Goal: Task Accomplishment & Management: Complete application form

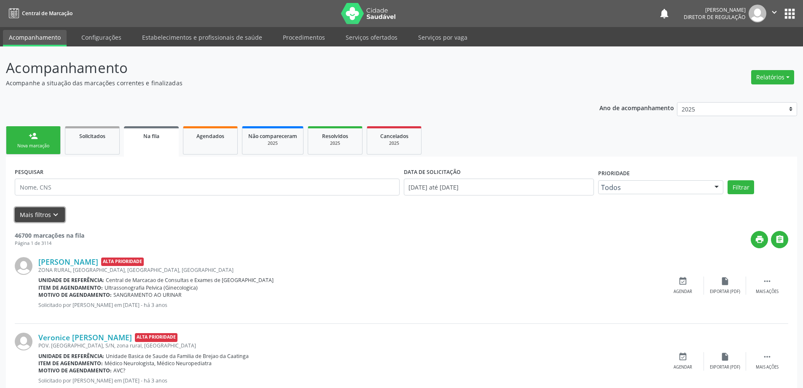
drag, startPoint x: 51, startPoint y: 214, endPoint x: 53, endPoint y: 209, distance: 5.1
click at [51, 211] on icon "keyboard_arrow_down" at bounding box center [55, 214] width 9 height 9
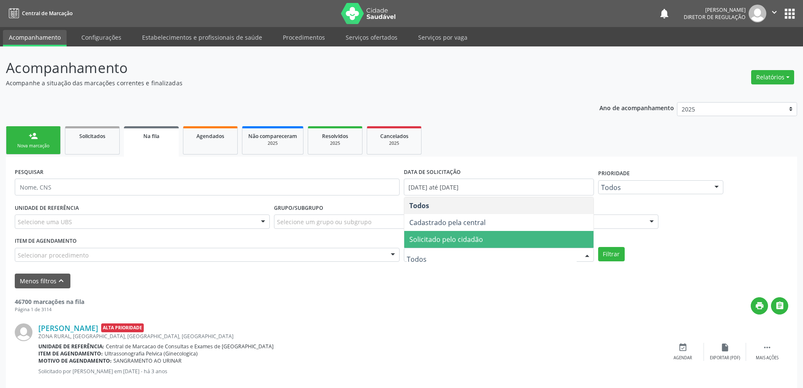
click at [463, 242] on span "Solicitado pelo cidadão" at bounding box center [446, 238] width 74 height 9
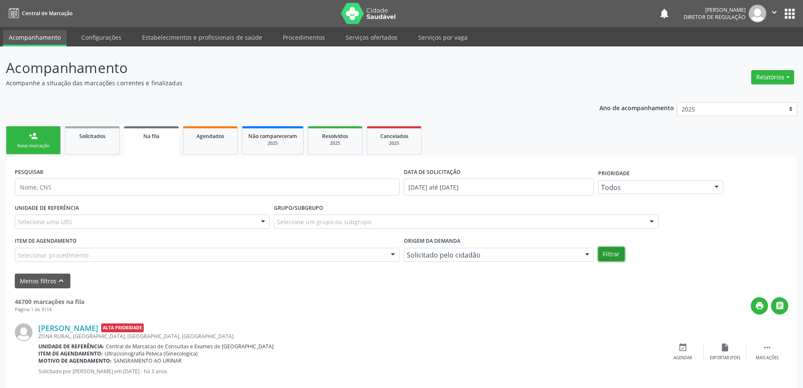
click at [606, 257] on button "Filtrar" at bounding box center [611, 254] width 27 height 14
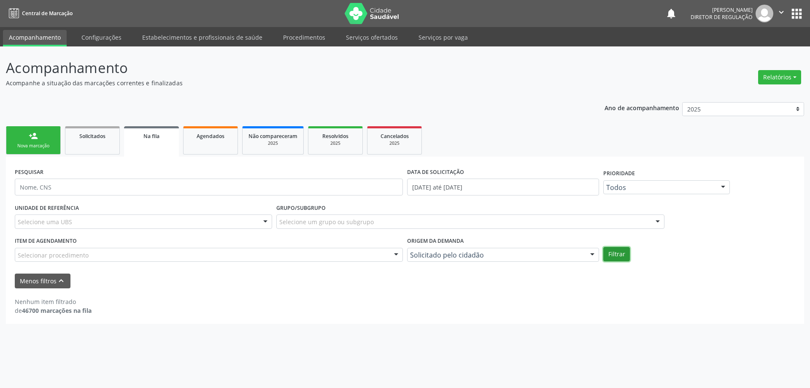
click at [615, 253] on button "Filtrar" at bounding box center [616, 254] width 27 height 14
click at [88, 132] on div "Solicitados" at bounding box center [92, 135] width 42 height 9
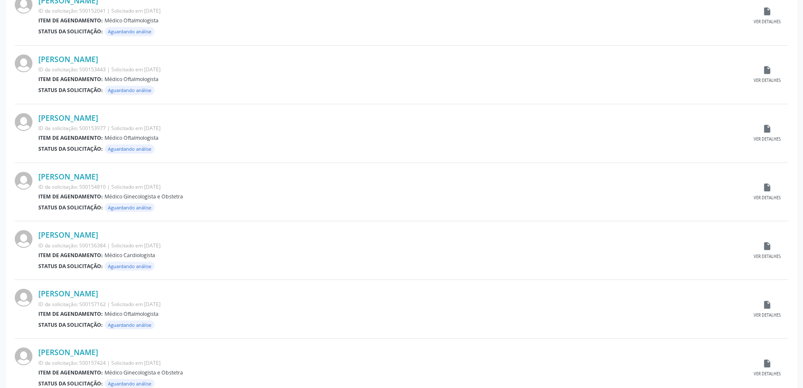
scroll to position [756, 0]
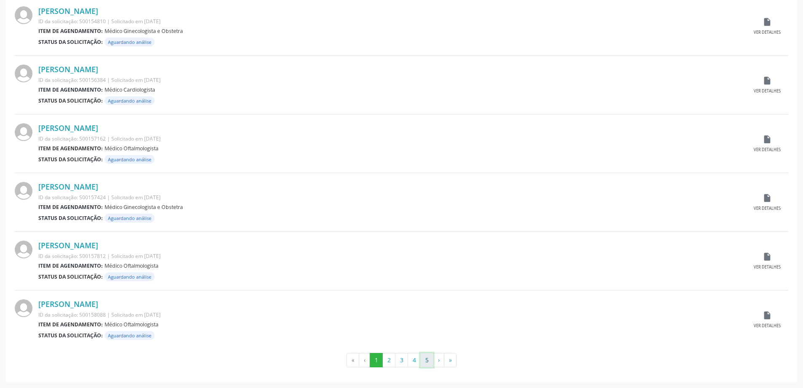
click at [428, 360] on button "5" at bounding box center [426, 360] width 13 height 14
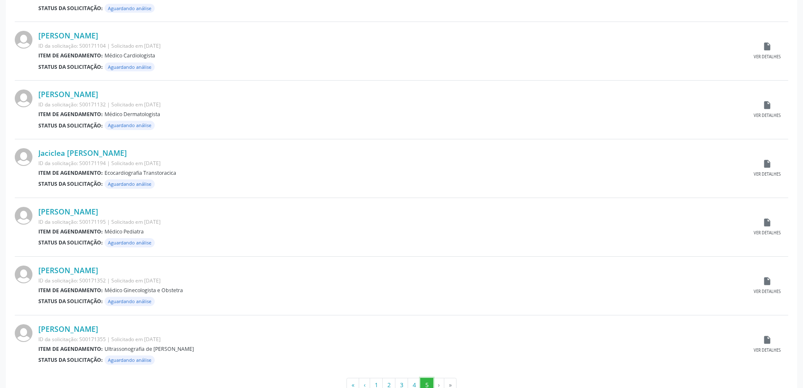
scroll to position [404, 0]
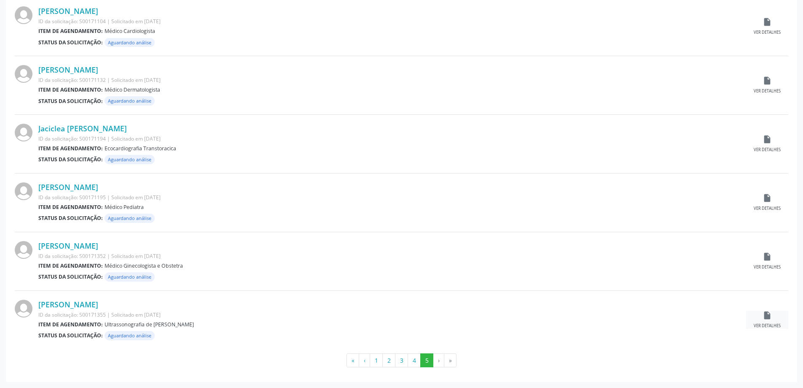
click at [769, 315] on icon "insert_drive_file" at bounding box center [767, 314] width 9 height 9
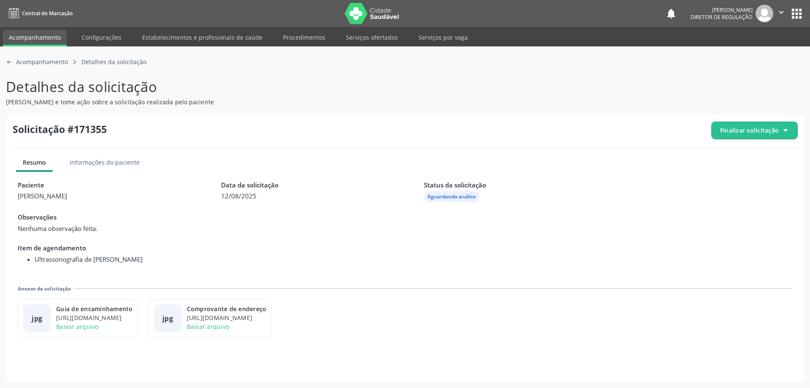
click at [732, 133] on span "Finalizar solicitação" at bounding box center [749, 130] width 59 height 9
click at [734, 173] on span "Deferir solicitação" at bounding box center [758, 177] width 53 height 12
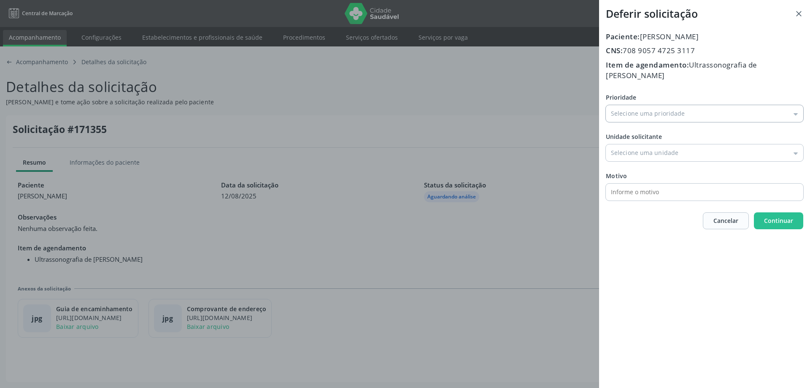
click at [630, 119] on input "Prioridade" at bounding box center [704, 113] width 197 height 17
type input "Baixa Prioridade"
click at [629, 132] on div "Prioridade Baixa Prioridade Baixa Prioridade Média Prioridade Alta Prioridade U…" at bounding box center [704, 147] width 197 height 108
click at [640, 154] on input "Prioridade" at bounding box center [704, 152] width 197 height 17
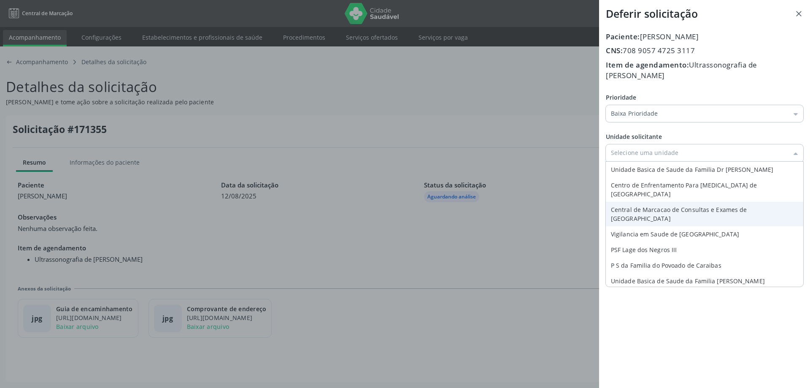
type input "Central de Marcacao de Consultas e Exames de [GEOGRAPHIC_DATA][PERSON_NAME]"
click at [642, 198] on div "Prioridade Baixa Prioridade Baixa Prioridade Média Prioridade Alta Prioridade U…" at bounding box center [704, 147] width 197 height 108
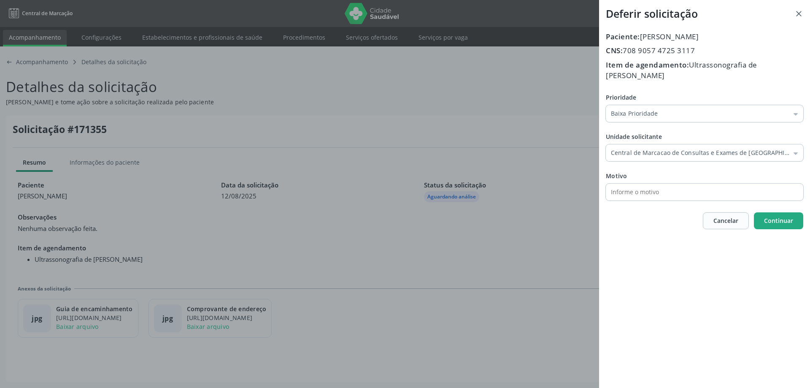
click at [761, 218] on button "Continuar" at bounding box center [778, 220] width 49 height 17
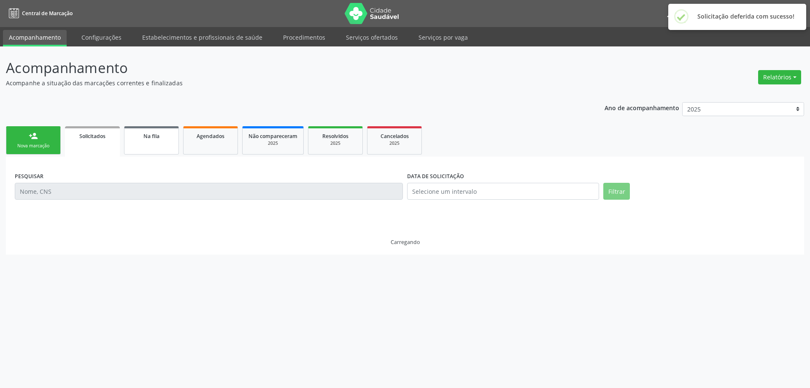
click at [155, 137] on span "Na fila" at bounding box center [151, 135] width 16 height 7
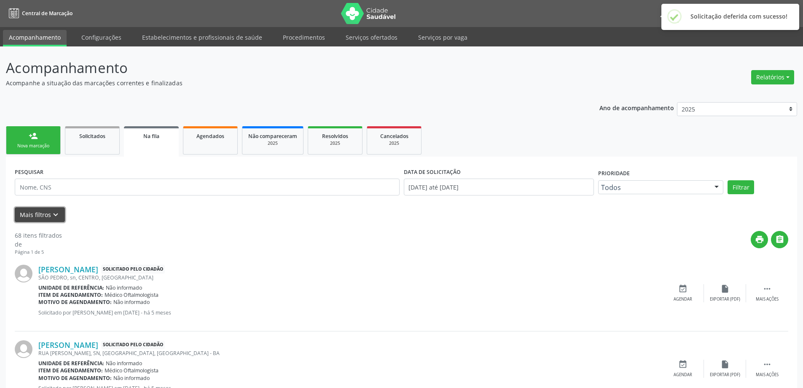
click at [62, 215] on button "Mais filtros keyboard_arrow_down" at bounding box center [40, 214] width 50 height 15
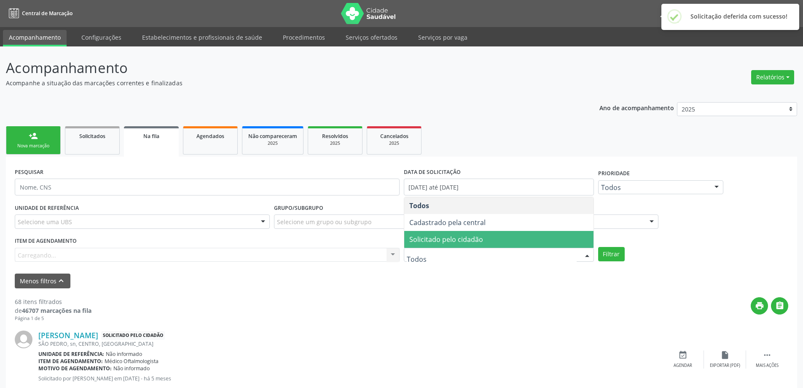
click at [469, 244] on span "Solicitado pelo cidadão" at bounding box center [498, 239] width 189 height 17
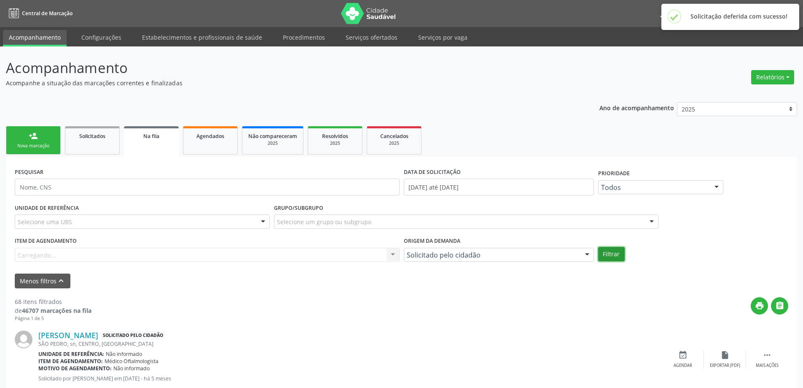
click at [615, 249] on button "Filtrar" at bounding box center [611, 254] width 27 height 14
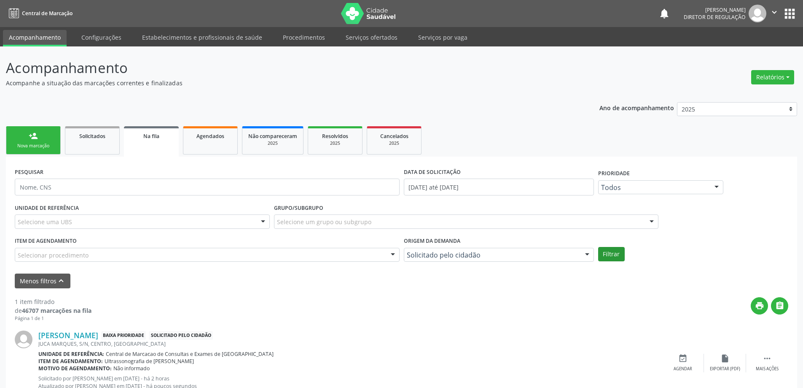
scroll to position [31, 0]
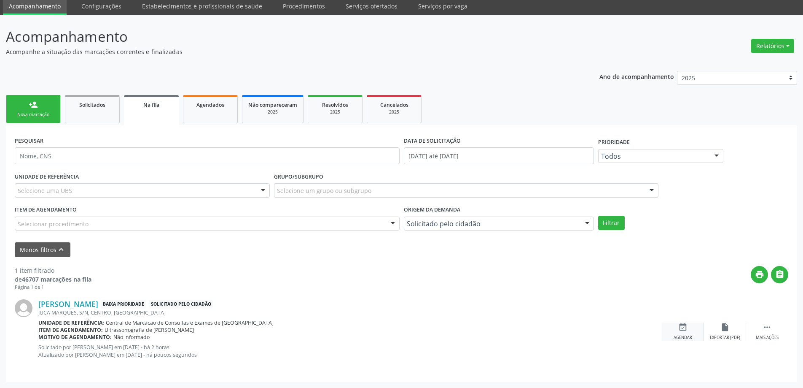
click at [680, 331] on icon "event_available" at bounding box center [682, 326] width 9 height 9
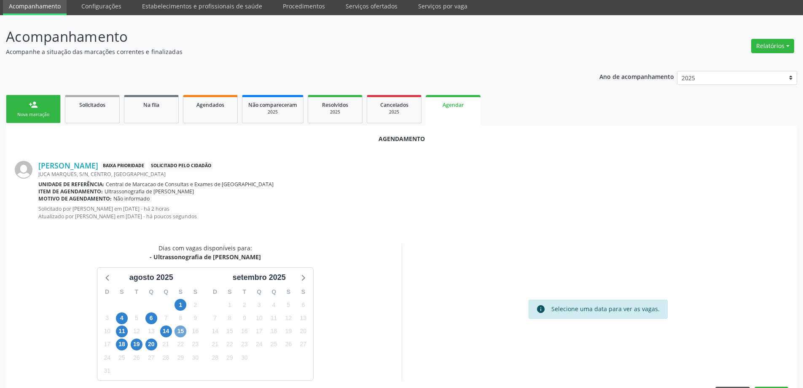
click at [182, 332] on span "15" at bounding box center [181, 331] width 12 height 12
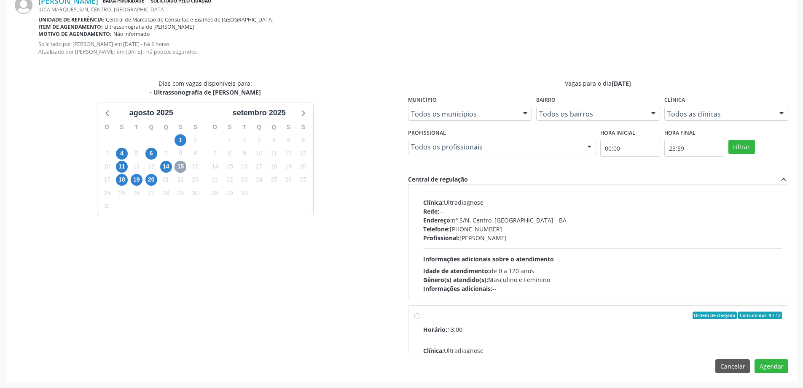
scroll to position [84, 0]
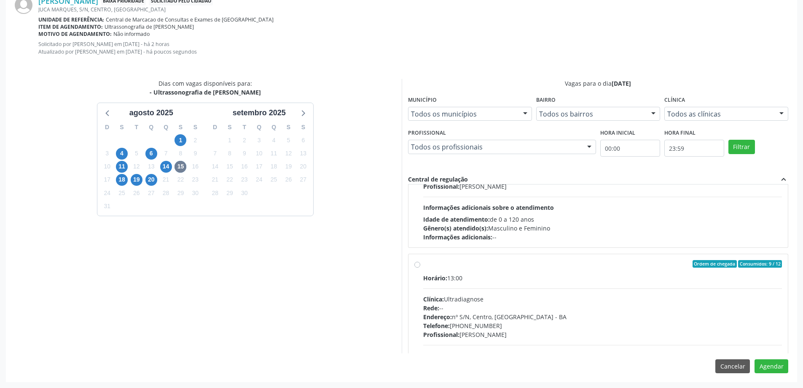
click at [526, 278] on div "Horário: 13:00" at bounding box center [602, 277] width 359 height 9
click at [420, 267] on input "Ordem de chegada Consumidos: 9 / 12 Horário: 13:00 Clínica: Ultradiagnose Rede:…" at bounding box center [417, 264] width 6 height 8
radio input "true"
click at [771, 364] on button "Agendar" at bounding box center [772, 366] width 34 height 14
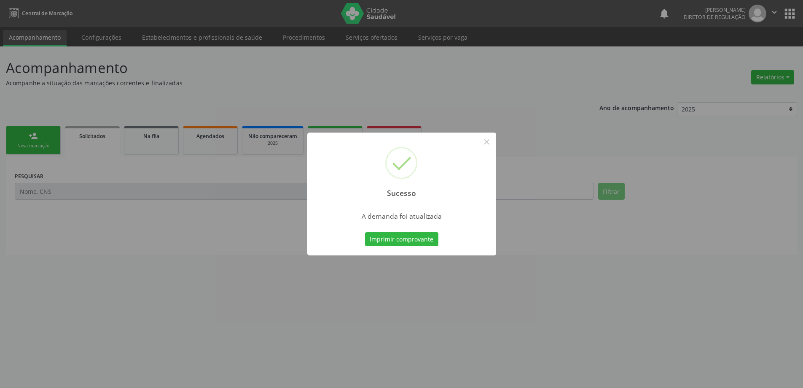
scroll to position [0, 0]
click at [495, 137] on div "Sucesso ×" at bounding box center [401, 168] width 189 height 73
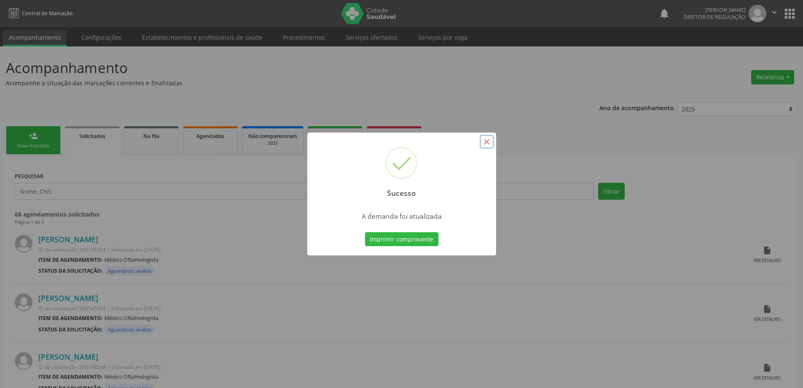
click at [485, 144] on button "×" at bounding box center [487, 142] width 14 height 14
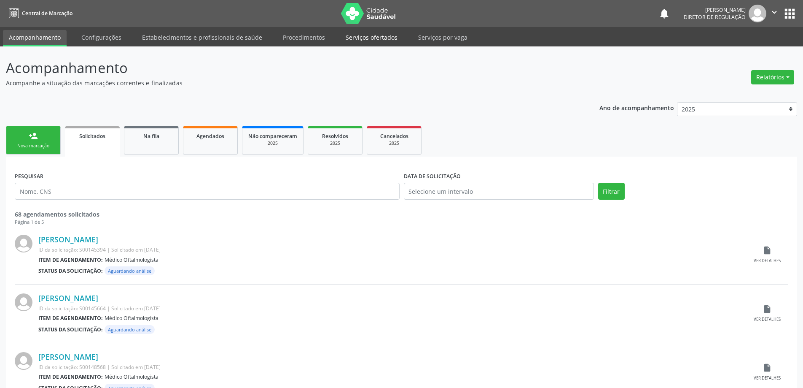
click at [372, 35] on link "Serviços ofertados" at bounding box center [372, 37] width 64 height 15
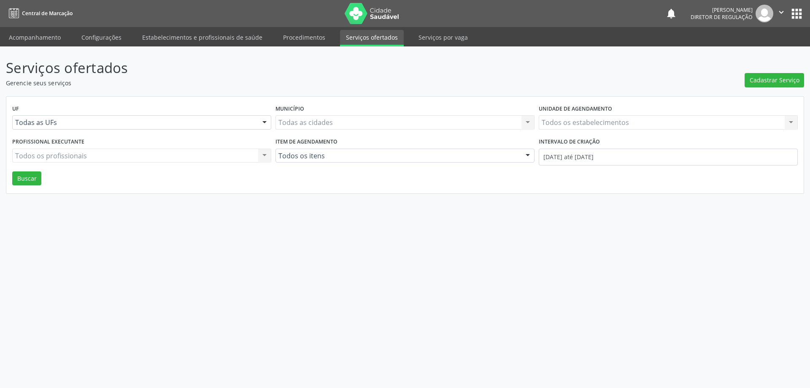
click at [566, 124] on div "Todos os estabelecimentos Todos os estabelecimentos Nenhum resultado encontrado…" at bounding box center [667, 122] width 259 height 14
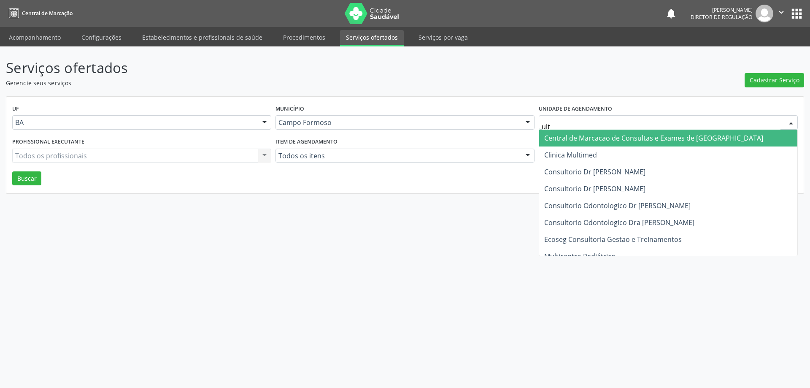
type input "ultr"
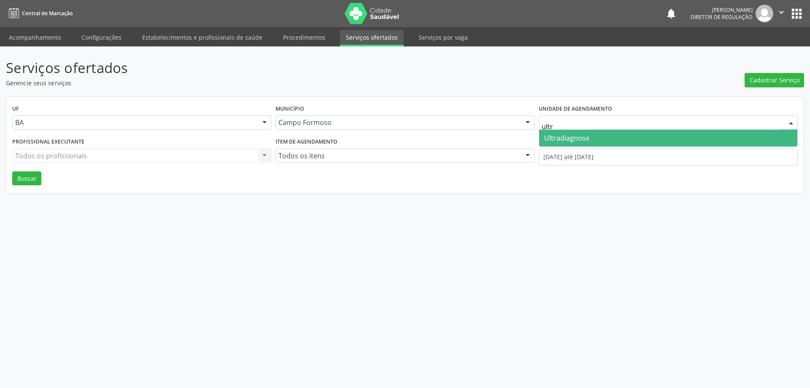
click at [565, 132] on span "Ultradiagnose" at bounding box center [668, 137] width 258 height 17
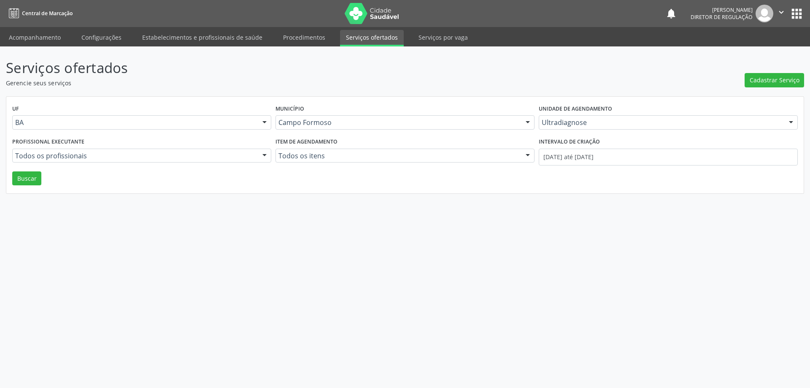
click at [564, 147] on label "Intervalo de criação" at bounding box center [568, 141] width 61 height 13
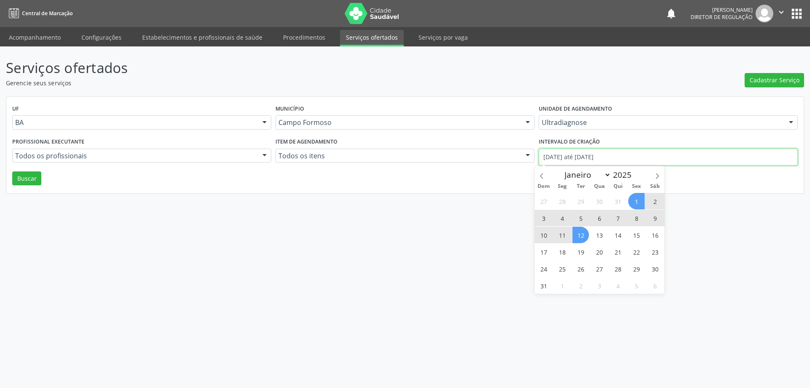
click at [562, 152] on input "[DATE] até [DATE]" at bounding box center [667, 156] width 259 height 17
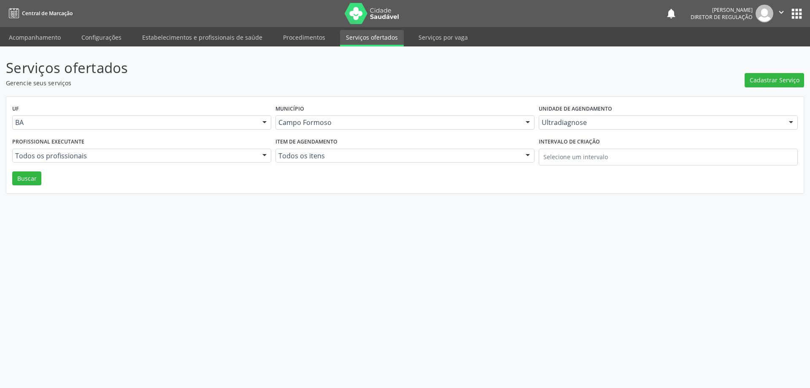
click at [7, 173] on div "UF BA BA Nenhum resultado encontrado para: " " Não há nenhuma opção para ser ex…" at bounding box center [404, 145] width 797 height 97
click at [36, 184] on button "Buscar" at bounding box center [26, 178] width 29 height 14
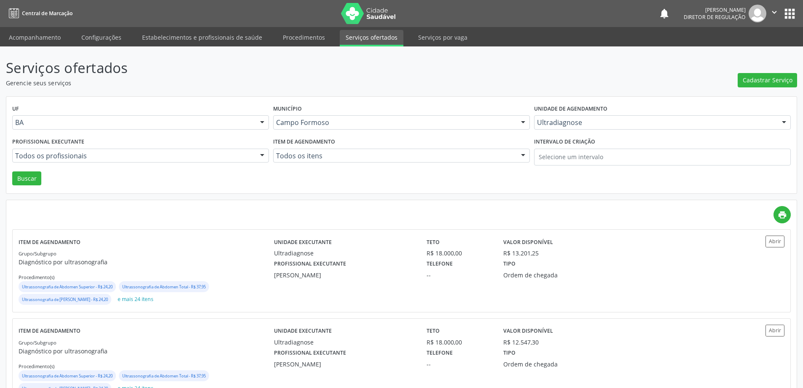
scroll to position [84, 0]
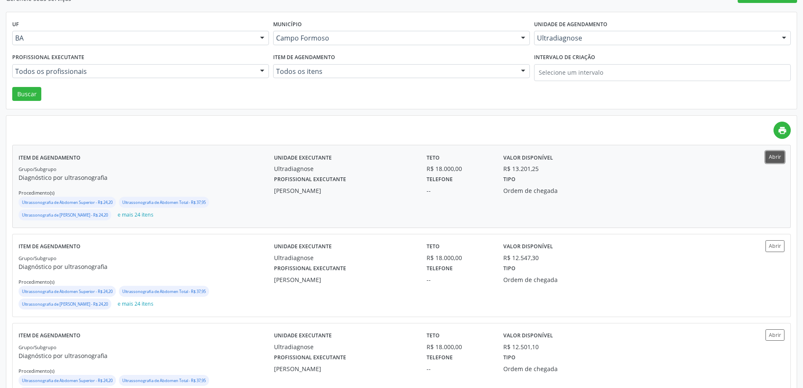
click at [769, 160] on button "Abrir" at bounding box center [775, 156] width 19 height 11
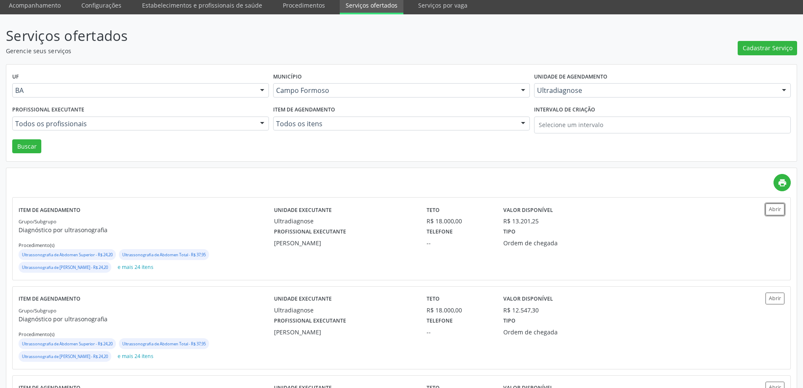
scroll to position [0, 0]
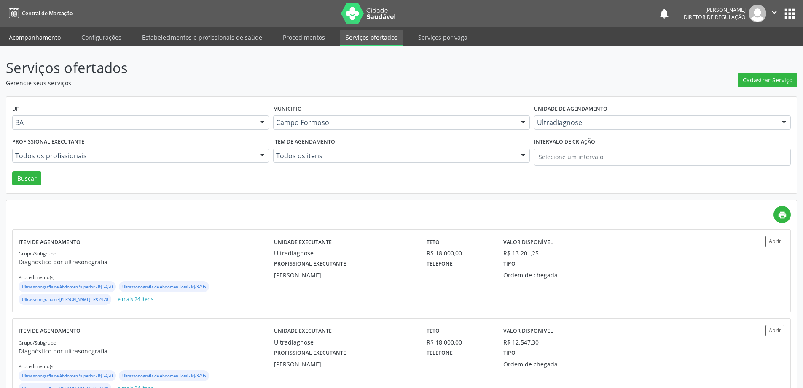
click at [42, 39] on link "Acompanhamento" at bounding box center [35, 37] width 64 height 15
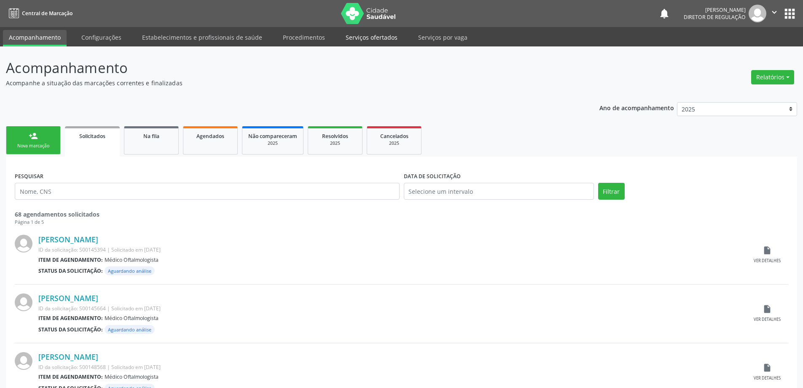
click at [350, 37] on link "Serviços ofertados" at bounding box center [372, 37] width 64 height 15
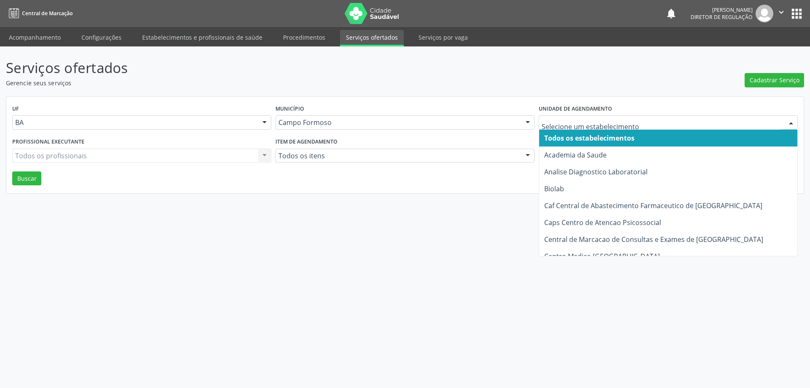
click at [574, 129] on div at bounding box center [667, 122] width 259 height 14
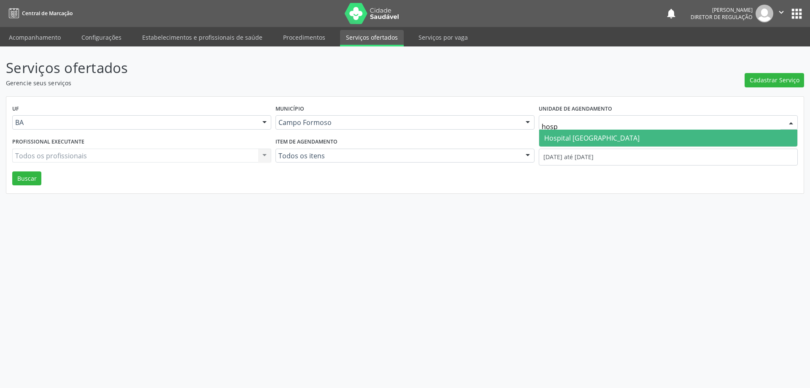
type input "hospi"
click at [567, 140] on span "Hospital [GEOGRAPHIC_DATA]" at bounding box center [591, 137] width 95 height 9
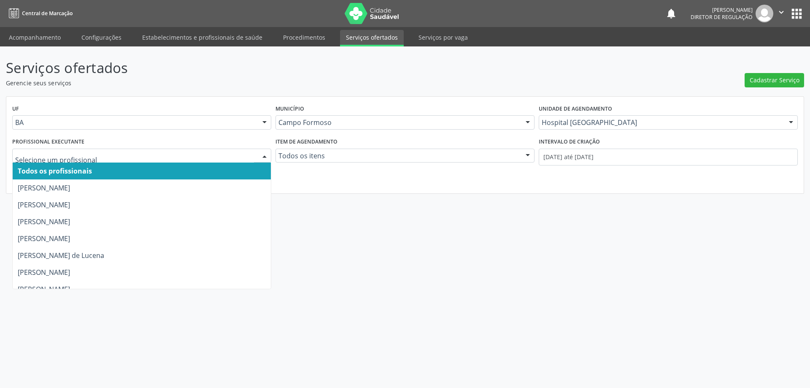
click at [155, 160] on div at bounding box center [141, 155] width 259 height 14
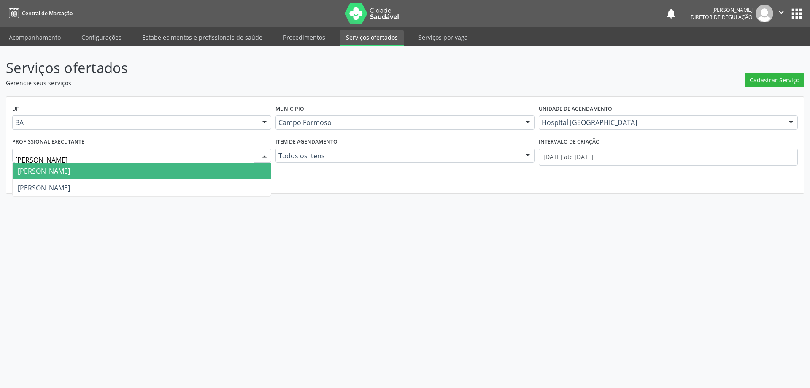
type input "joel"
click at [152, 173] on span "[PERSON_NAME]a[PERSON_NAME]a" at bounding box center [142, 170] width 258 height 17
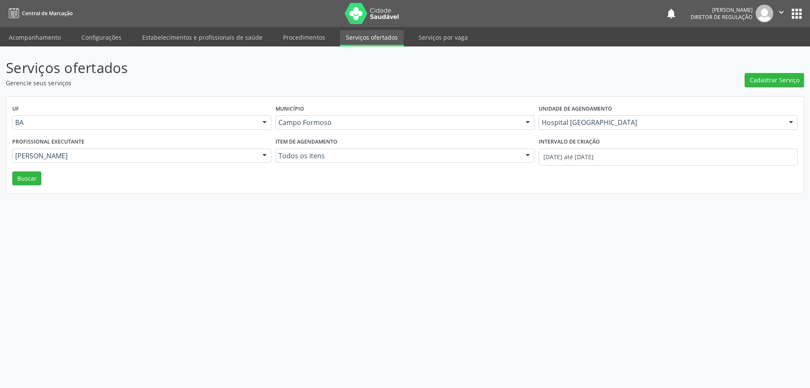
drag, startPoint x: 535, startPoint y: 154, endPoint x: 542, endPoint y: 153, distance: 7.6
click at [536, 153] on div "Profissional executante Joel da Rocha Almeida Todos os profissionais Alair Ferr…" at bounding box center [404, 153] width 789 height 36
click at [542, 153] on input "[DATE] até [DATE]" at bounding box center [667, 156] width 259 height 17
click at [36, 172] on button "Buscar" at bounding box center [26, 178] width 29 height 14
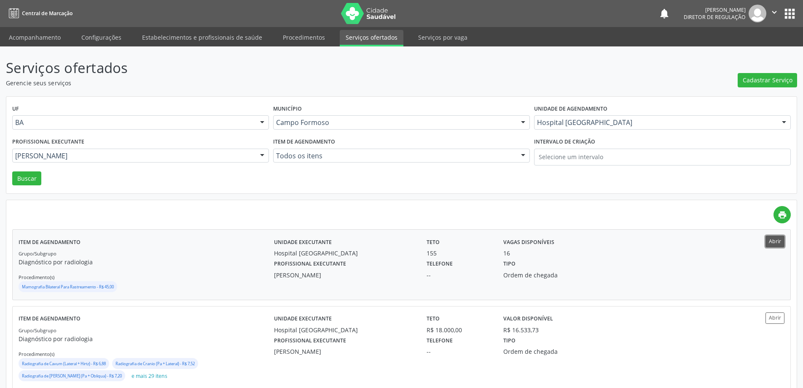
click at [778, 242] on button "Abrir" at bounding box center [775, 240] width 19 height 11
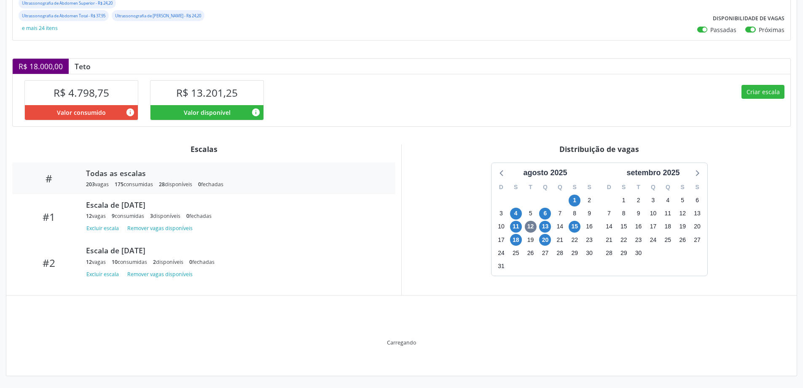
scroll to position [113, 0]
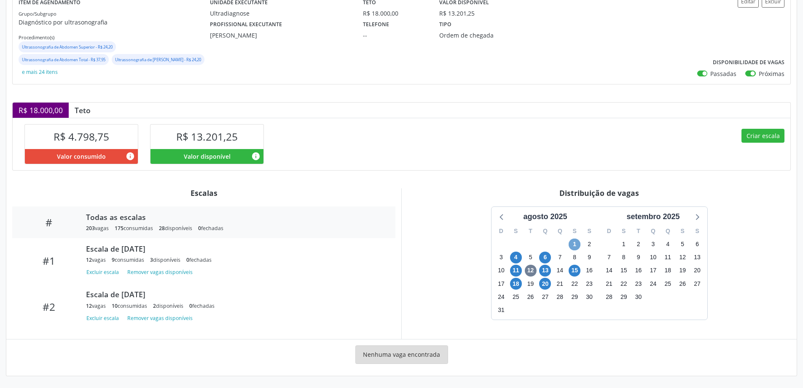
click at [576, 242] on span "1" at bounding box center [575, 244] width 12 height 12
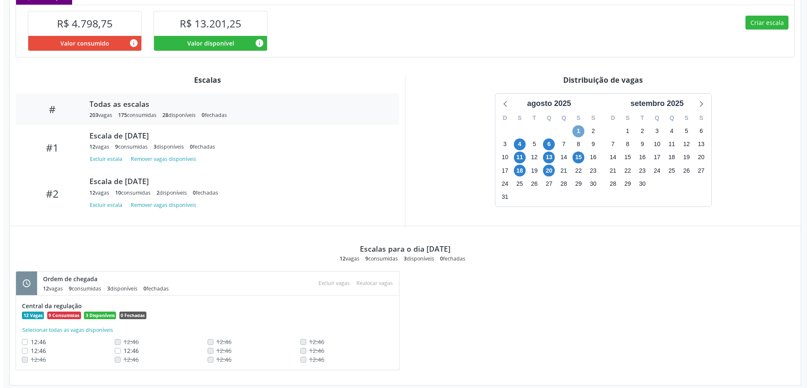
scroll to position [236, 0]
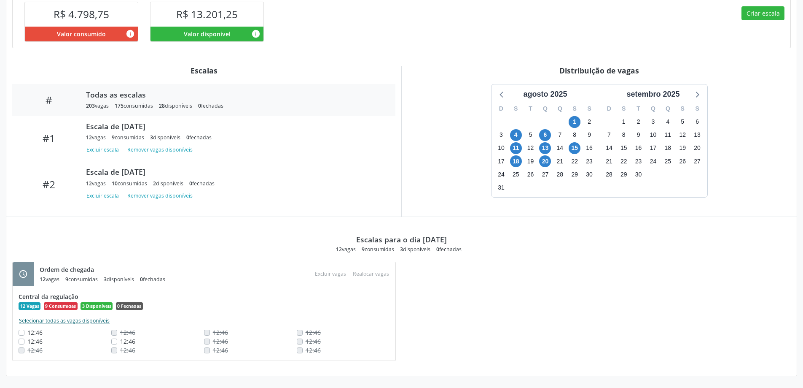
click at [96, 322] on button "Selecionar todas as vagas disponíveis" at bounding box center [65, 320] width 92 height 8
checkbox input "true"
click at [329, 277] on button "Excluir vagas" at bounding box center [331, 273] width 38 height 11
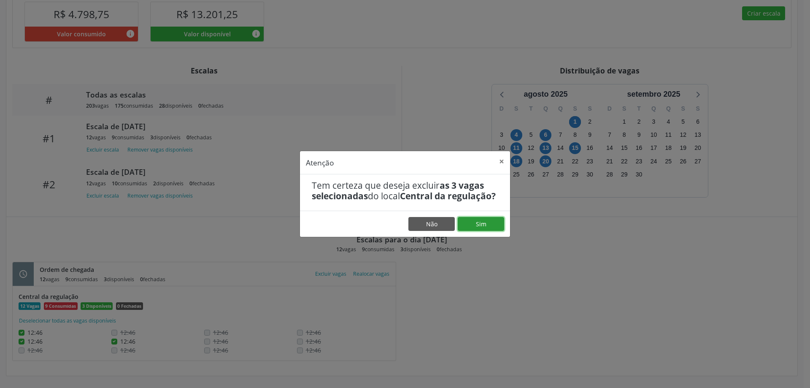
click at [486, 227] on button "Sim" at bounding box center [481, 224] width 46 height 14
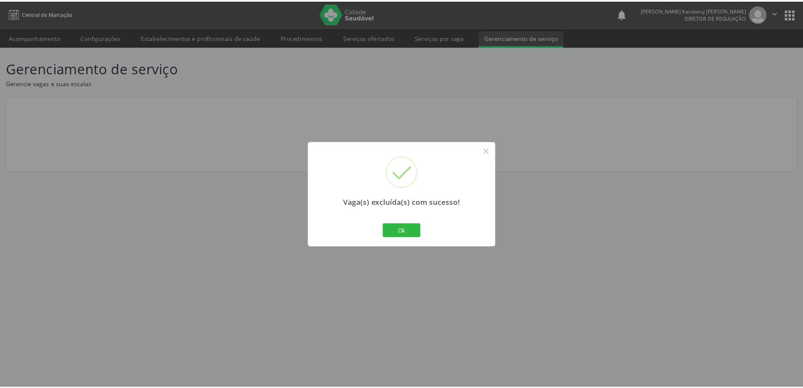
scroll to position [0, 0]
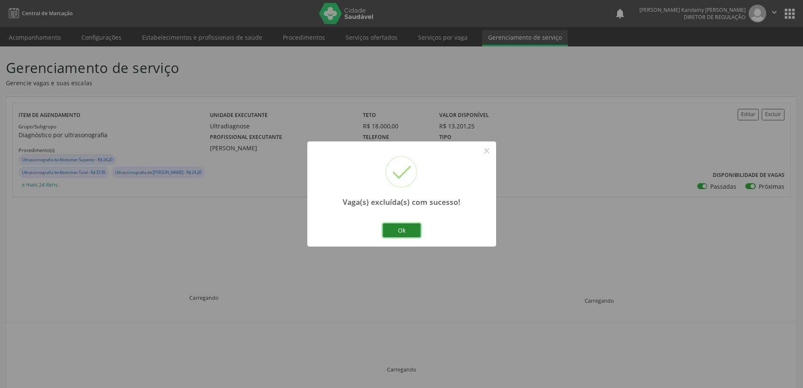
click at [403, 230] on button "Ok" at bounding box center [402, 230] width 38 height 14
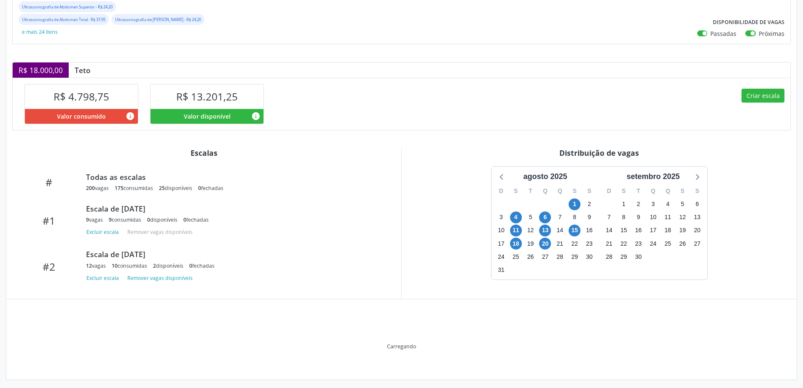
scroll to position [157, 0]
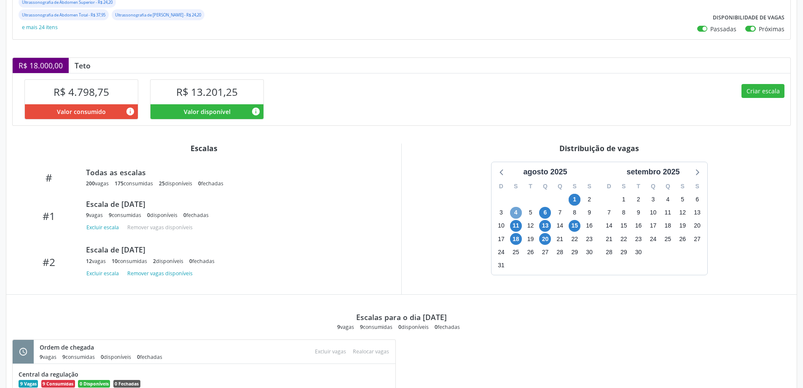
click at [517, 213] on span "4" at bounding box center [516, 213] width 12 height 12
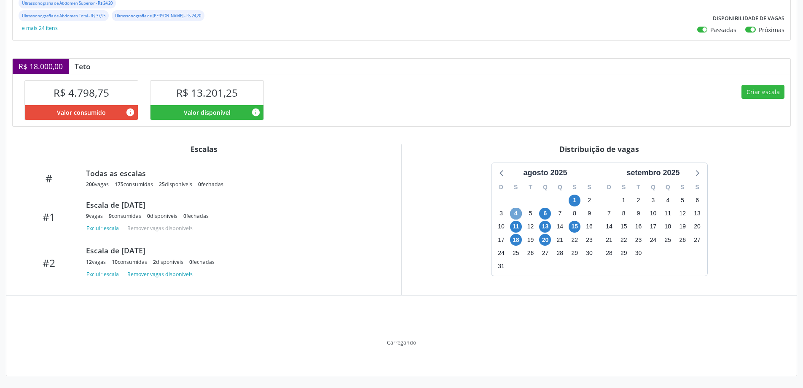
click at [517, 213] on span "4" at bounding box center [516, 213] width 12 height 12
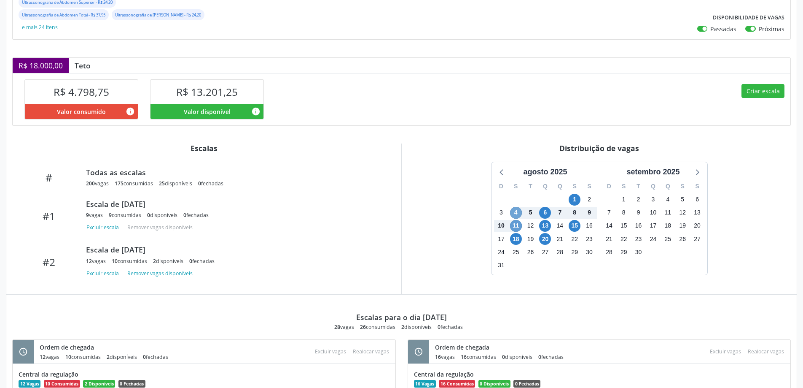
scroll to position [236, 0]
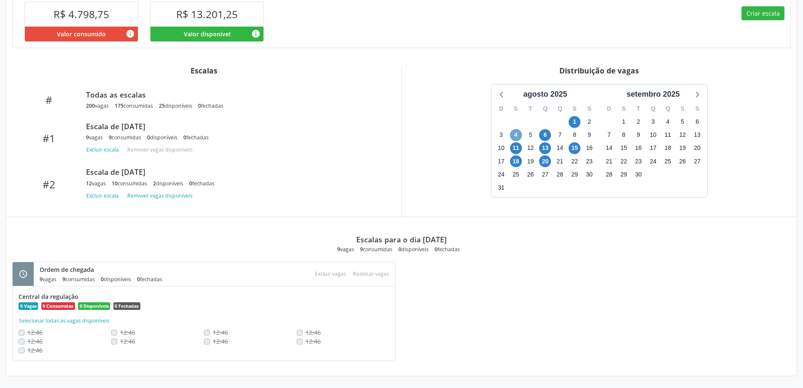
click at [517, 136] on span "4" at bounding box center [516, 135] width 12 height 12
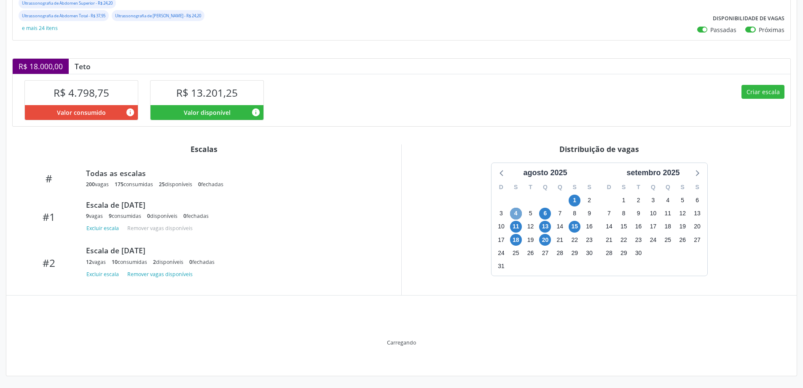
scroll to position [157, 0]
click at [517, 136] on div "Item de agendamento Grupo/Subgrupo Diagnóstico por ultrasonografia Procedimento…" at bounding box center [401, 158] width 791 height 436
click at [519, 212] on span "4" at bounding box center [516, 213] width 12 height 12
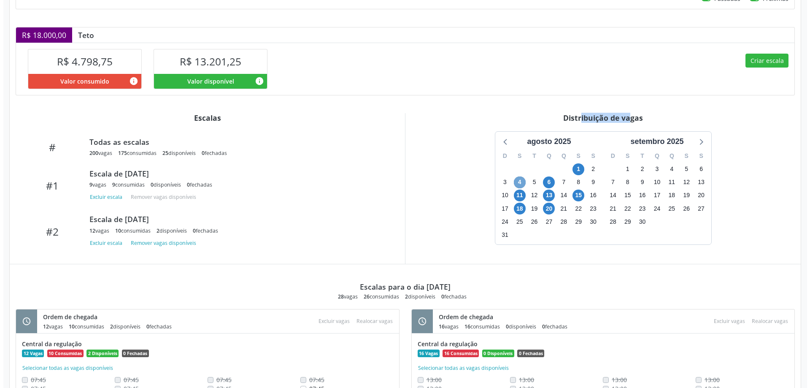
scroll to position [245, 0]
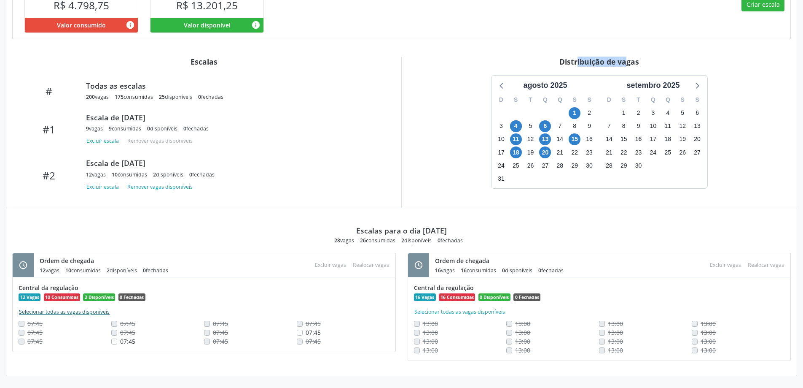
click at [66, 311] on button "Selecionar todas as vagas disponíveis" at bounding box center [65, 311] width 92 height 8
checkbox input "true"
click at [333, 265] on button "Excluir vagas" at bounding box center [331, 264] width 38 height 11
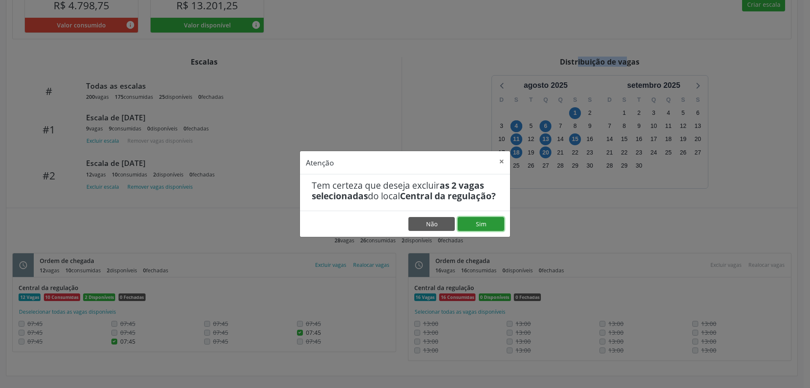
click at [477, 231] on button "Sim" at bounding box center [481, 224] width 46 height 14
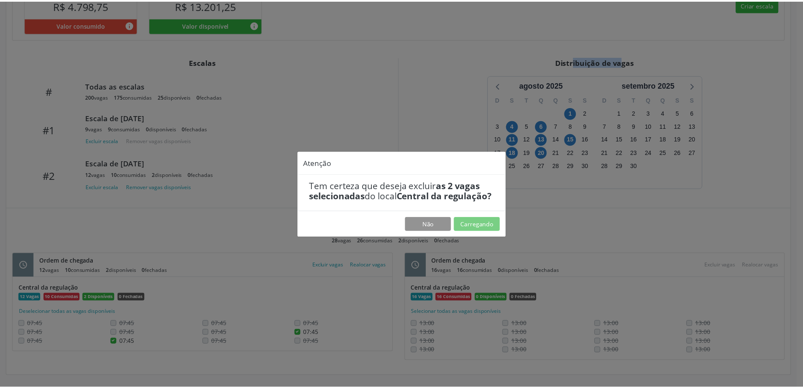
scroll to position [0, 0]
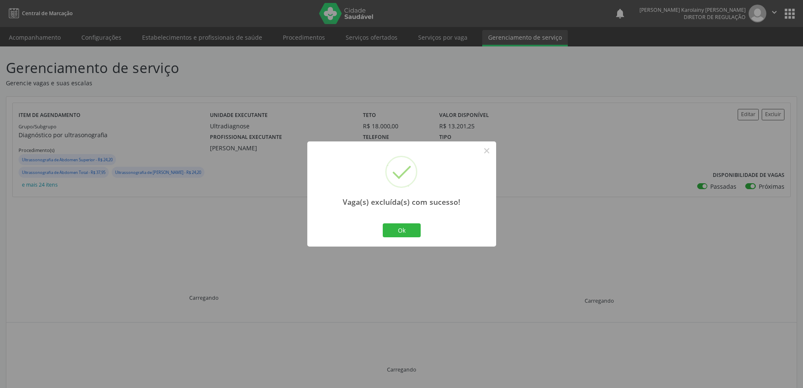
click at [407, 238] on div "Ok Cancel" at bounding box center [402, 230] width 42 height 18
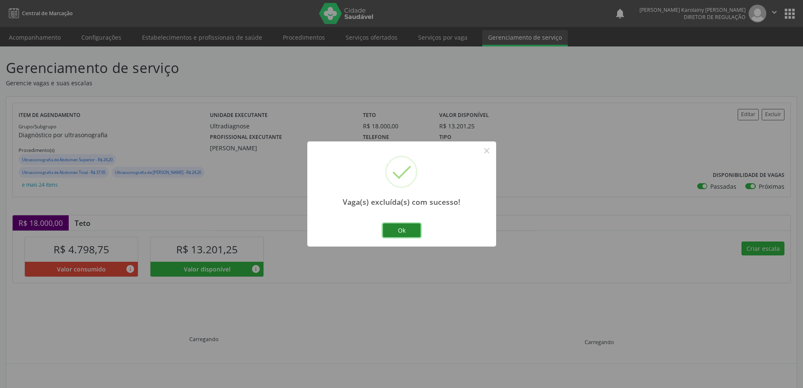
click at [409, 229] on button "Ok" at bounding box center [402, 230] width 38 height 14
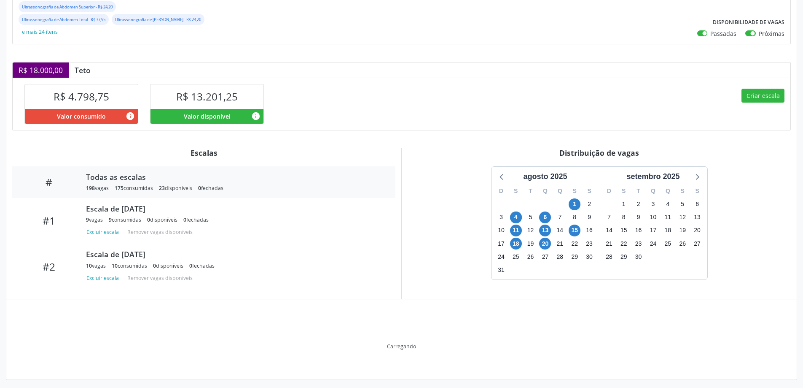
scroll to position [157, 0]
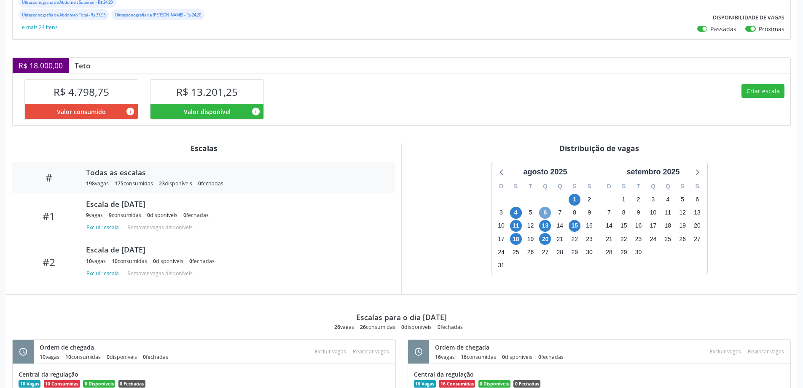
click at [548, 215] on span "6" at bounding box center [545, 213] width 12 height 12
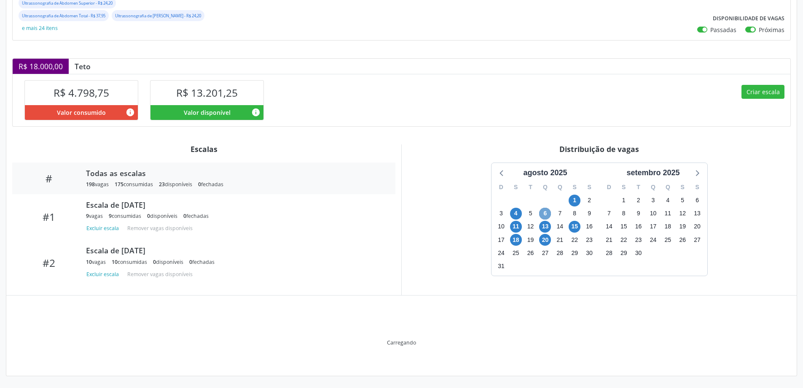
click at [548, 215] on span "6" at bounding box center [545, 213] width 12 height 12
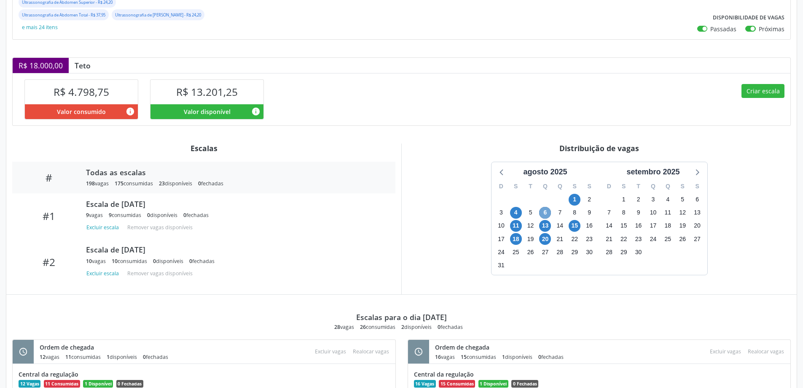
click at [548, 214] on span "6" at bounding box center [545, 213] width 12 height 12
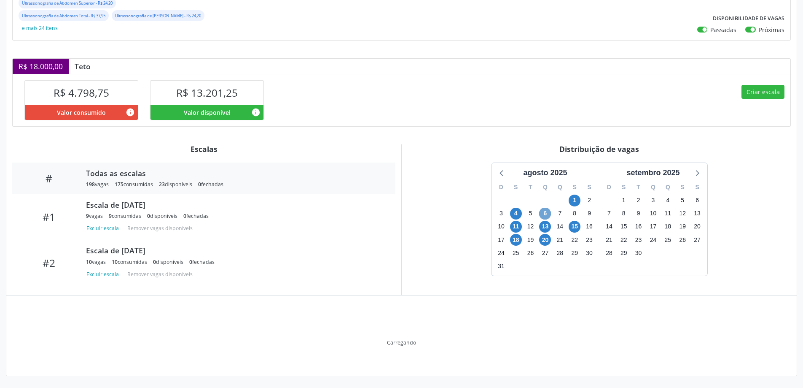
click at [548, 214] on span "6" at bounding box center [545, 213] width 12 height 12
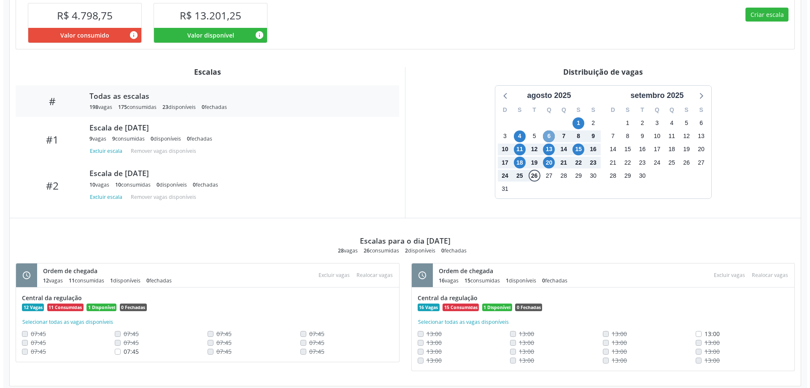
scroll to position [245, 0]
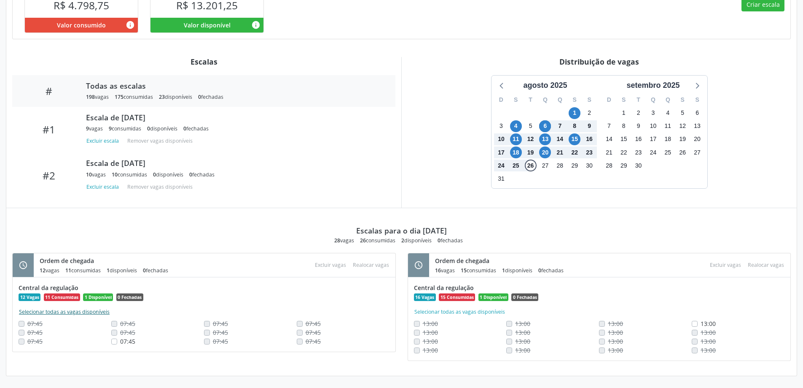
click at [76, 313] on button "Selecionar todas as vagas disponíveis" at bounding box center [65, 311] width 92 height 8
checkbox input "true"
click at [332, 262] on button "Excluir vagas" at bounding box center [331, 264] width 38 height 11
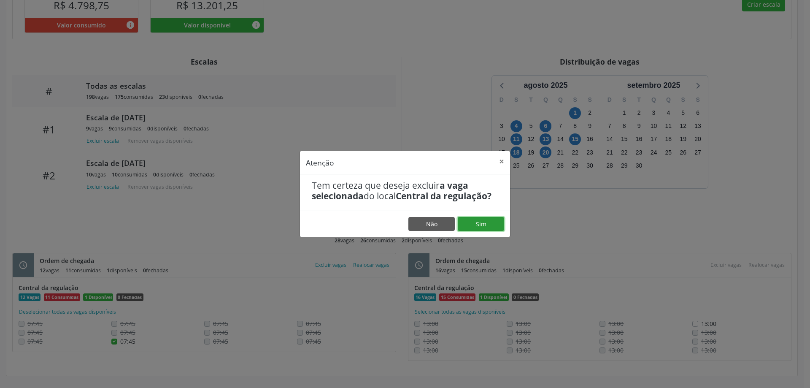
click at [474, 229] on button "Sim" at bounding box center [481, 224] width 46 height 14
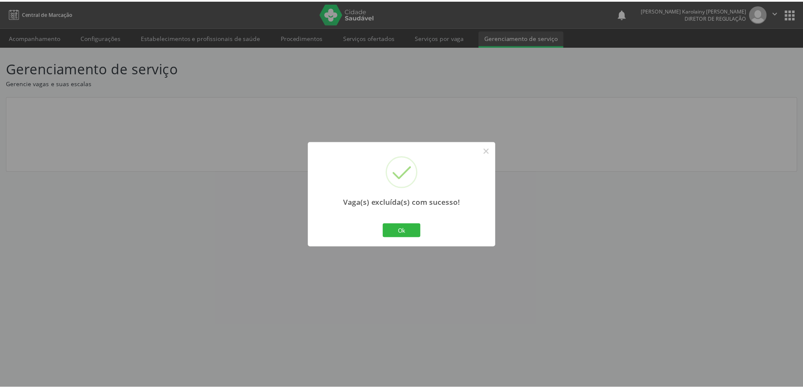
scroll to position [0, 0]
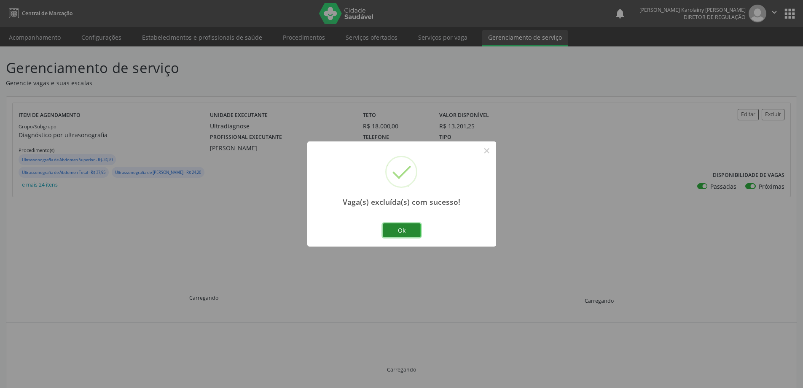
click at [392, 229] on button "Ok" at bounding box center [402, 230] width 38 height 14
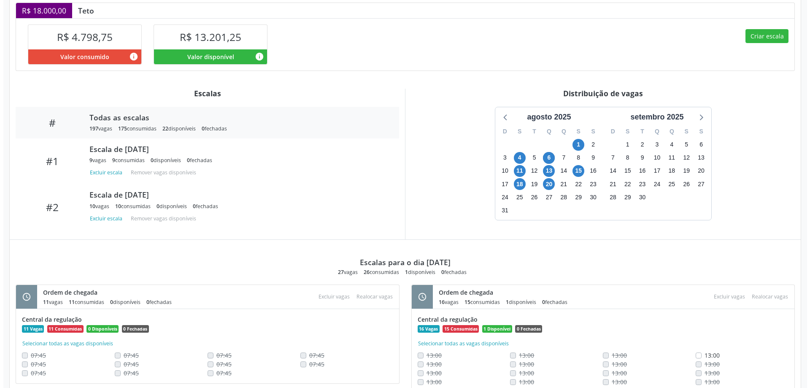
scroll to position [245, 0]
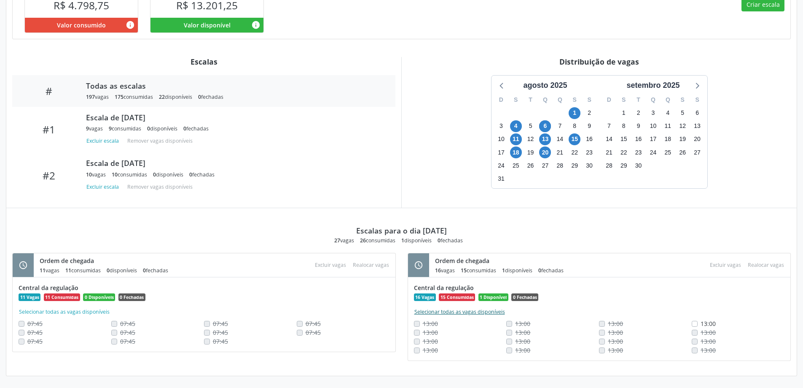
click at [461, 310] on button "Selecionar todas as vagas disponíveis" at bounding box center [460, 311] width 92 height 8
click at [730, 262] on button "Excluir vagas" at bounding box center [726, 264] width 38 height 11
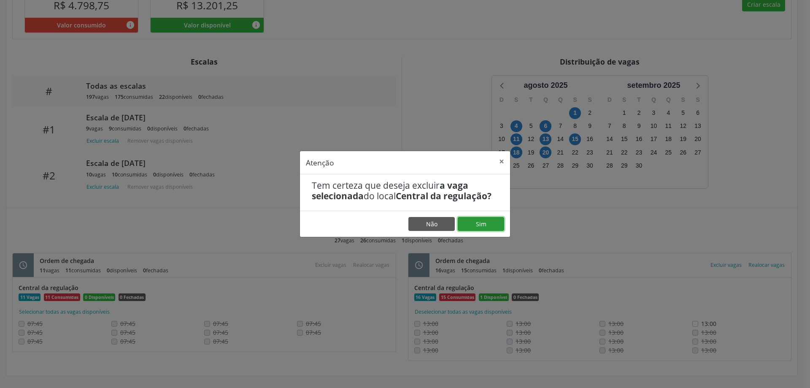
click at [480, 223] on button "Sim" at bounding box center [481, 224] width 46 height 14
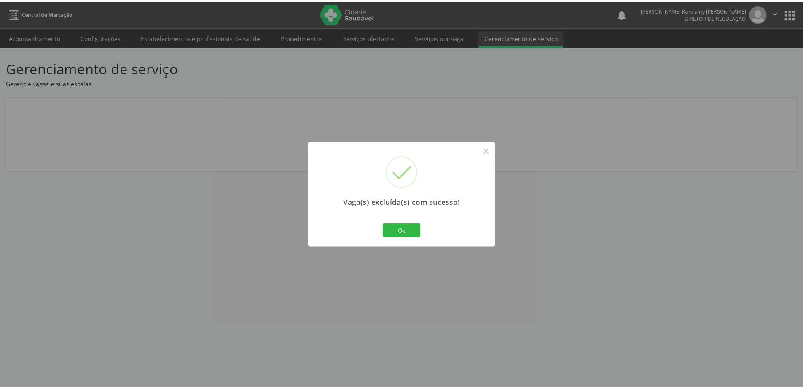
scroll to position [0, 0]
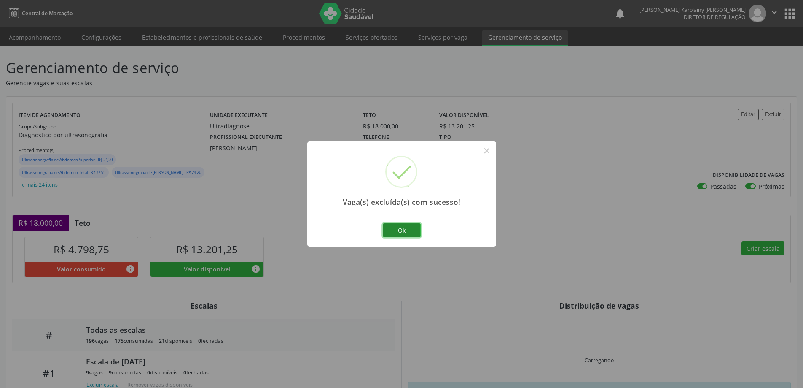
click at [409, 230] on button "Ok" at bounding box center [402, 230] width 38 height 14
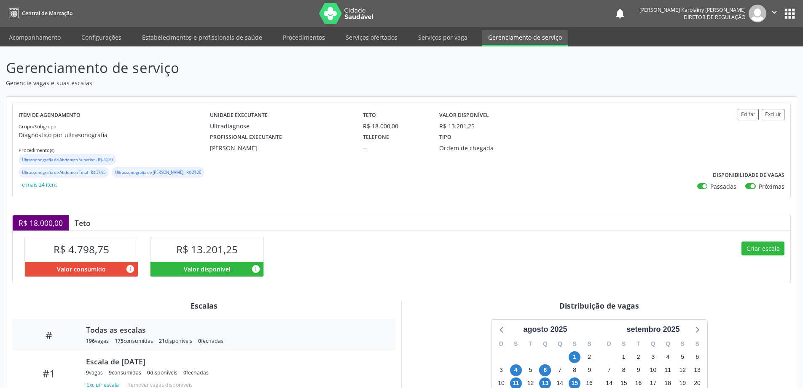
scroll to position [157, 0]
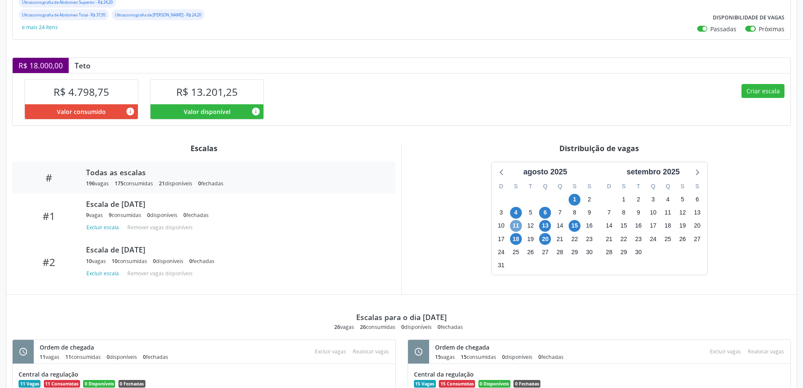
click at [517, 223] on span "11" at bounding box center [516, 226] width 12 height 12
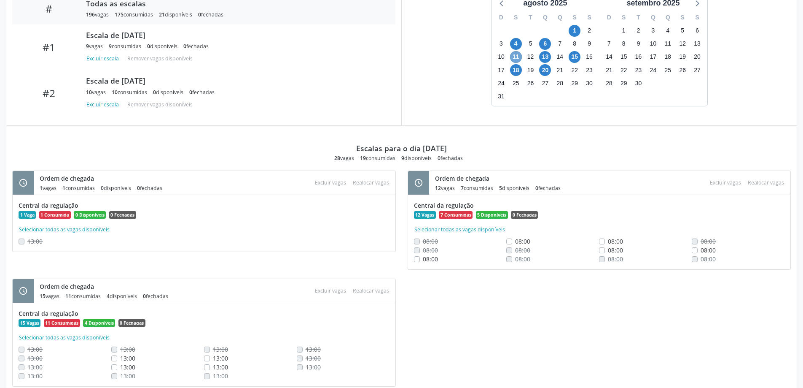
scroll to position [353, 0]
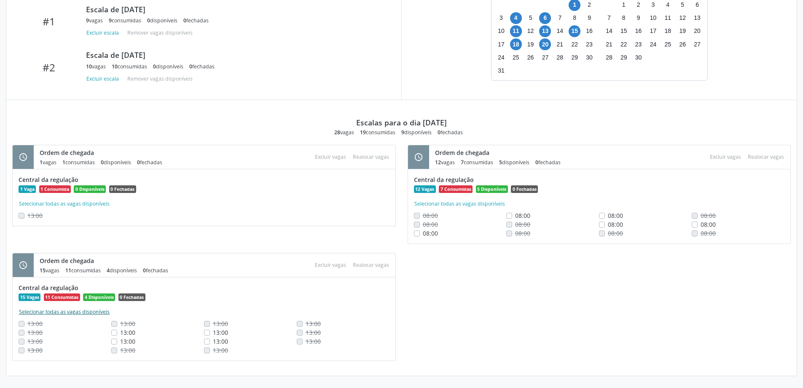
click at [73, 308] on button "Selecionar todas as vagas disponíveis" at bounding box center [65, 311] width 92 height 8
checkbox input "true"
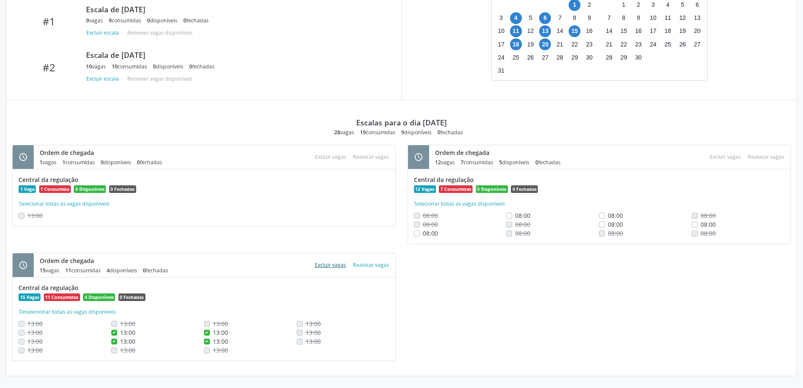
click at [328, 265] on button "Excluir vagas" at bounding box center [331, 264] width 38 height 11
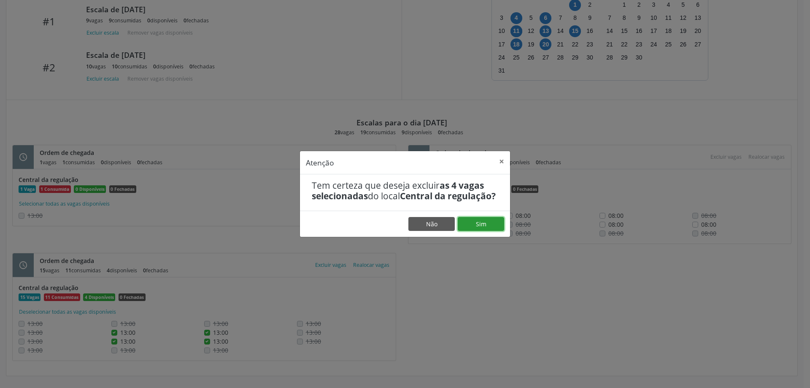
click at [492, 231] on button "Sim" at bounding box center [481, 224] width 46 height 14
click at [472, 231] on button "Sim" at bounding box center [481, 224] width 46 height 14
click at [474, 226] on button "Sim" at bounding box center [481, 224] width 46 height 14
click at [428, 223] on button "Não" at bounding box center [431, 224] width 46 height 14
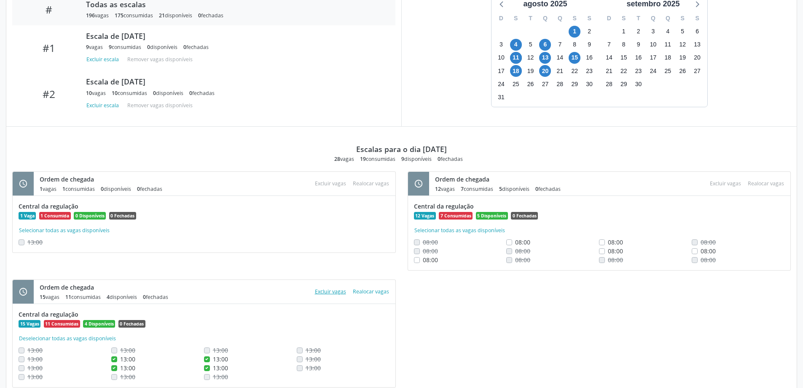
scroll to position [310, 0]
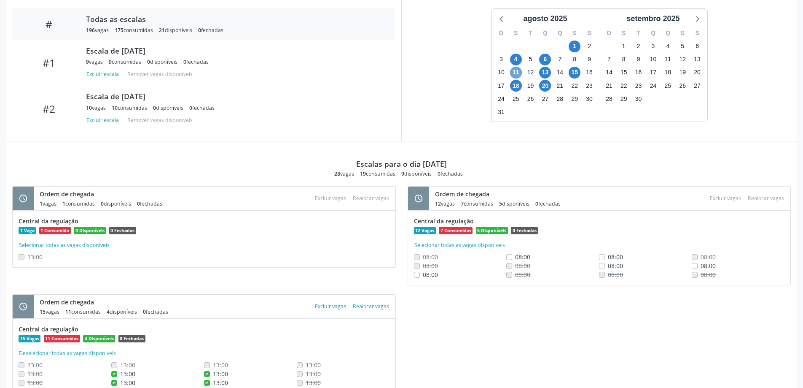
click at [514, 76] on span "11" at bounding box center [516, 73] width 12 height 12
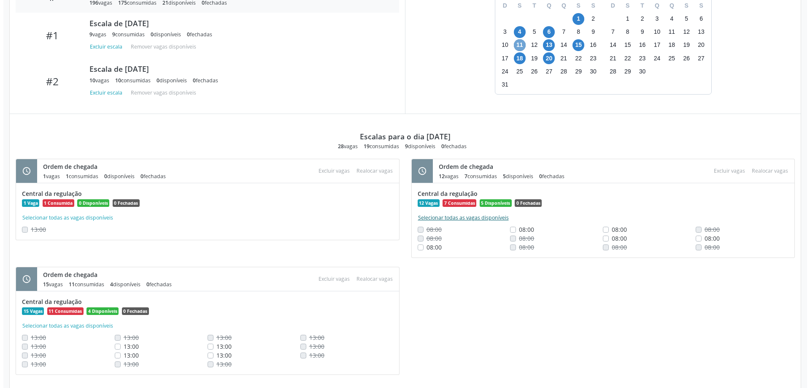
scroll to position [353, 0]
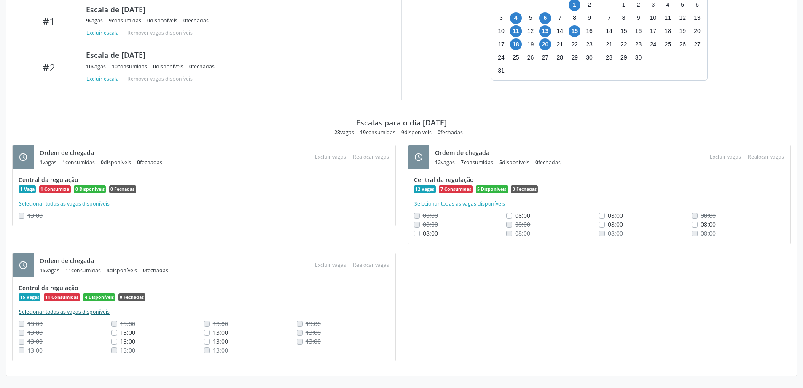
click at [81, 315] on button "Selecionar todas as vagas disponíveis" at bounding box center [65, 311] width 92 height 8
checkbox input "true"
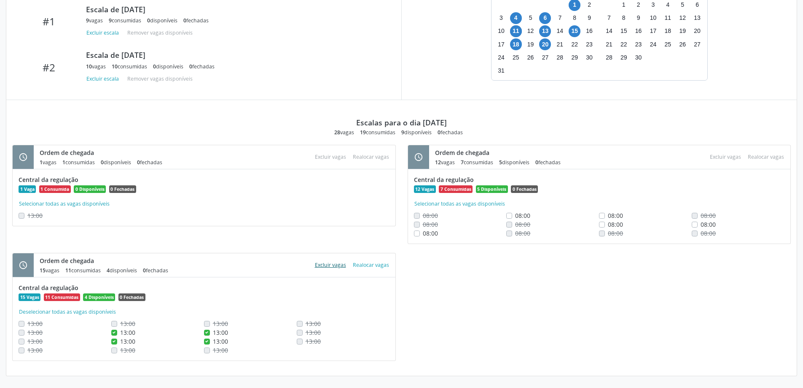
click at [324, 262] on button "Excluir vagas" at bounding box center [331, 264] width 38 height 11
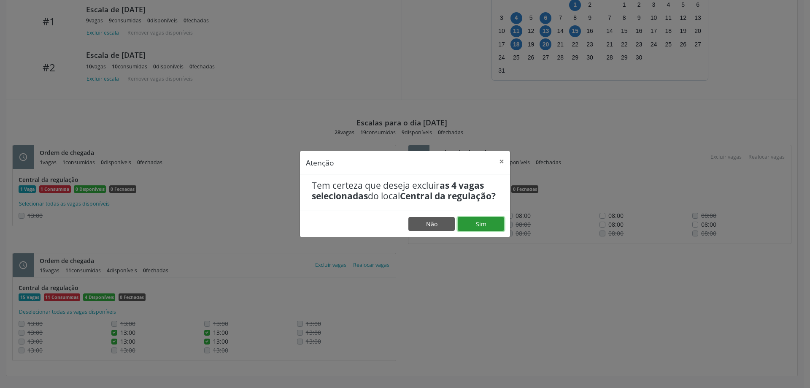
click at [493, 231] on button "Sim" at bounding box center [481, 224] width 46 height 14
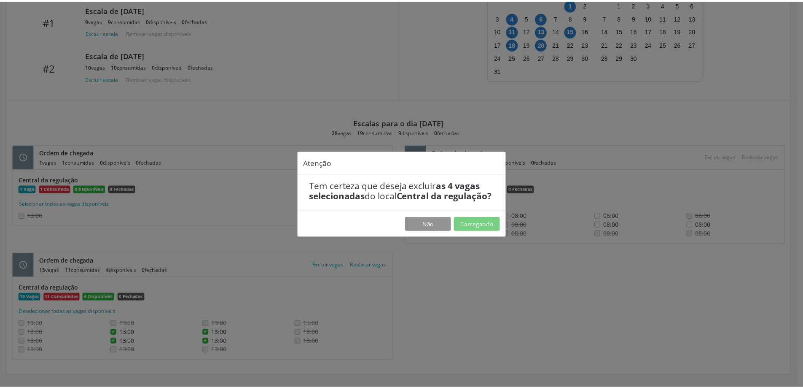
scroll to position [0, 0]
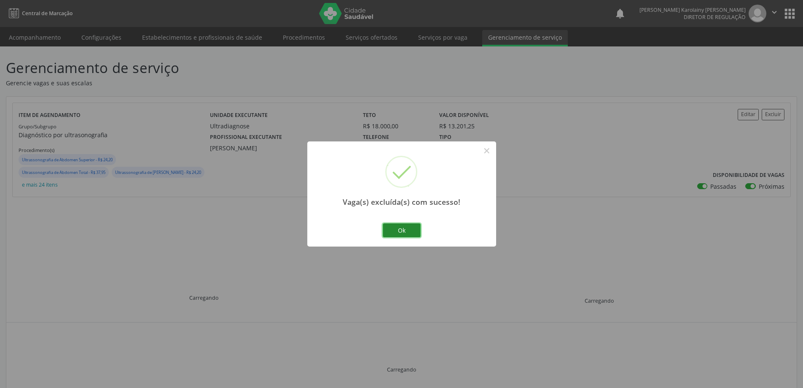
click at [412, 233] on button "Ok" at bounding box center [402, 230] width 38 height 14
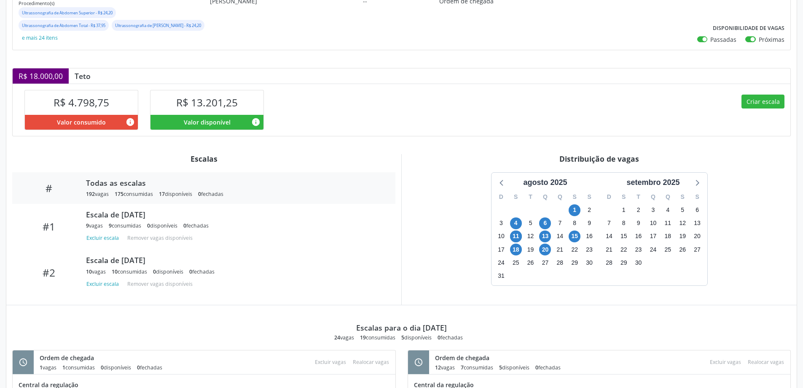
scroll to position [157, 0]
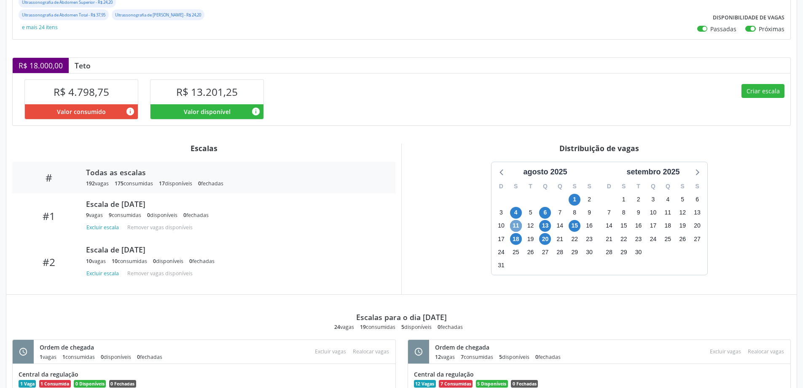
click at [517, 229] on span "11" at bounding box center [516, 226] width 12 height 12
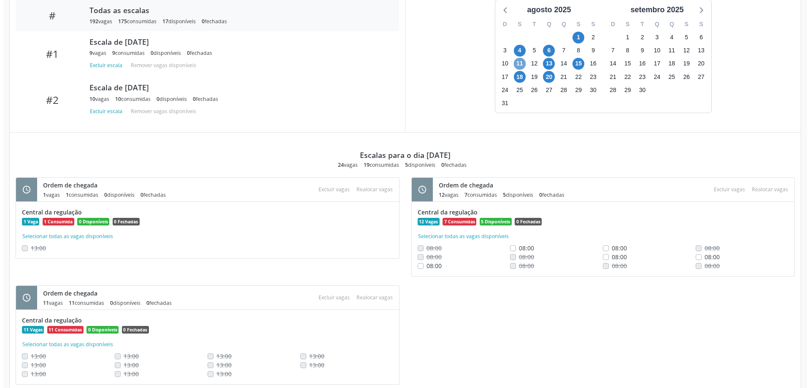
scroll to position [344, 0]
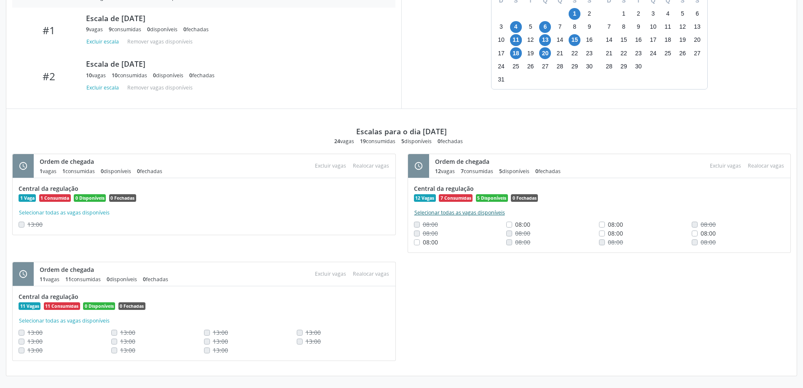
click at [466, 212] on button "Selecionar todas as vagas disponíveis" at bounding box center [460, 212] width 92 height 8
checkbox input "true"
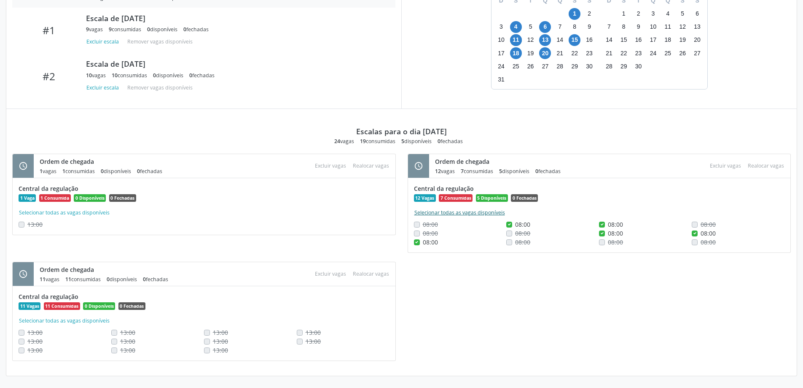
checkbox input "true"
click at [724, 165] on button "Excluir vagas" at bounding box center [726, 165] width 38 height 11
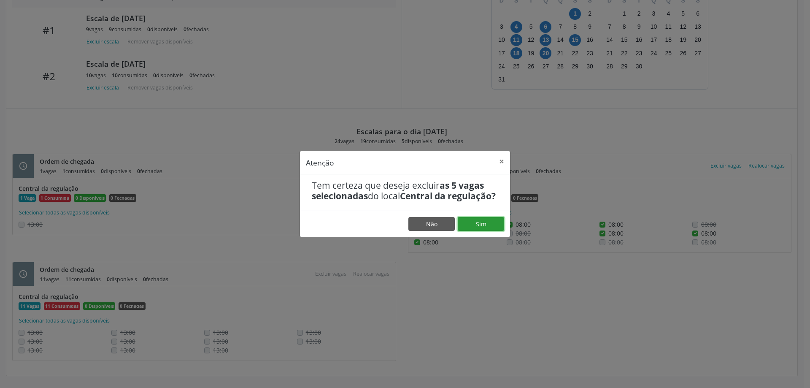
click at [489, 225] on button "Sim" at bounding box center [481, 224] width 46 height 14
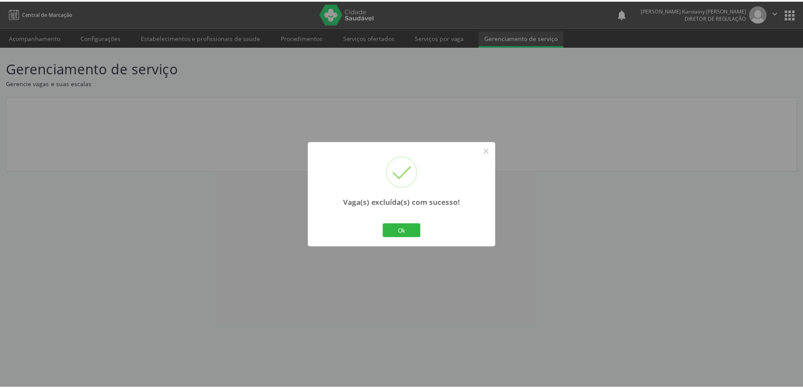
scroll to position [0, 0]
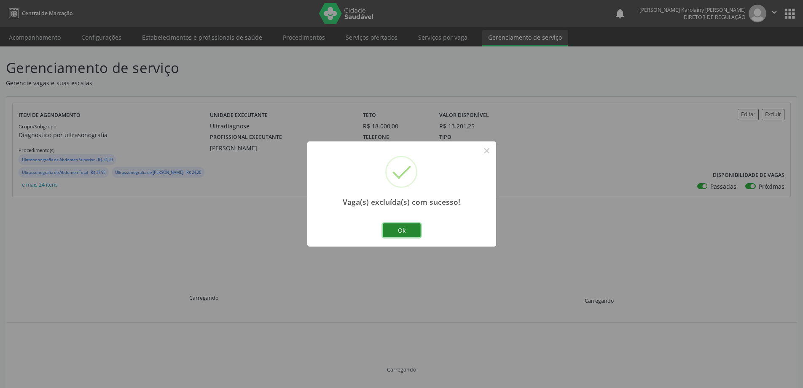
click at [406, 227] on button "Ok" at bounding box center [402, 230] width 38 height 14
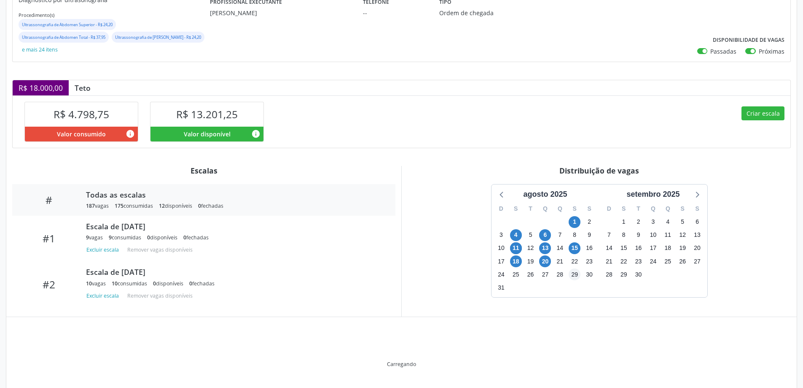
scroll to position [157, 0]
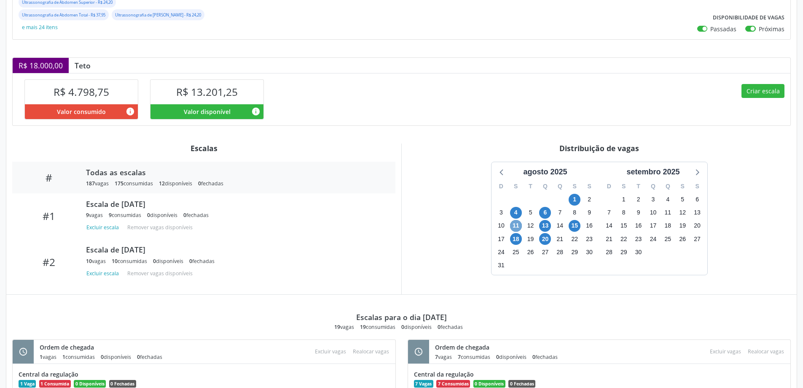
click at [517, 226] on span "11" at bounding box center [516, 226] width 12 height 12
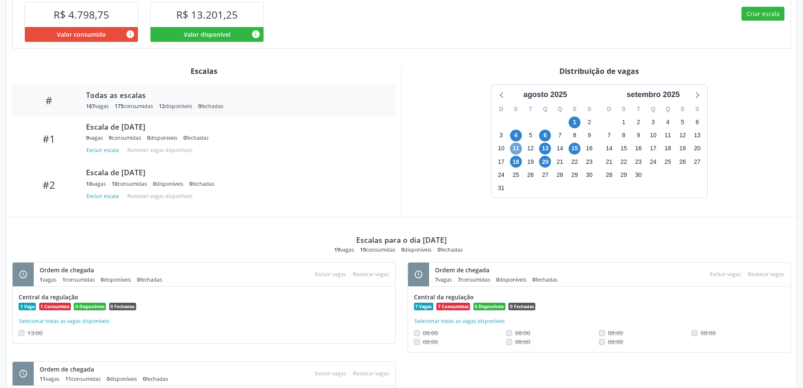
scroll to position [208, 0]
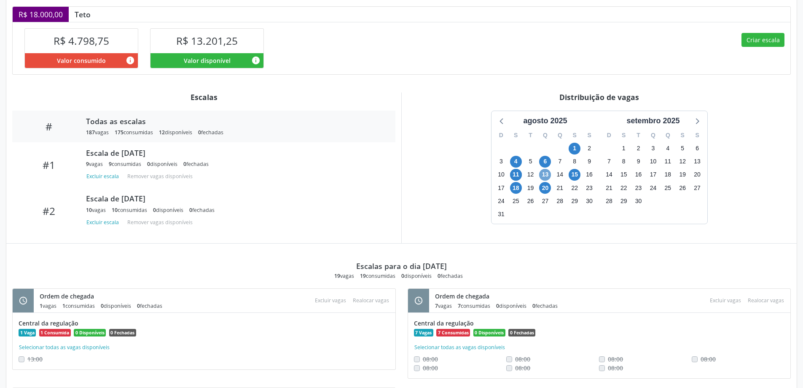
click at [546, 172] on span "13" at bounding box center [545, 175] width 12 height 12
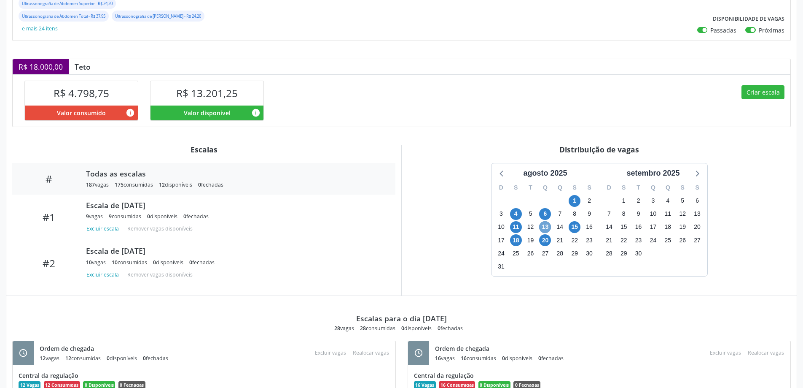
scroll to position [118, 0]
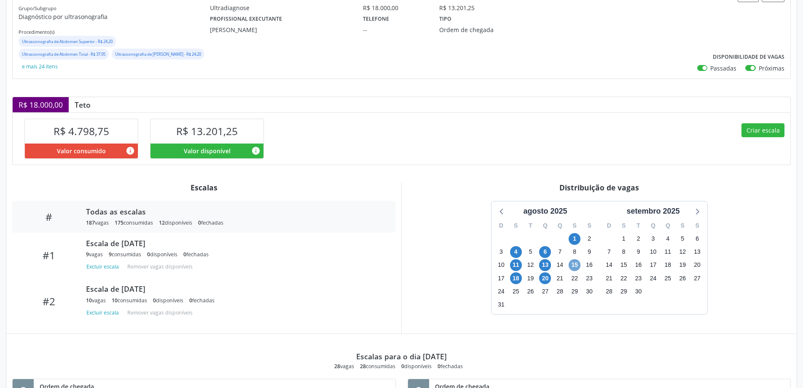
click at [577, 266] on span "15" at bounding box center [575, 265] width 12 height 12
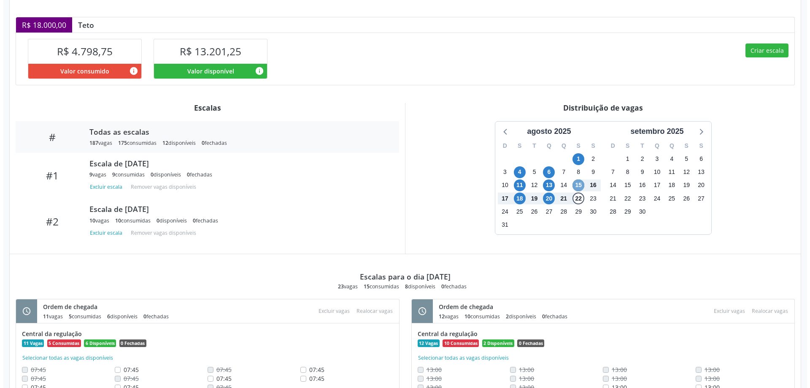
scroll to position [236, 0]
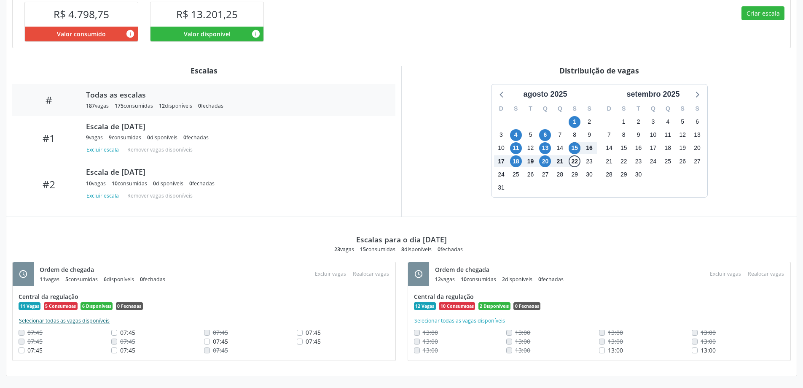
click at [89, 321] on button "Selecionar todas as vagas disponíveis" at bounding box center [65, 320] width 92 height 8
checkbox input "true"
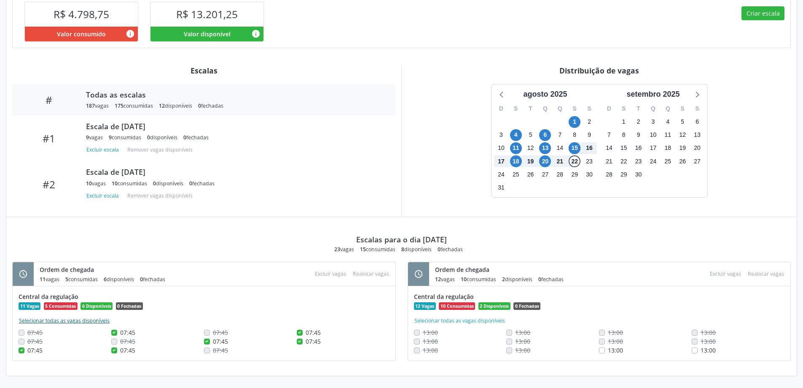
checkbox input "true"
click at [333, 269] on button "Excluir vagas" at bounding box center [331, 273] width 38 height 11
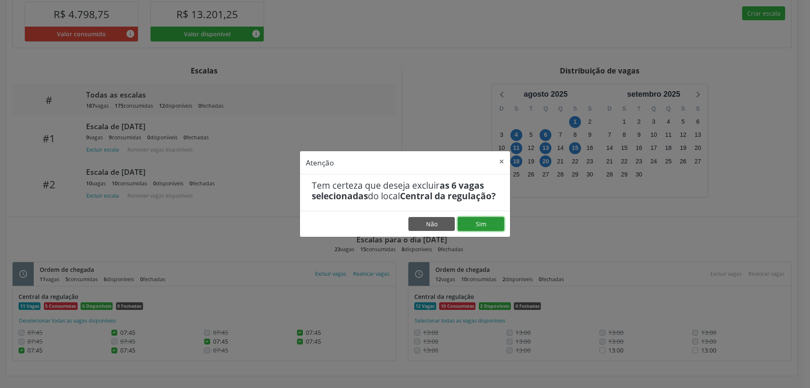
click at [489, 225] on button "Sim" at bounding box center [481, 224] width 46 height 14
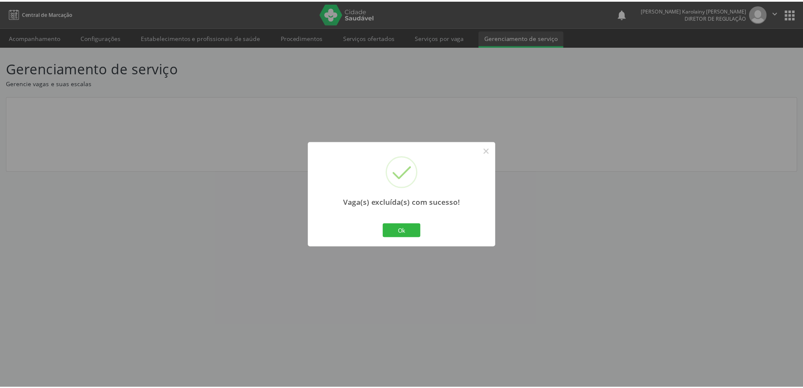
scroll to position [0, 0]
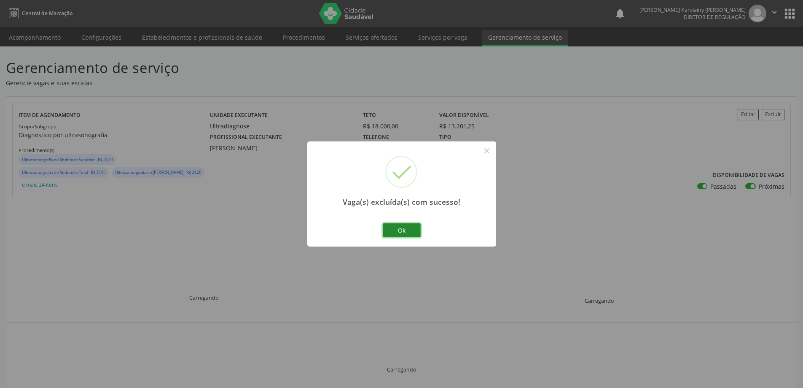
click at [404, 230] on button "Ok" at bounding box center [402, 230] width 38 height 14
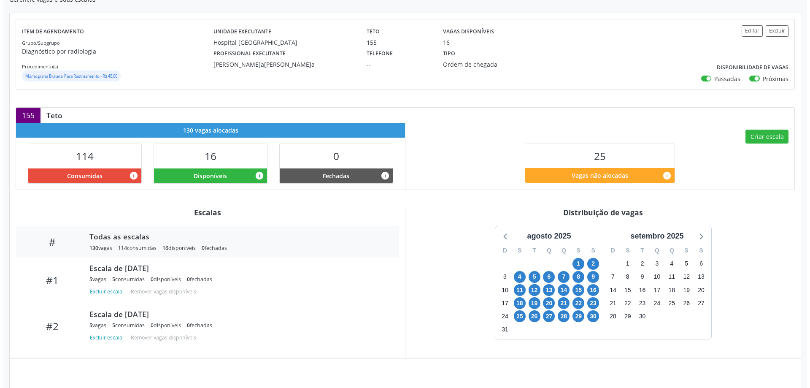
scroll to position [147, 0]
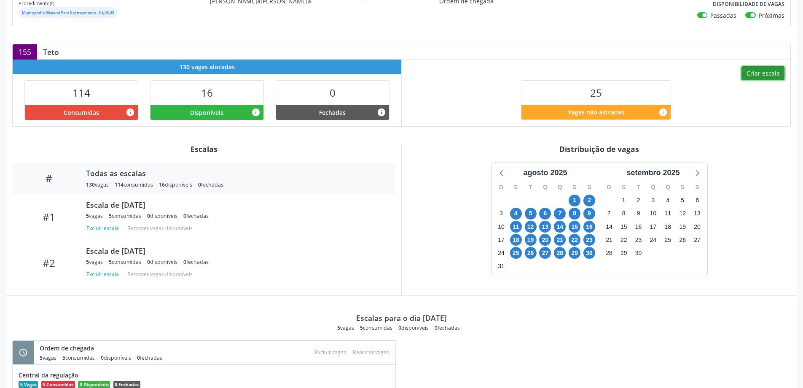
click at [766, 71] on button "Criar escala" at bounding box center [763, 73] width 43 height 14
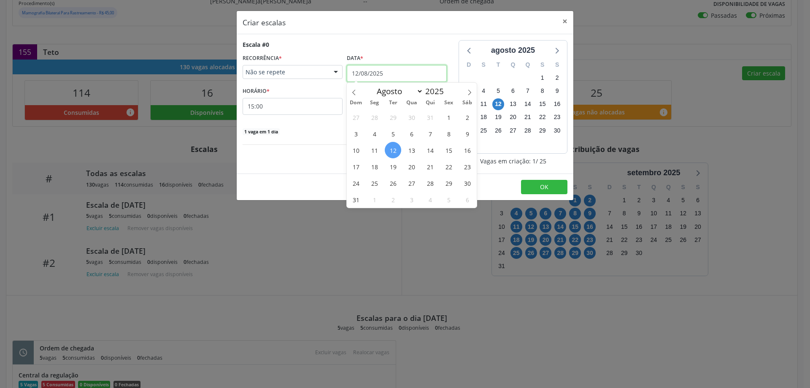
click at [385, 73] on input "12/08/2025" at bounding box center [397, 73] width 100 height 17
click at [375, 162] on span "18" at bounding box center [374, 166] width 16 height 16
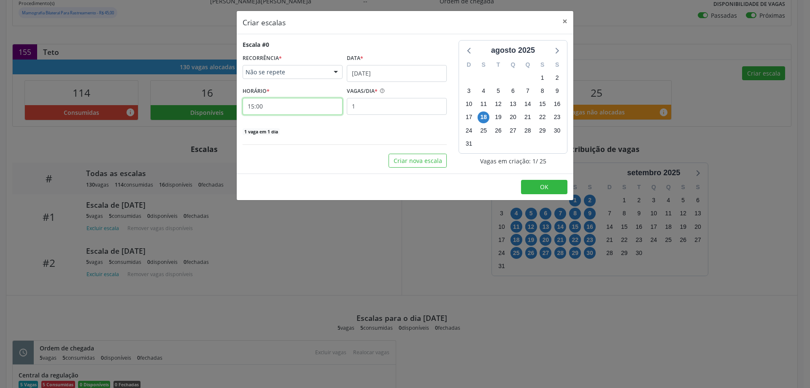
click at [305, 111] on input "15:00" at bounding box center [292, 106] width 100 height 17
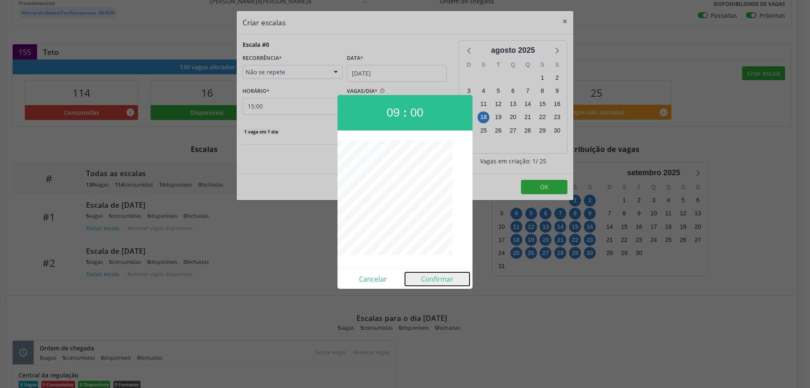
click at [423, 275] on button "Confirmar" at bounding box center [437, 278] width 65 height 13
type input "09:00"
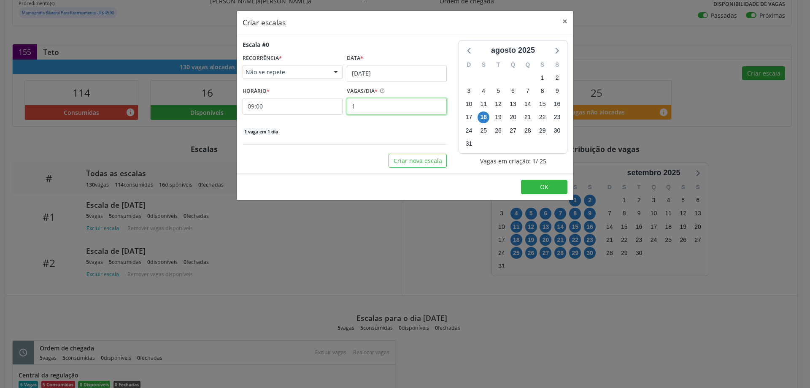
click at [381, 110] on input "1" at bounding box center [397, 106] width 100 height 17
type input "2"
click at [524, 183] on button "OK" at bounding box center [544, 187] width 46 height 14
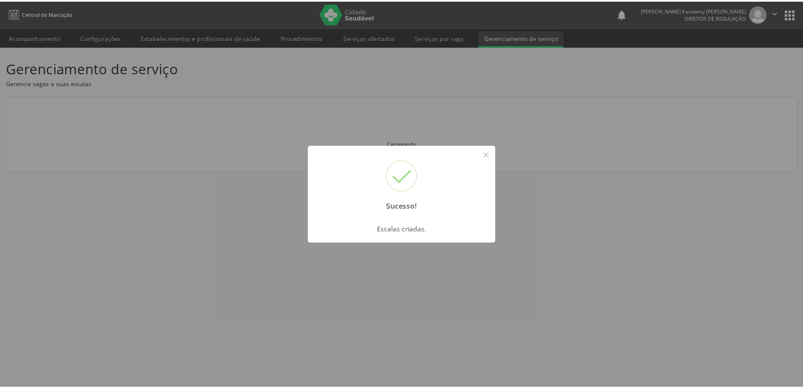
scroll to position [0, 0]
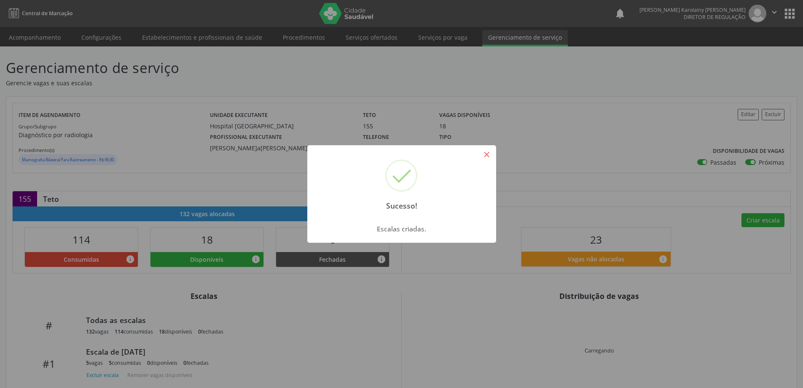
click at [485, 153] on button "×" at bounding box center [487, 154] width 14 height 14
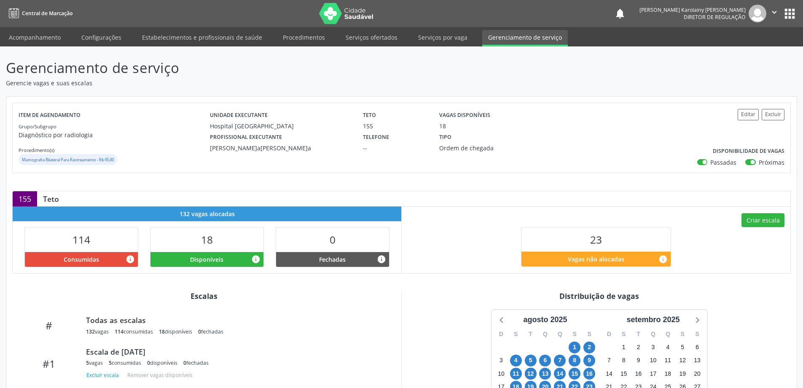
click at [764, 227] on div "Criar escala 23 Vagas não alocadas info" at bounding box center [596, 239] width 389 height 66
click at [761, 220] on button "Criar escala" at bounding box center [763, 220] width 43 height 14
select select "7"
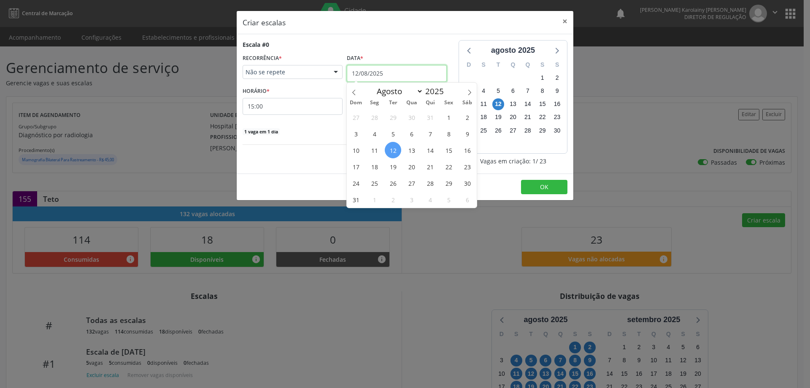
click at [417, 69] on input "12/08/2025" at bounding box center [397, 73] width 100 height 17
click at [402, 167] on div "27 28 29 30 31 1 2 3 4 5 6 7 8 9 10 11 12 13 14 15 16 17 18 19 20 21 22 23 24 2…" at bounding box center [412, 158] width 130 height 99
click at [392, 164] on span "19" at bounding box center [393, 166] width 16 height 16
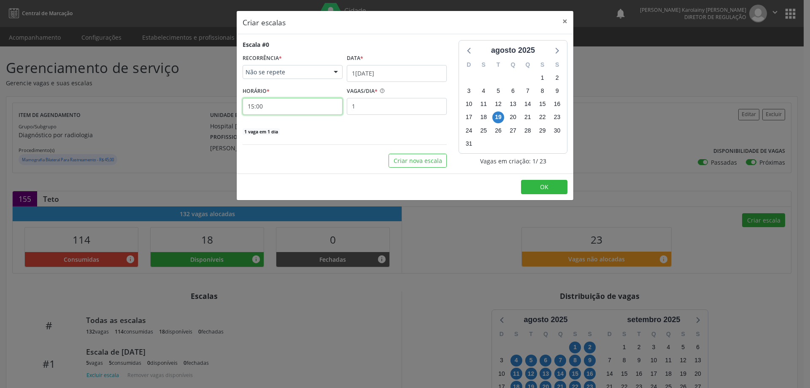
click at [285, 107] on input "15:00" at bounding box center [292, 106] width 100 height 17
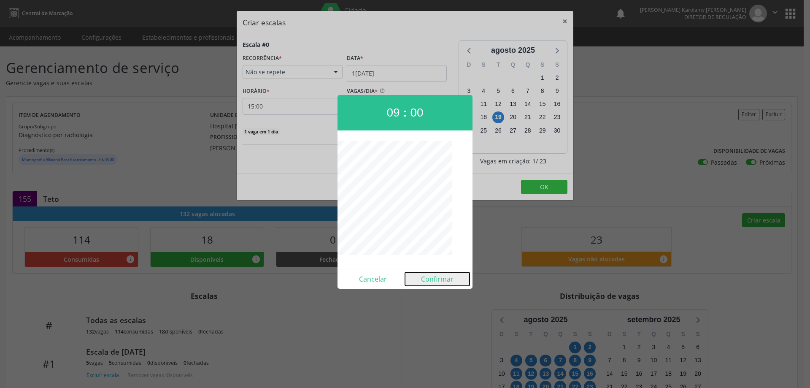
click at [436, 275] on button "Confirmar" at bounding box center [437, 278] width 65 height 13
type input "09:00"
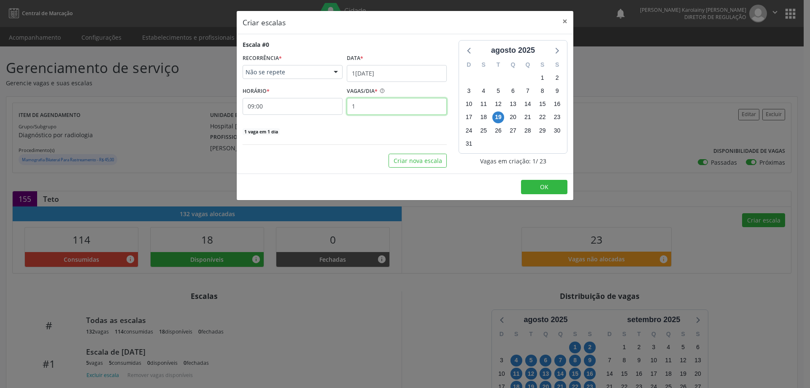
click at [400, 108] on input "1" at bounding box center [397, 106] width 100 height 17
type input "2"
click at [523, 184] on button "OK" at bounding box center [544, 187] width 46 height 14
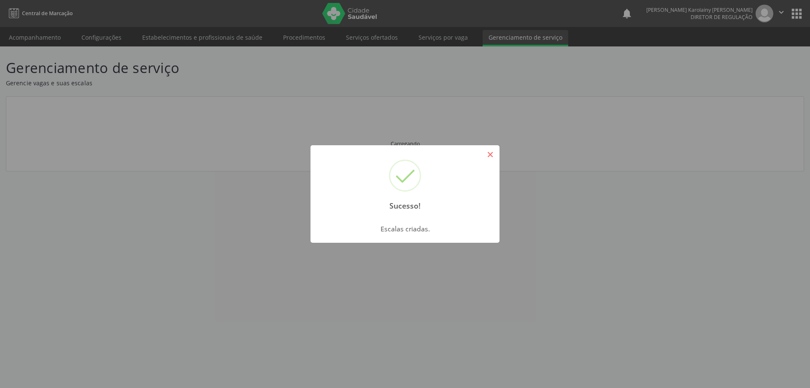
click at [492, 152] on button "×" at bounding box center [490, 154] width 14 height 14
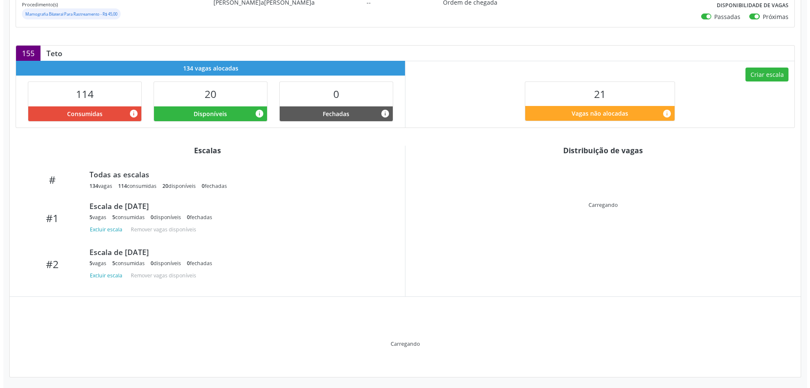
scroll to position [147, 0]
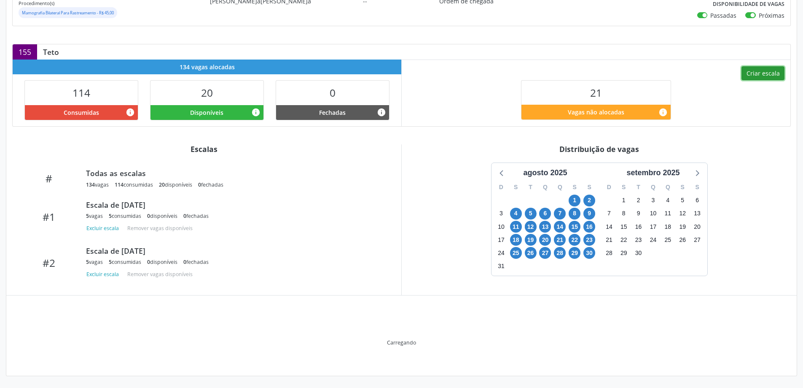
click at [775, 70] on button "Criar escala" at bounding box center [763, 73] width 43 height 14
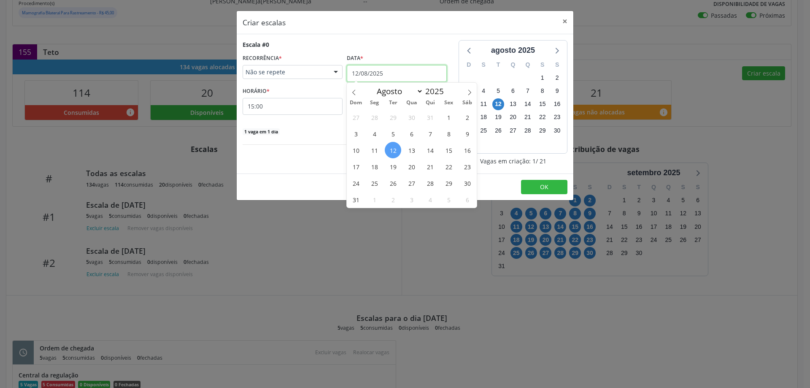
click at [409, 75] on input "12/08/2025" at bounding box center [397, 73] width 100 height 17
click at [410, 166] on span "20" at bounding box center [411, 166] width 16 height 16
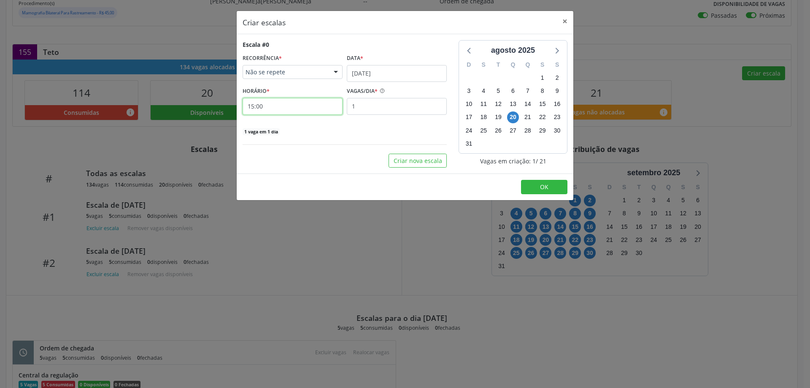
click at [325, 110] on input "15:00" at bounding box center [292, 106] width 100 height 17
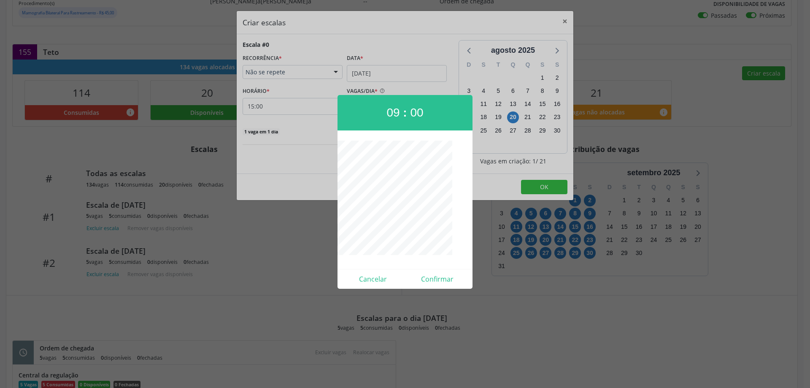
click at [432, 292] on div at bounding box center [405, 194] width 810 height 388
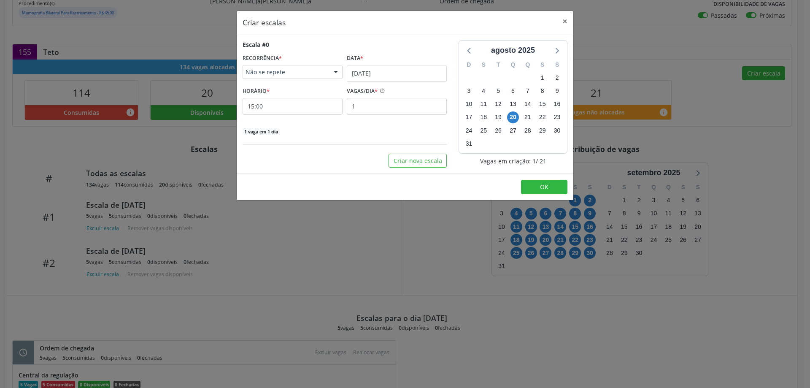
click at [434, 282] on div "Criar escalas × Escala #0 RECORRÊNCIA * Não se repete Não se repete Diário/Sema…" at bounding box center [405, 194] width 810 height 388
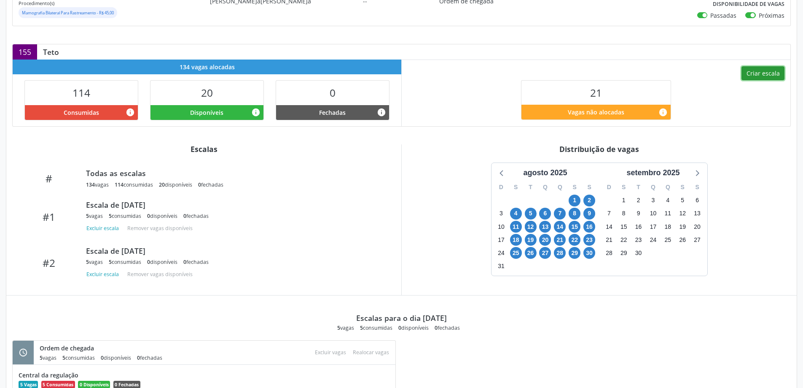
click at [772, 76] on button "Criar escala" at bounding box center [763, 73] width 43 height 14
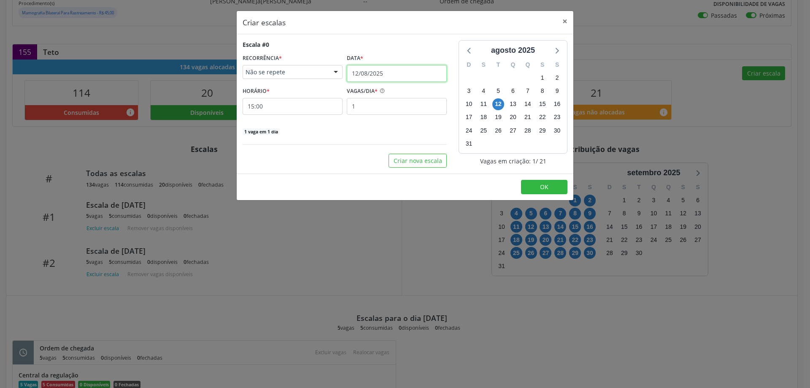
click at [381, 76] on input "12/08/2025" at bounding box center [397, 73] width 100 height 17
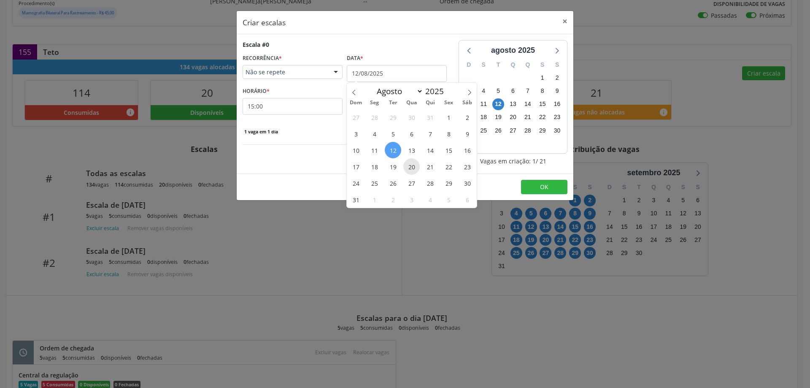
click at [404, 162] on span "20" at bounding box center [411, 166] width 16 height 16
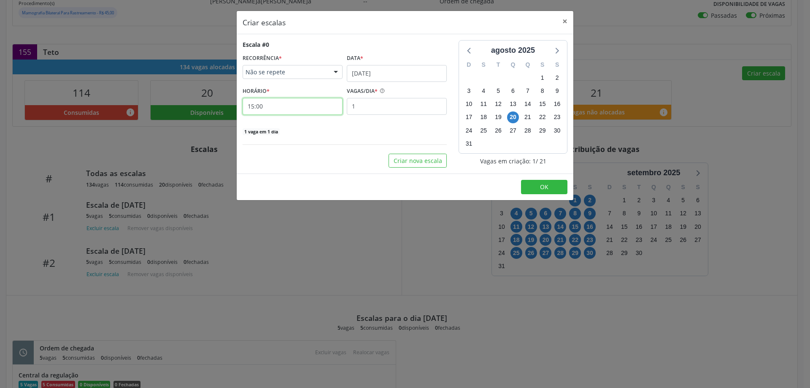
click at [305, 108] on input "15:00" at bounding box center [292, 106] width 100 height 17
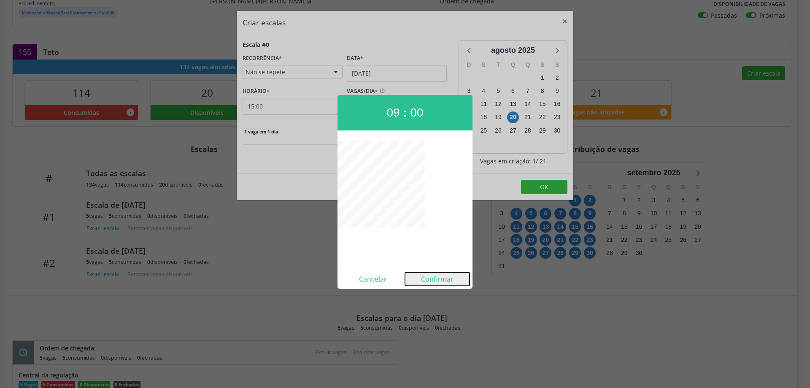
click at [437, 280] on button "Confirmar" at bounding box center [437, 278] width 65 height 13
type input "09:00"
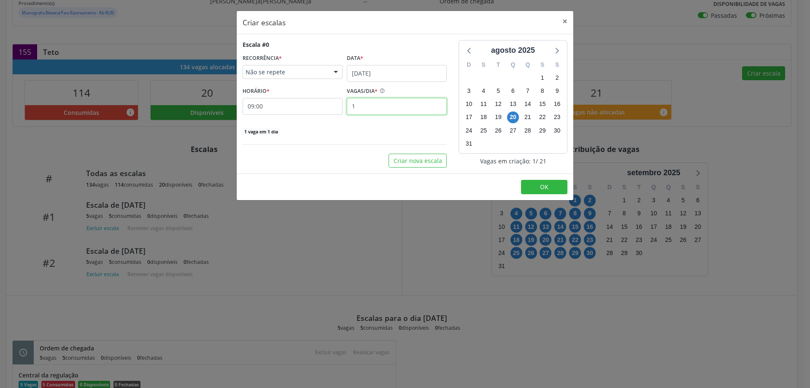
click at [372, 109] on input "1" at bounding box center [397, 106] width 100 height 17
type input "2"
click at [532, 192] on button "OK" at bounding box center [544, 187] width 46 height 14
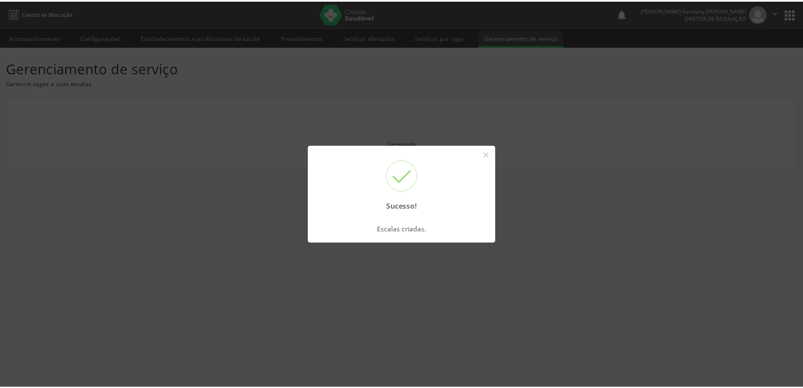
scroll to position [0, 0]
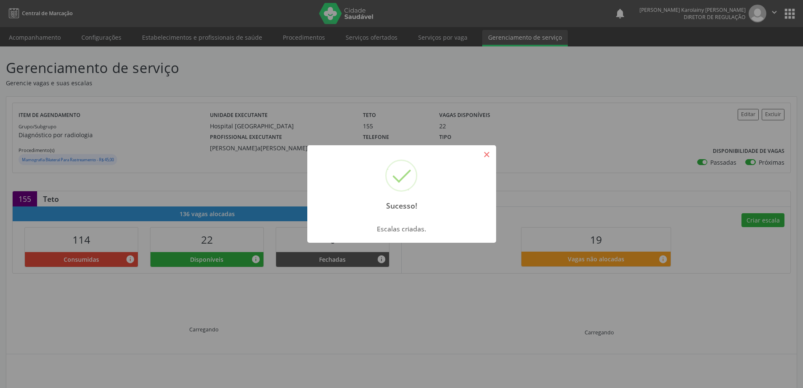
click at [488, 158] on button "×" at bounding box center [487, 154] width 14 height 14
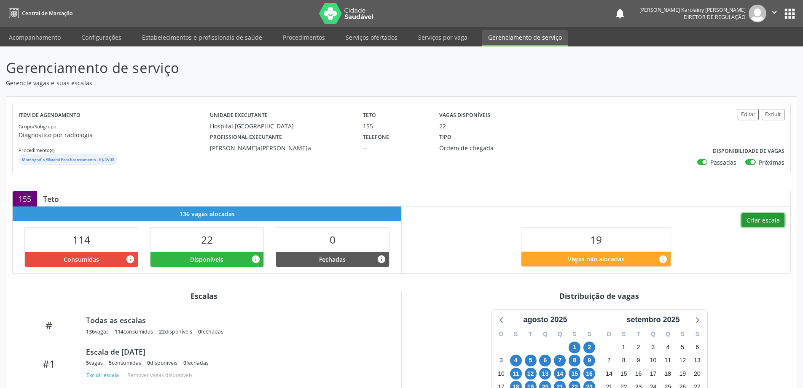
click at [762, 214] on button "Criar escala" at bounding box center [763, 220] width 43 height 14
select select "7"
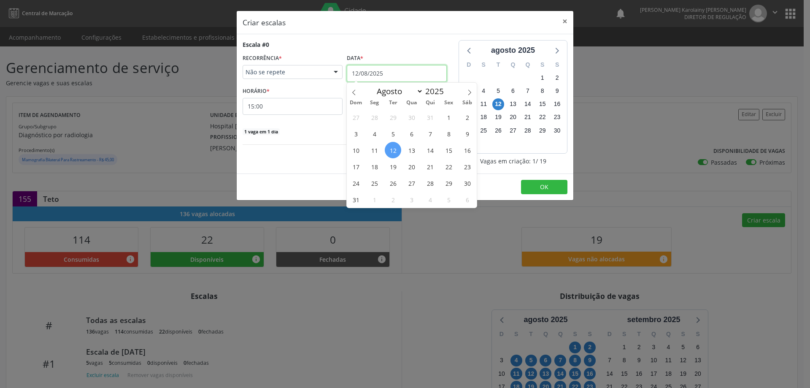
click at [403, 72] on input "12/08/2025" at bounding box center [397, 73] width 100 height 17
click at [431, 169] on span "21" at bounding box center [430, 166] width 16 height 16
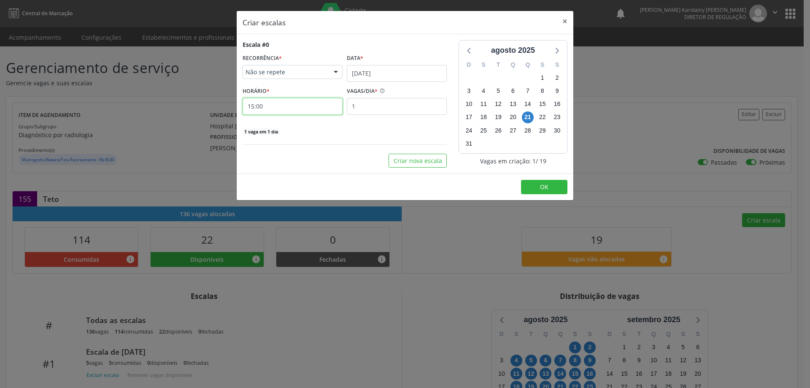
click at [311, 102] on input "15:00" at bounding box center [292, 106] width 100 height 17
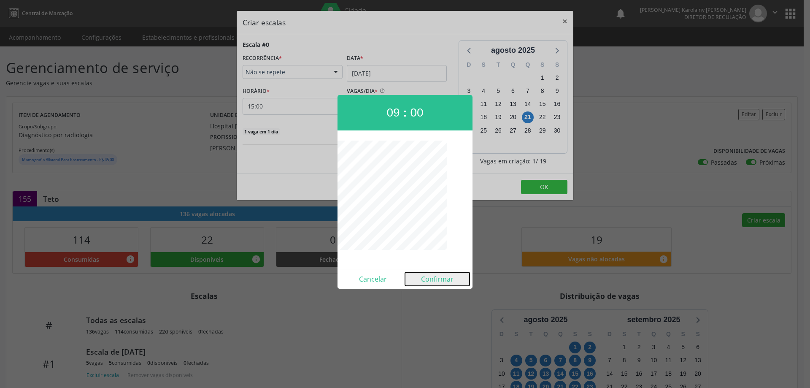
click at [447, 275] on button "Confirmar" at bounding box center [437, 278] width 65 height 13
type input "09:00"
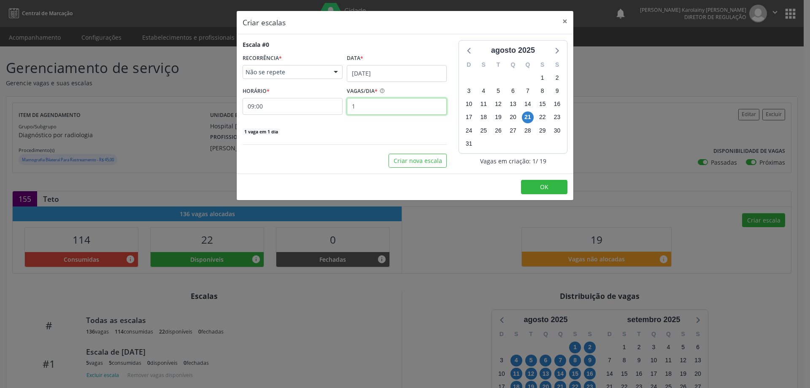
click at [387, 102] on input "1" at bounding box center [397, 106] width 100 height 17
type input "2"
click at [534, 184] on button "OK" at bounding box center [544, 187] width 46 height 14
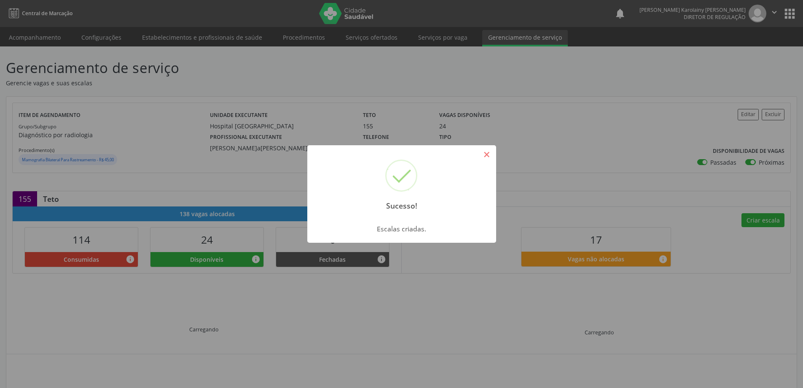
click at [484, 147] on button "×" at bounding box center [487, 154] width 14 height 14
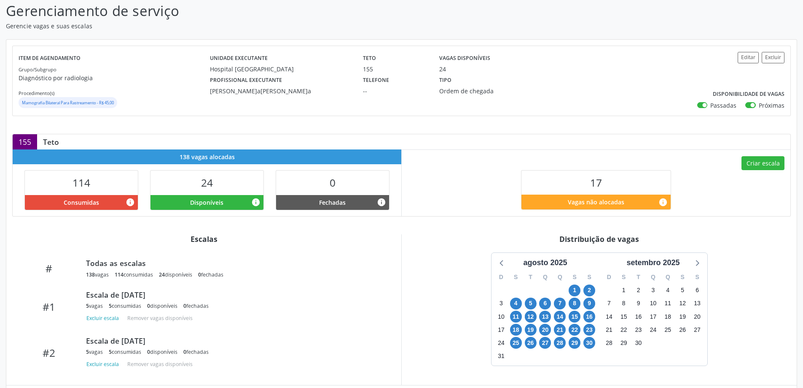
scroll to position [169, 0]
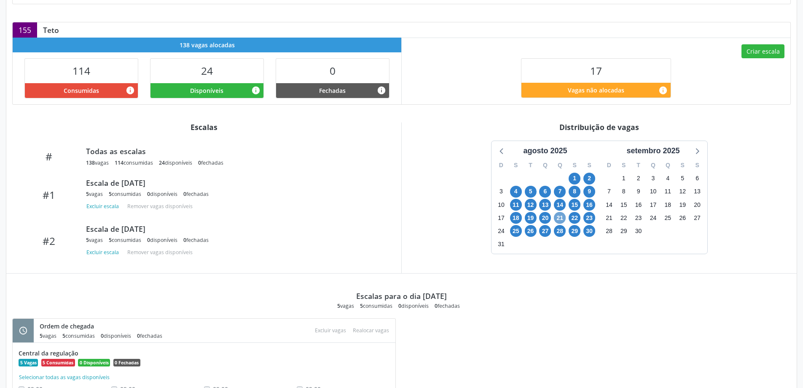
click at [562, 218] on span "21" at bounding box center [560, 218] width 12 height 12
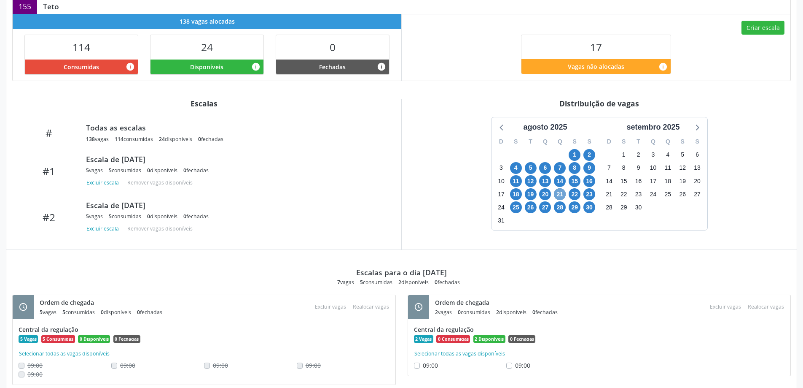
scroll to position [216, 0]
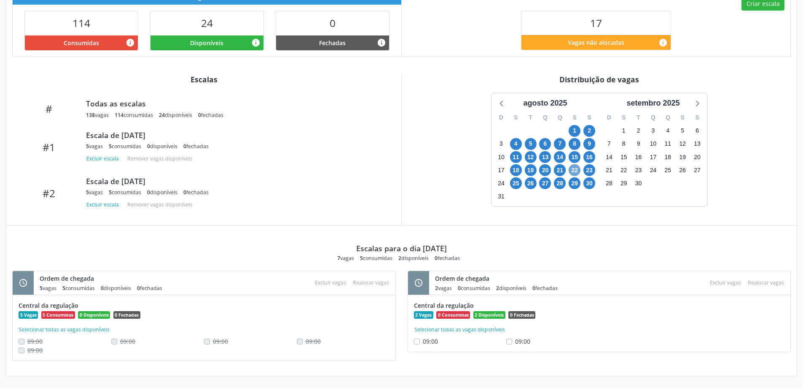
click at [575, 165] on span "22" at bounding box center [575, 170] width 12 height 12
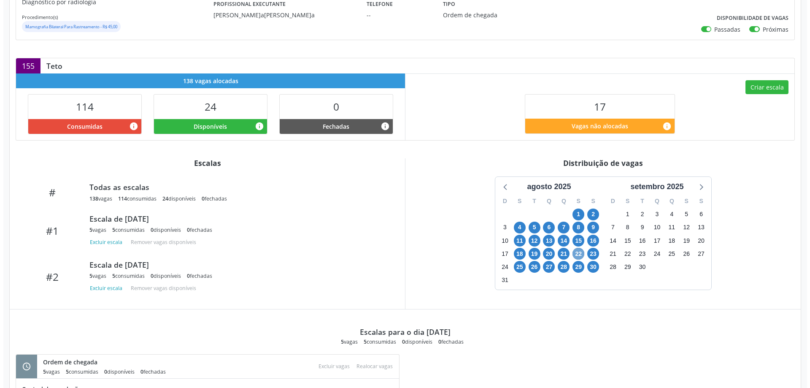
scroll to position [132, 0]
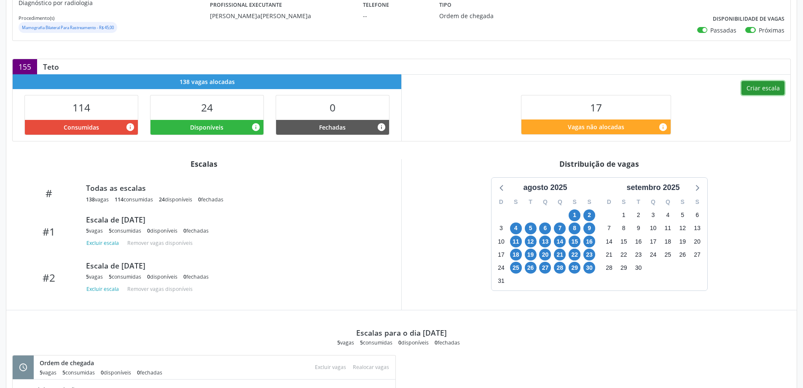
click at [768, 86] on button "Criar escala" at bounding box center [763, 88] width 43 height 14
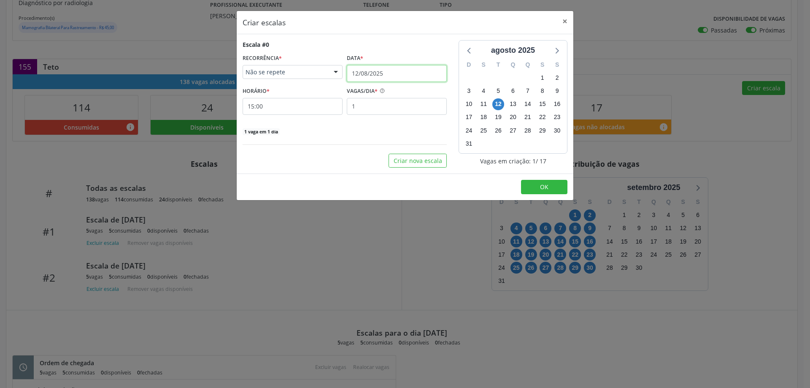
click at [428, 75] on input "12/08/2025" at bounding box center [397, 73] width 100 height 17
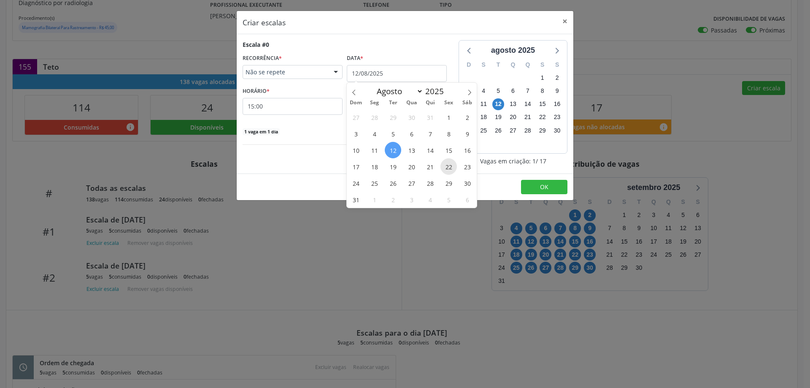
click at [449, 171] on span "22" at bounding box center [448, 166] width 16 height 16
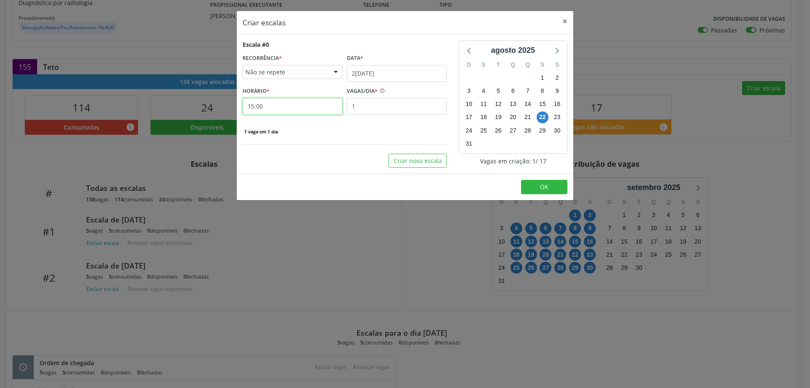
click at [299, 104] on input "15:00" at bounding box center [292, 106] width 100 height 17
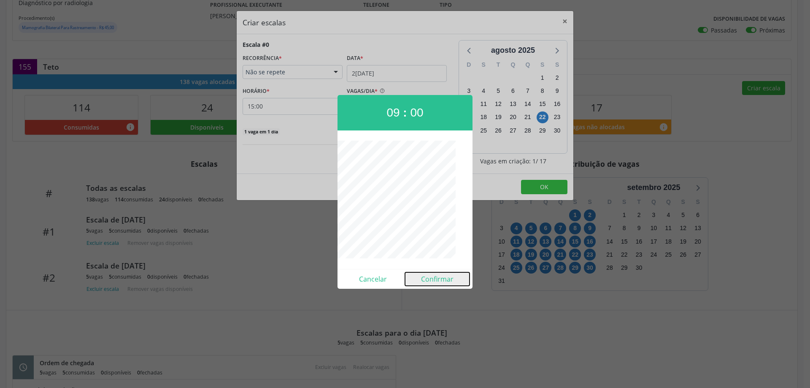
drag, startPoint x: 447, startPoint y: 276, endPoint x: 432, endPoint y: 169, distance: 108.1
click at [447, 272] on button "Confirmar" at bounding box center [437, 278] width 65 height 13
type input "09:00"
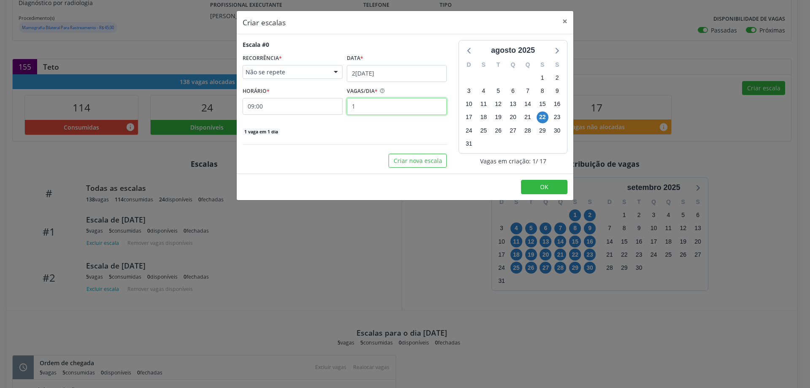
click at [401, 108] on input "1" at bounding box center [397, 106] width 100 height 17
type input "2"
click at [537, 188] on button "OK" at bounding box center [544, 187] width 46 height 14
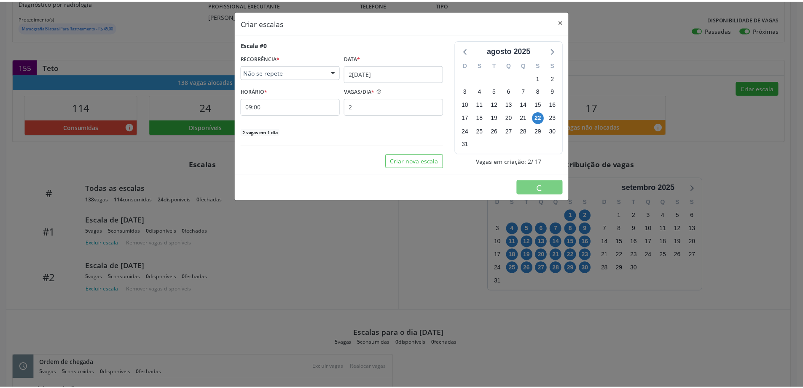
scroll to position [0, 0]
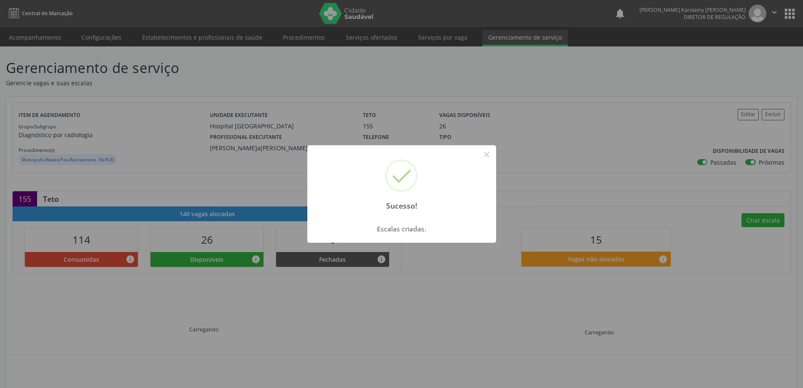
drag, startPoint x: 477, startPoint y: 156, endPoint x: 489, endPoint y: 161, distance: 12.5
click at [483, 160] on div "Sucesso! ×" at bounding box center [401, 181] width 189 height 73
click at [487, 155] on button "×" at bounding box center [487, 154] width 14 height 14
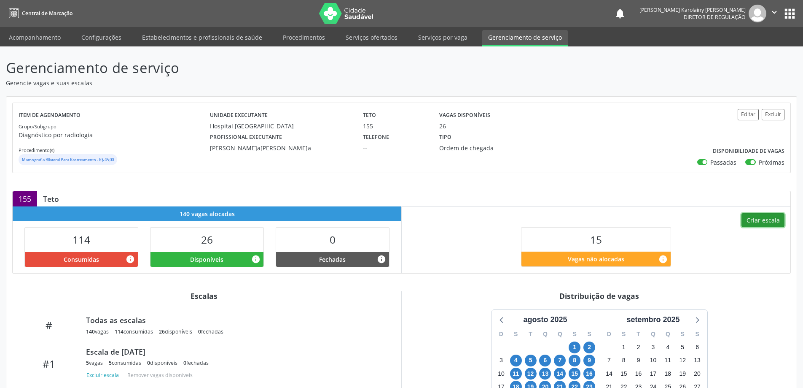
click at [754, 217] on button "Criar escala" at bounding box center [763, 220] width 43 height 14
select select "7"
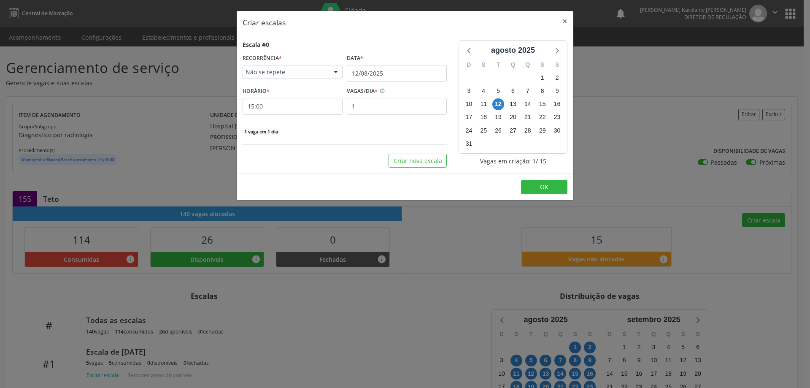
click at [342, 73] on div at bounding box center [335, 72] width 13 height 14
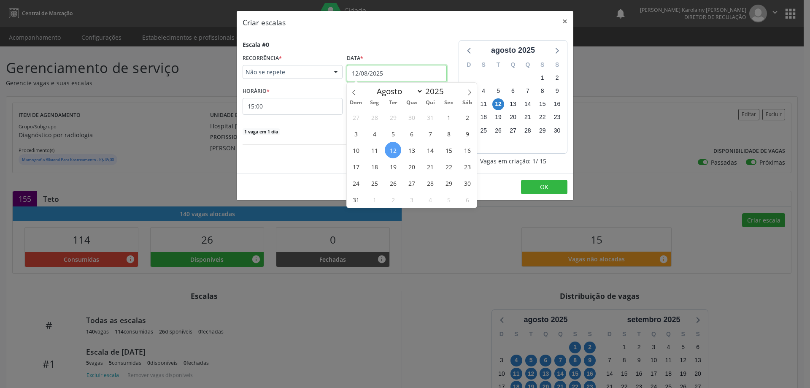
click at [364, 73] on input "12/08/2025" at bounding box center [397, 73] width 100 height 17
click at [376, 181] on span "25" at bounding box center [374, 183] width 16 height 16
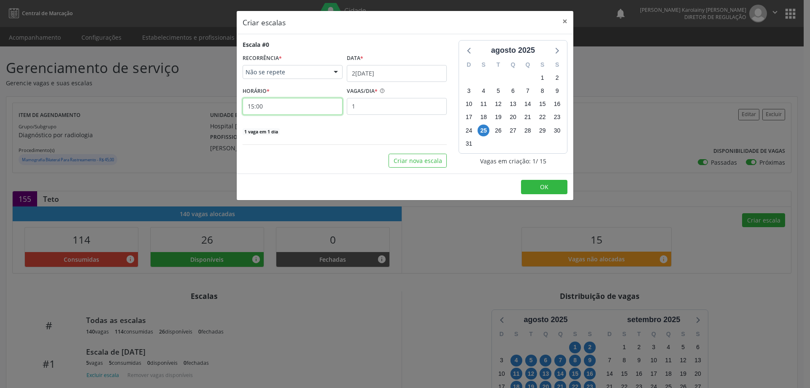
click at [309, 107] on input "15:00" at bounding box center [292, 106] width 100 height 17
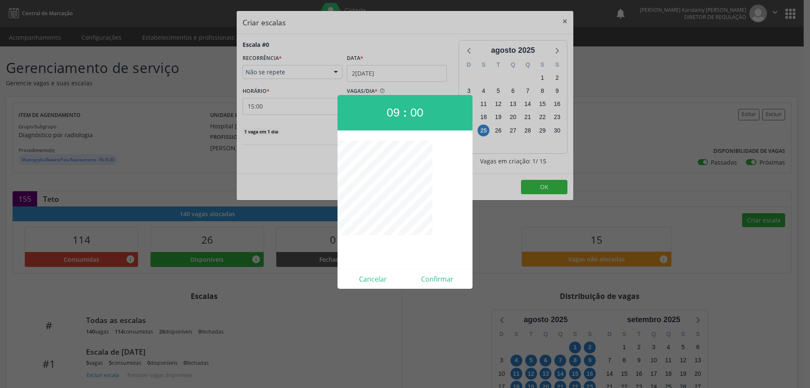
click at [432, 268] on div "09 : 00 Cancelar Confirmar" at bounding box center [404, 192] width 135 height 194
click at [432, 271] on div "Cancelar Confirmar" at bounding box center [404, 279] width 135 height 20
click at [431, 275] on button "Confirmar" at bounding box center [437, 278] width 65 height 13
type input "09:00"
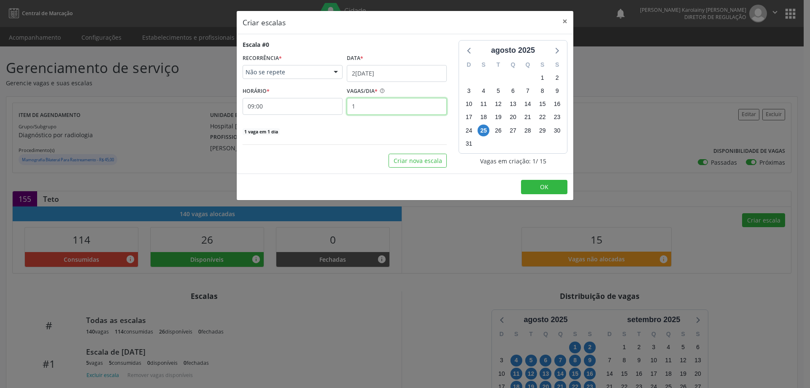
click at [381, 108] on input "1" at bounding box center [397, 106] width 100 height 17
type input "2"
click at [528, 183] on button "OK" at bounding box center [544, 187] width 46 height 14
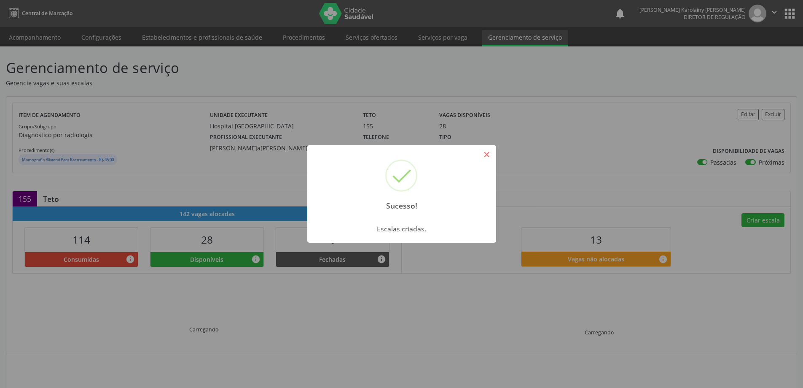
click at [494, 149] on button "×" at bounding box center [487, 154] width 14 height 14
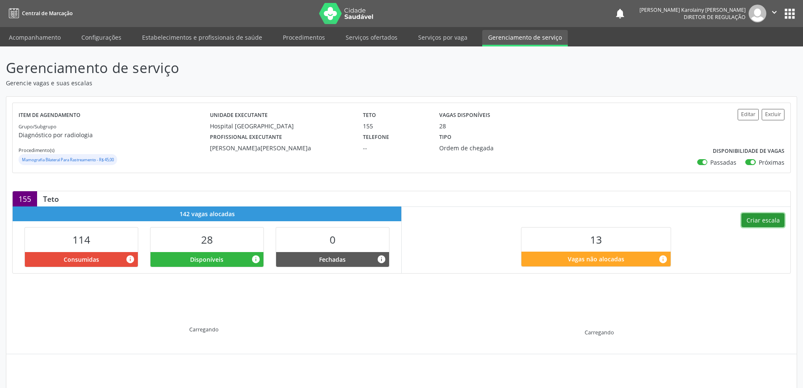
click at [765, 221] on button "Criar escala" at bounding box center [763, 220] width 43 height 14
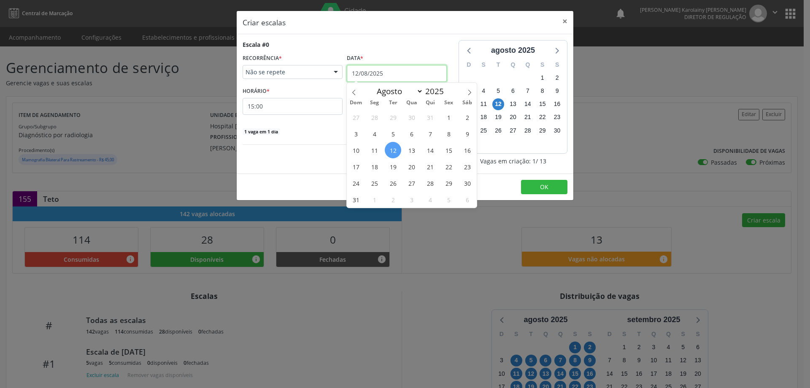
click at [389, 73] on input "12/08/2025" at bounding box center [397, 73] width 100 height 17
click at [391, 181] on span "26" at bounding box center [393, 183] width 16 height 16
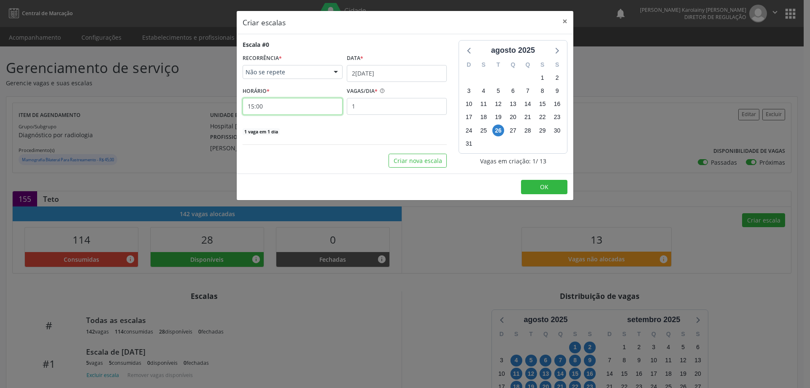
click at [303, 108] on input "15:00" at bounding box center [292, 106] width 100 height 17
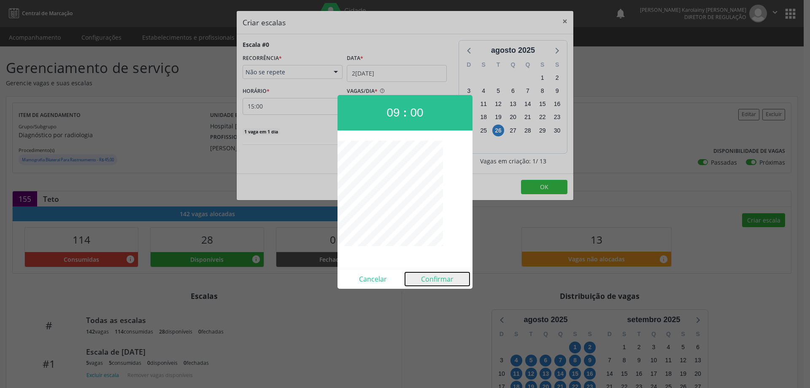
click at [439, 275] on button "Confirmar" at bounding box center [437, 278] width 65 height 13
type input "09:00"
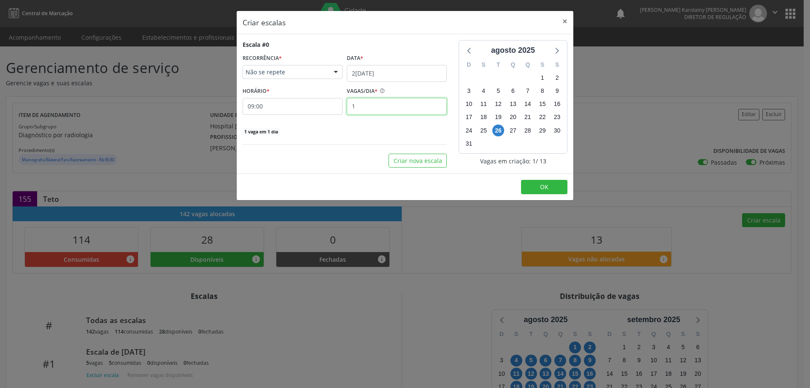
click at [397, 105] on input "1" at bounding box center [397, 106] width 100 height 17
type input "2"
click at [560, 181] on button "OK" at bounding box center [544, 187] width 46 height 14
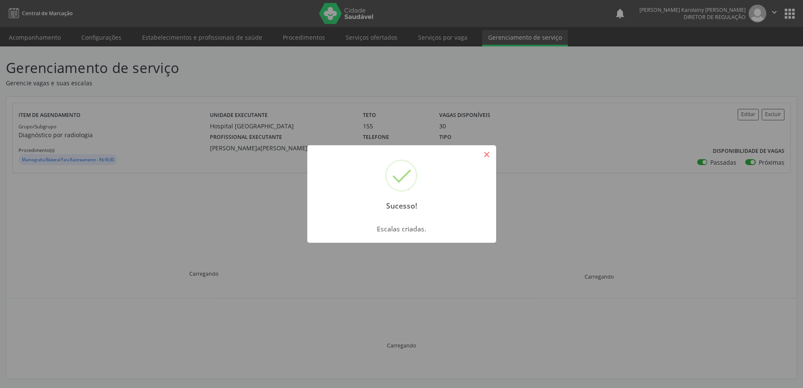
click at [484, 158] on button "×" at bounding box center [487, 154] width 14 height 14
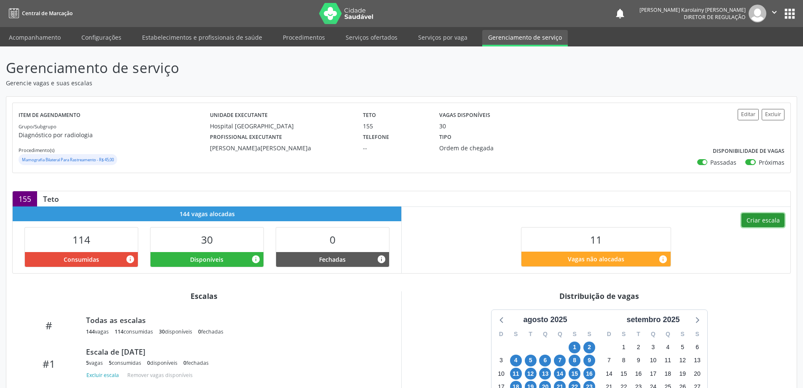
click at [762, 223] on button "Criar escala" at bounding box center [763, 220] width 43 height 14
select select "7"
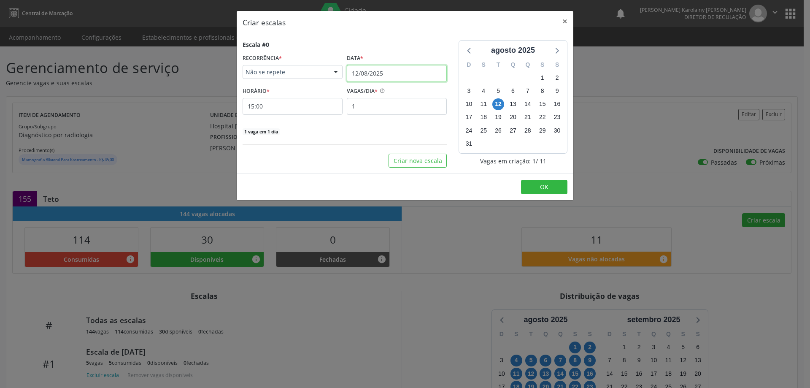
click at [421, 74] on input "12/08/2025" at bounding box center [397, 73] width 100 height 17
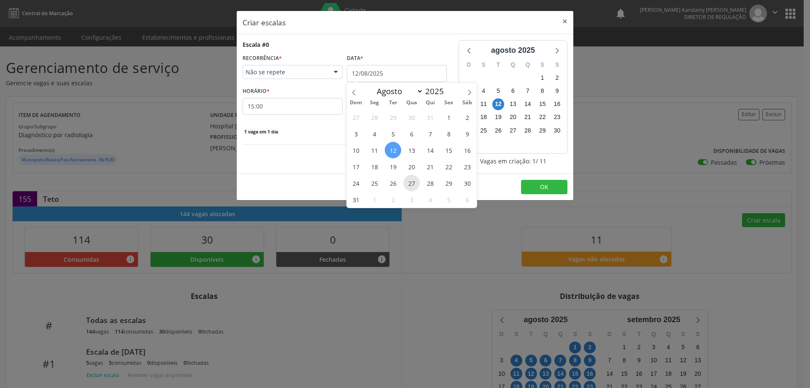
click at [410, 180] on span "27" at bounding box center [411, 183] width 16 height 16
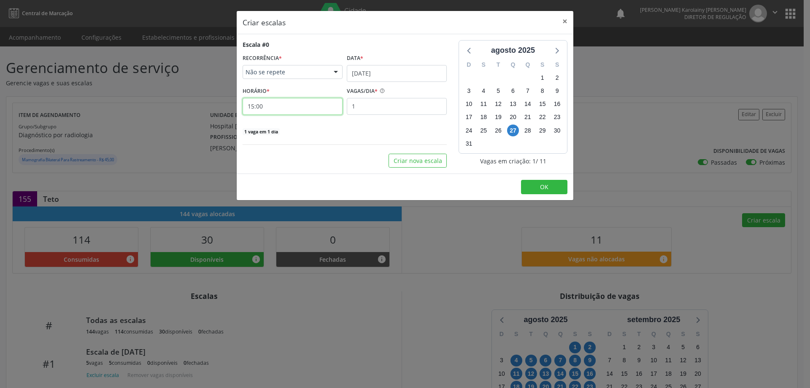
click at [324, 111] on input "15:00" at bounding box center [292, 106] width 100 height 17
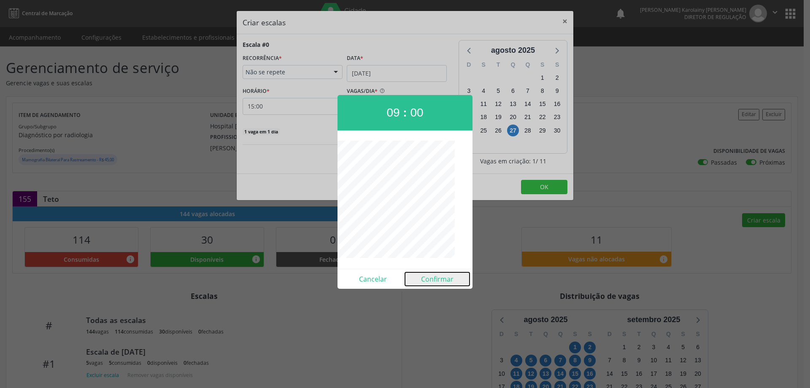
click at [445, 278] on button "Confirmar" at bounding box center [437, 278] width 65 height 13
type input "09:00"
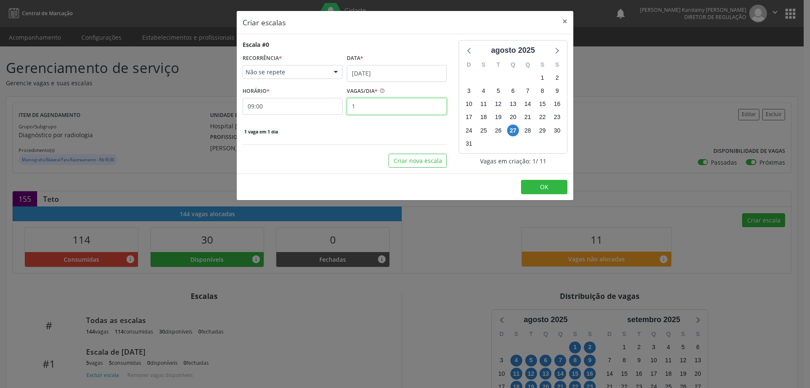
click at [420, 109] on input "1" at bounding box center [397, 106] width 100 height 17
type input "2"
click at [527, 183] on button "OK" at bounding box center [544, 187] width 46 height 14
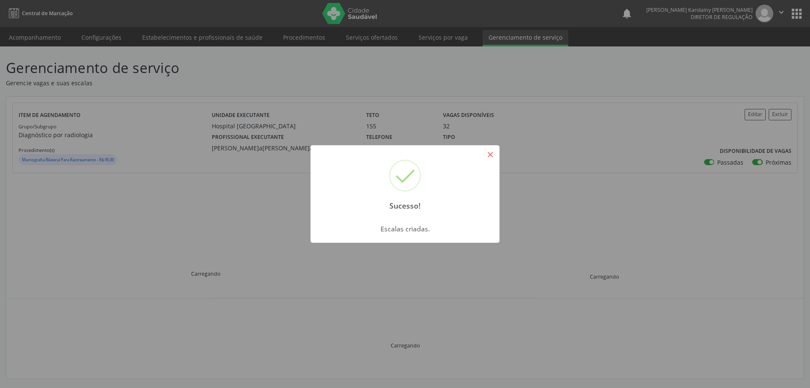
click at [486, 152] on button "×" at bounding box center [490, 154] width 14 height 14
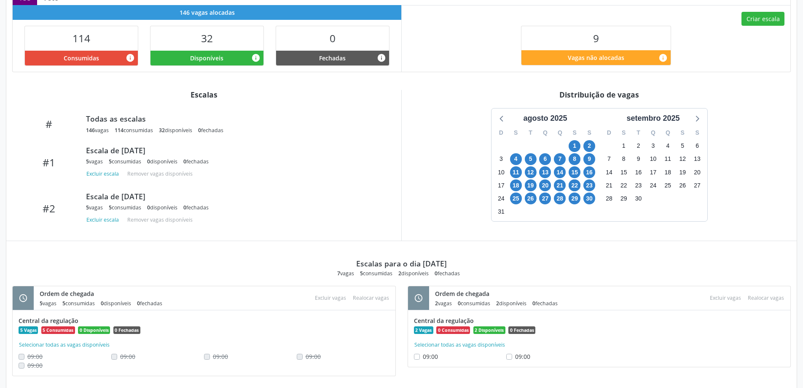
scroll to position [216, 0]
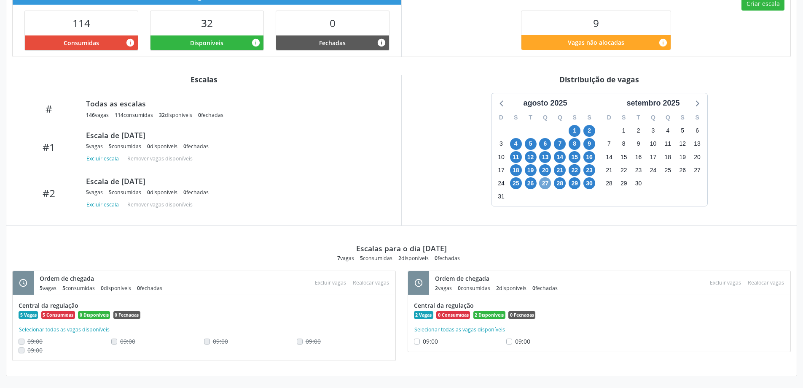
click at [545, 186] on span "27" at bounding box center [545, 183] width 12 height 12
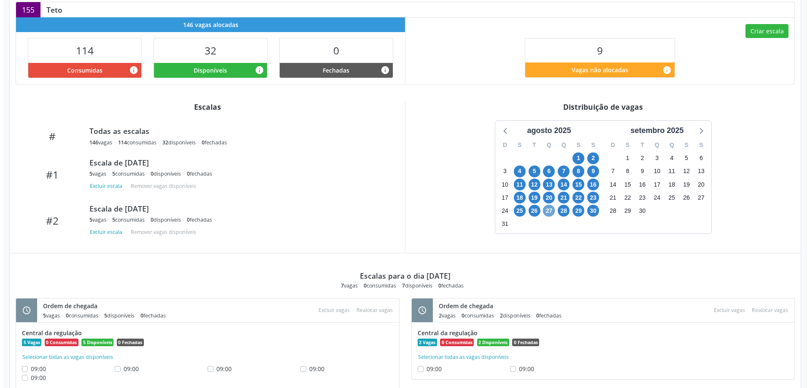
scroll to position [174, 0]
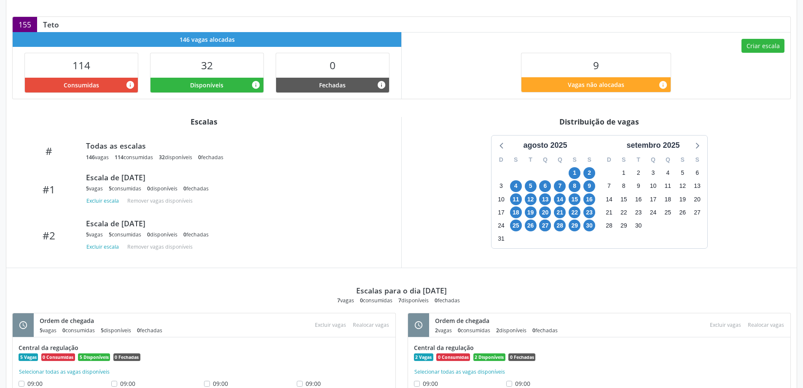
click at [768, 38] on div "Criar escala 9 Vagas não alocadas info" at bounding box center [596, 65] width 389 height 66
click at [769, 48] on button "Criar escala" at bounding box center [763, 46] width 43 height 14
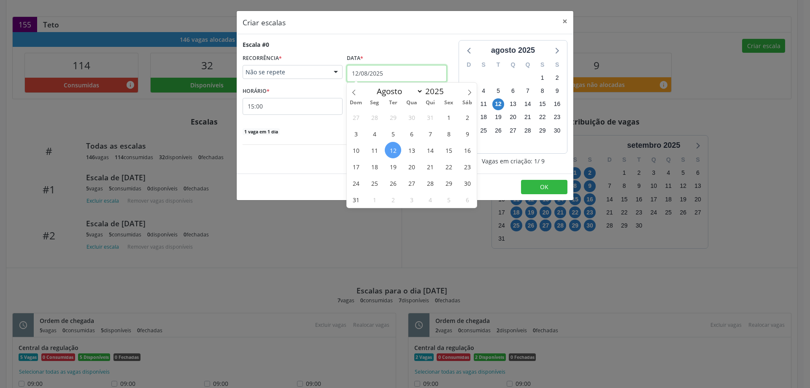
click at [412, 68] on input "12/08/2025" at bounding box center [397, 73] width 100 height 17
click at [413, 180] on span "27" at bounding box center [411, 183] width 16 height 16
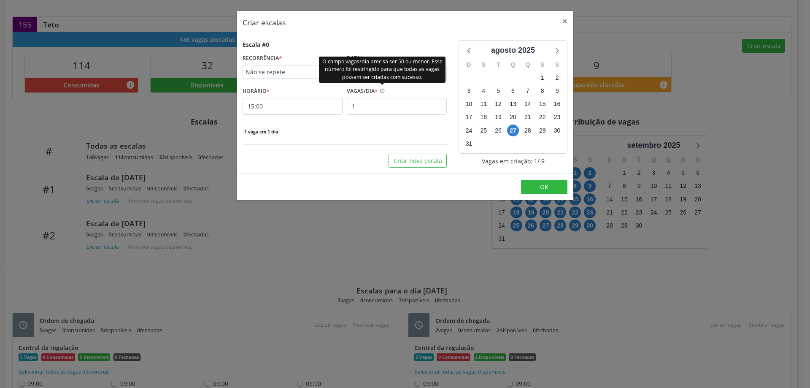
click at [394, 78] on div "O campo vagas/dia precisa ser 50 ou menor. Esse número foi restringido para que…" at bounding box center [382, 69] width 126 height 26
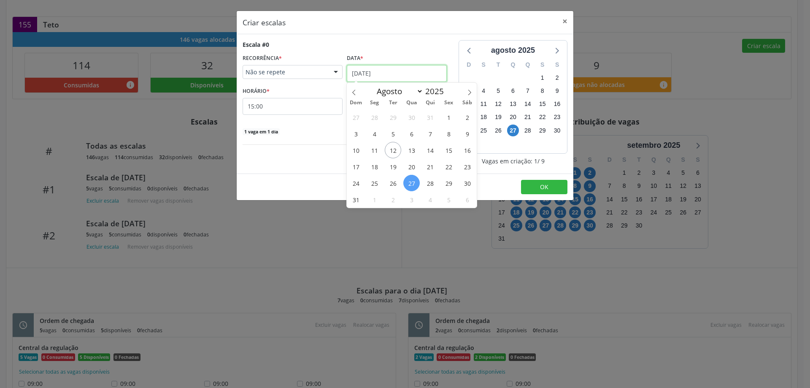
click at [377, 71] on input "27/08/2025" at bounding box center [397, 73] width 100 height 17
click at [432, 177] on span "28" at bounding box center [430, 183] width 16 height 16
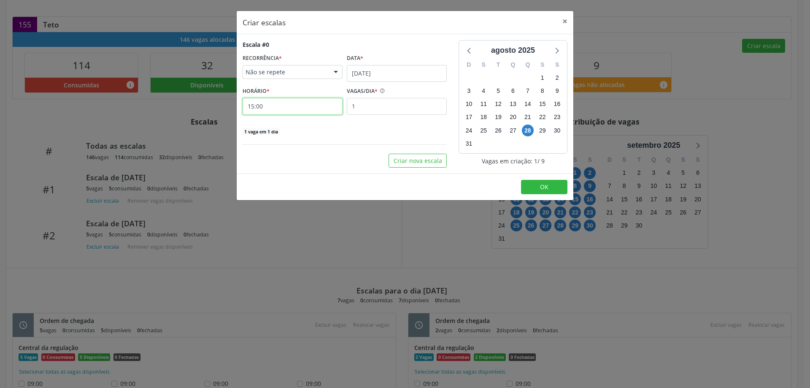
click at [323, 108] on input "15:00" at bounding box center [292, 106] width 100 height 17
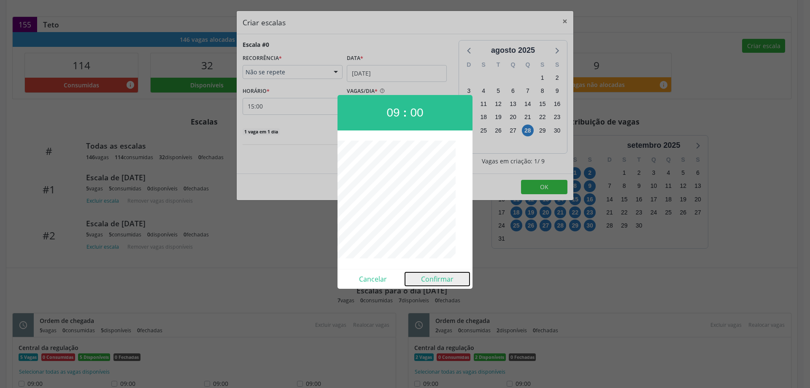
drag, startPoint x: 432, startPoint y: 283, endPoint x: 417, endPoint y: 245, distance: 41.1
click at [433, 283] on button "Confirmar" at bounding box center [437, 278] width 65 height 13
type input "09:00"
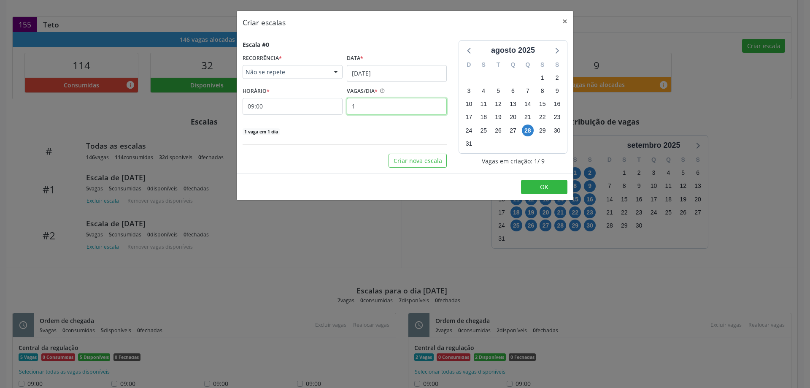
click at [357, 105] on input "1" at bounding box center [397, 106] width 100 height 17
type input "2"
click at [531, 181] on button "OK" at bounding box center [544, 187] width 46 height 14
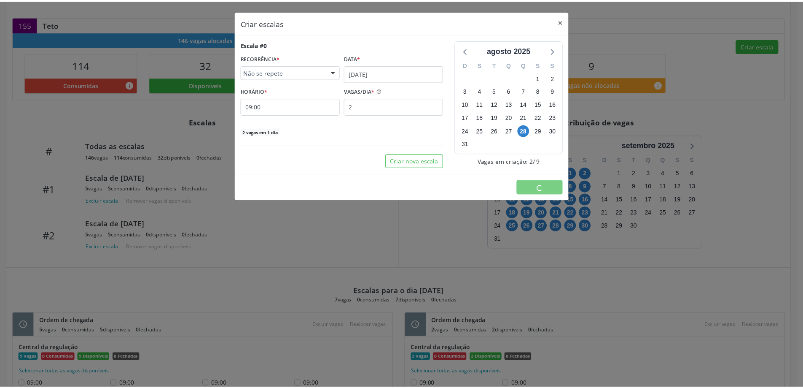
scroll to position [0, 0]
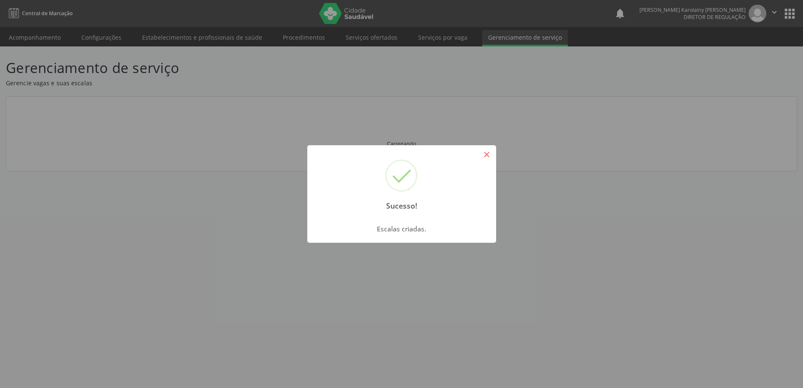
click at [491, 154] on button "×" at bounding box center [487, 154] width 14 height 14
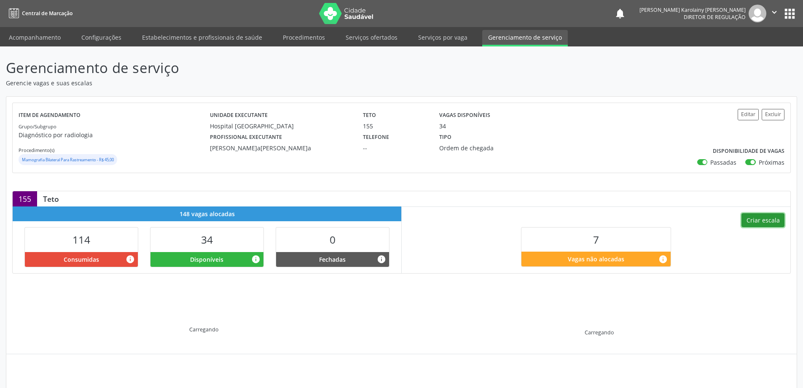
click at [761, 218] on button "Criar escala" at bounding box center [763, 220] width 43 height 14
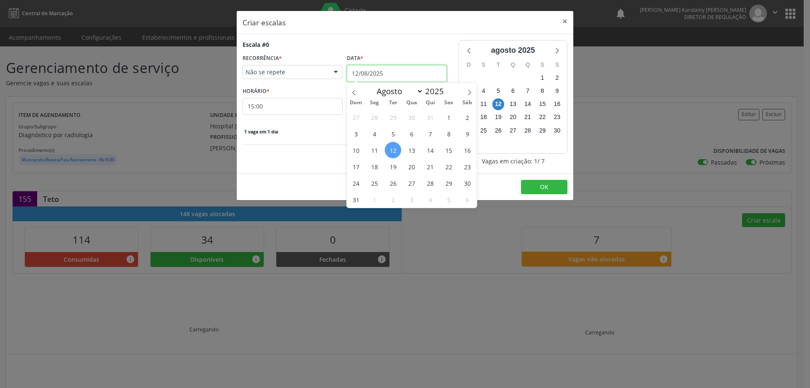
click at [403, 65] on input "12/08/2025" at bounding box center [397, 73] width 100 height 17
click at [464, 164] on span "23" at bounding box center [467, 166] width 16 height 16
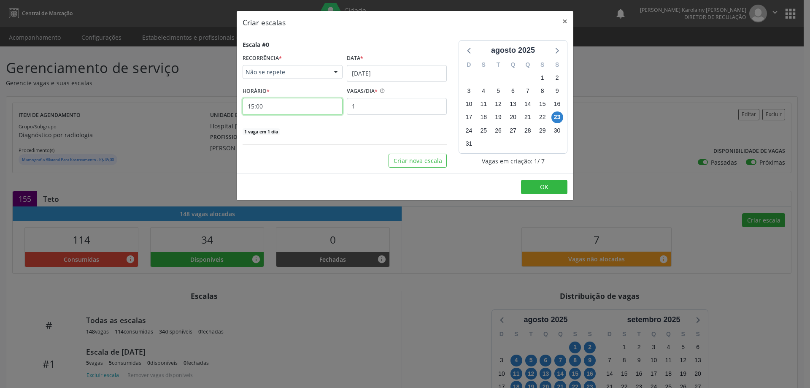
click at [292, 99] on input "15:00" at bounding box center [292, 106] width 100 height 17
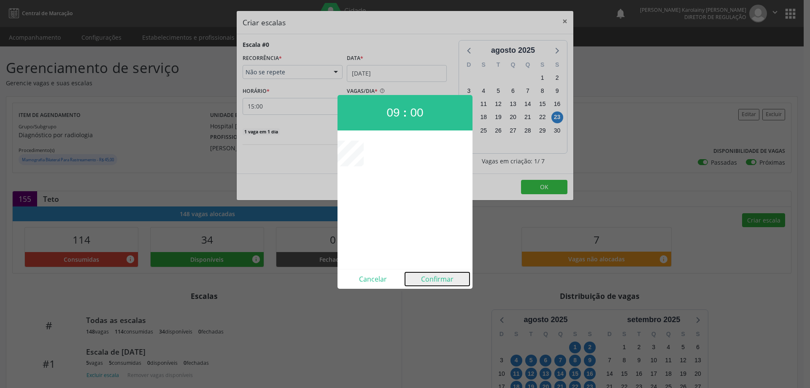
drag, startPoint x: 421, startPoint y: 275, endPoint x: 414, endPoint y: 215, distance: 59.9
click at [422, 274] on button "Confirmar" at bounding box center [437, 278] width 65 height 13
type input "09:00"
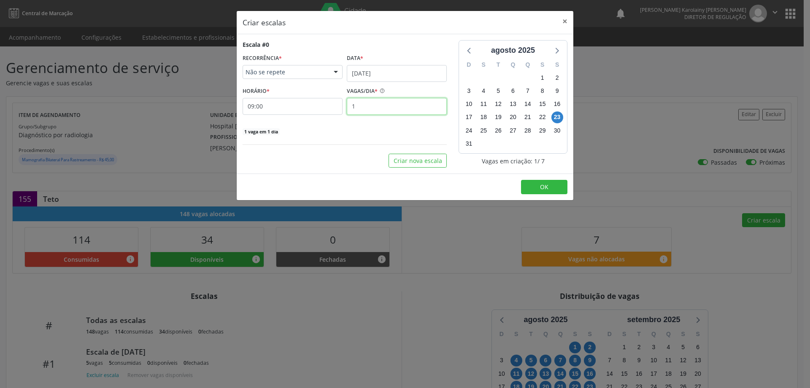
click at [380, 100] on input "1" at bounding box center [397, 106] width 100 height 17
type input "2"
click at [537, 186] on button "OK" at bounding box center [544, 187] width 46 height 14
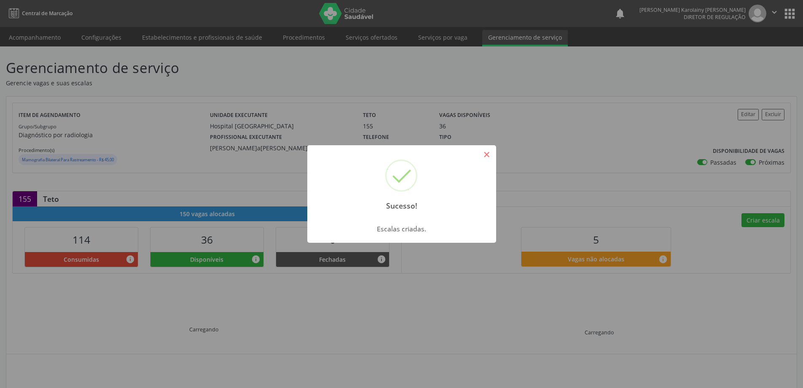
click at [485, 156] on button "×" at bounding box center [487, 154] width 14 height 14
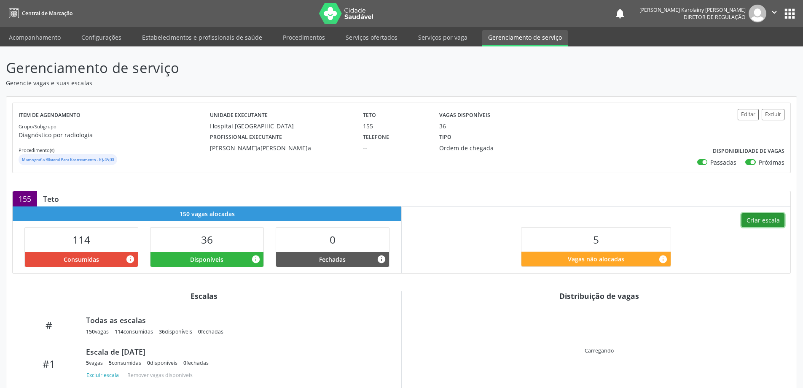
click at [758, 220] on button "Criar escala" at bounding box center [763, 220] width 43 height 14
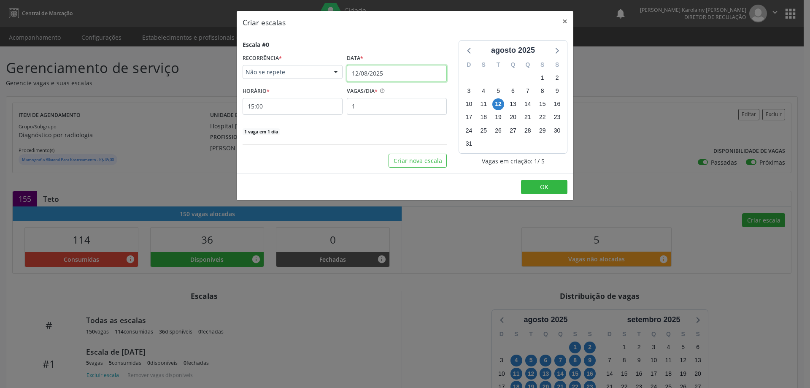
click at [393, 75] on input "12/08/2025" at bounding box center [397, 73] width 100 height 17
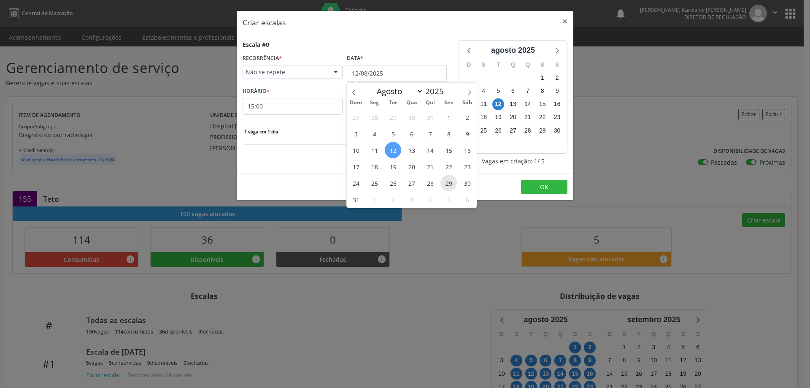
click at [449, 183] on span "29" at bounding box center [448, 183] width 16 height 16
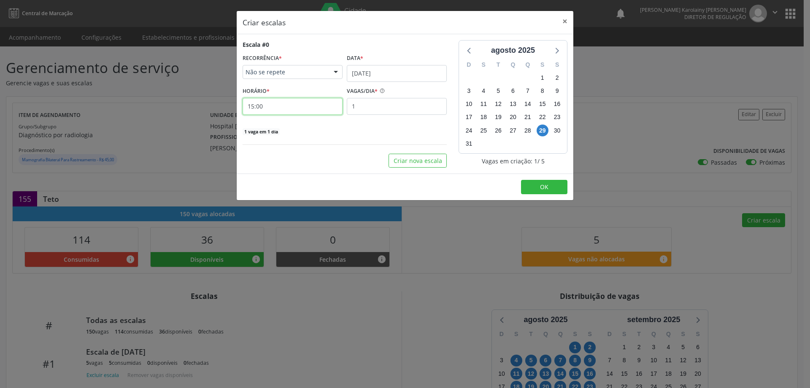
click at [280, 106] on input "15:00" at bounding box center [292, 106] width 100 height 17
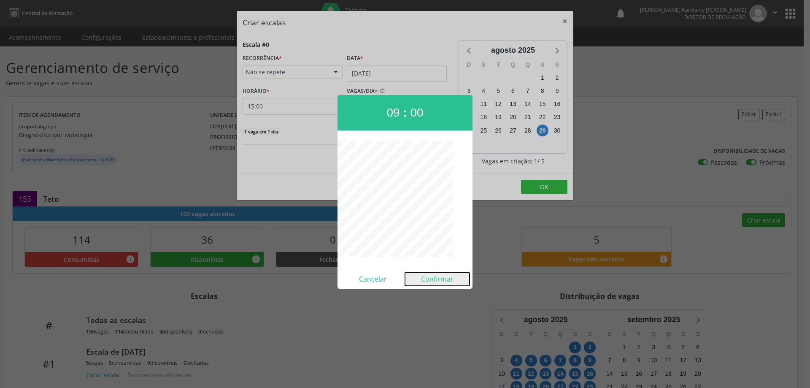
click at [431, 275] on button "Confirmar" at bounding box center [437, 278] width 65 height 13
type input "09:00"
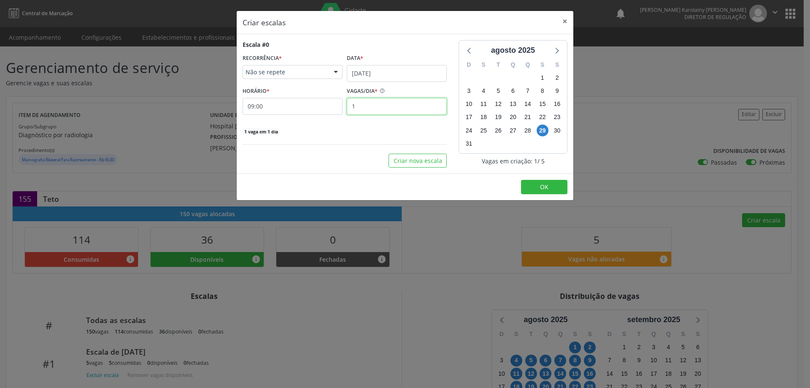
click at [368, 107] on input "1" at bounding box center [397, 106] width 100 height 17
type input "2"
click at [543, 186] on span "OK" at bounding box center [544, 187] width 8 height 8
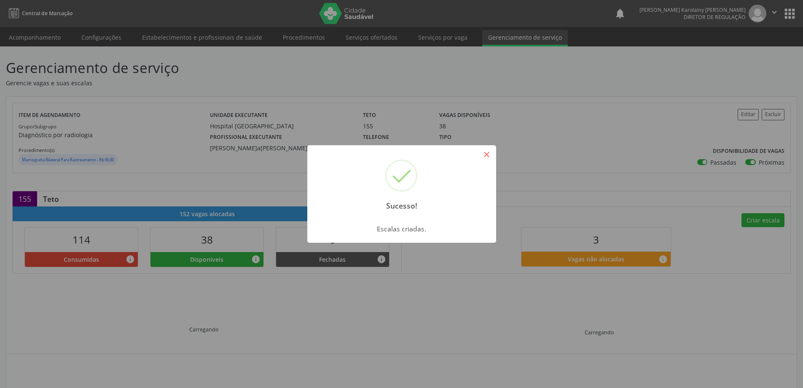
click at [488, 155] on button "×" at bounding box center [487, 154] width 14 height 14
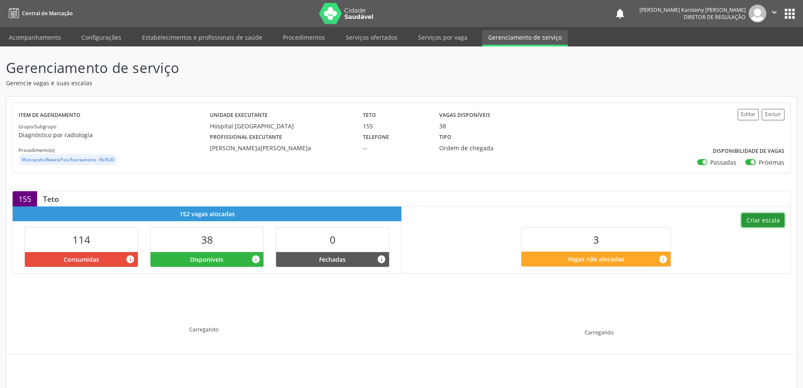
click at [752, 221] on button "Criar escala" at bounding box center [763, 220] width 43 height 14
select select "7"
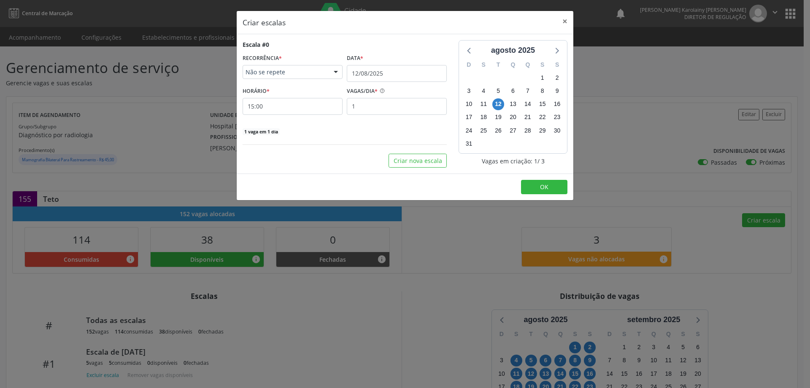
click at [424, 63] on div "Data *" at bounding box center [397, 58] width 100 height 13
click at [421, 68] on input "12/08/2025" at bounding box center [397, 73] width 100 height 17
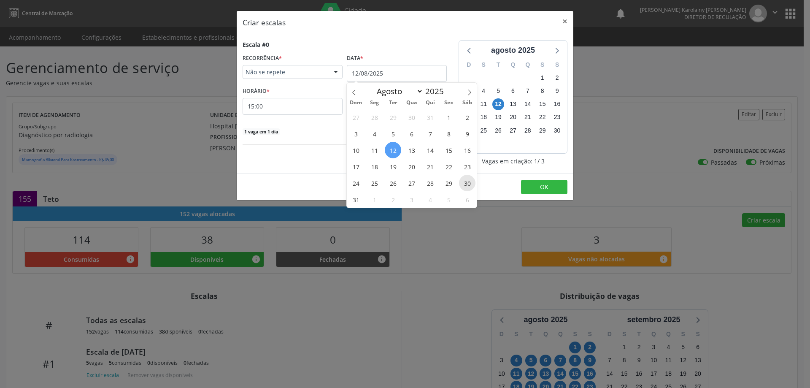
click at [471, 182] on span "30" at bounding box center [467, 183] width 16 height 16
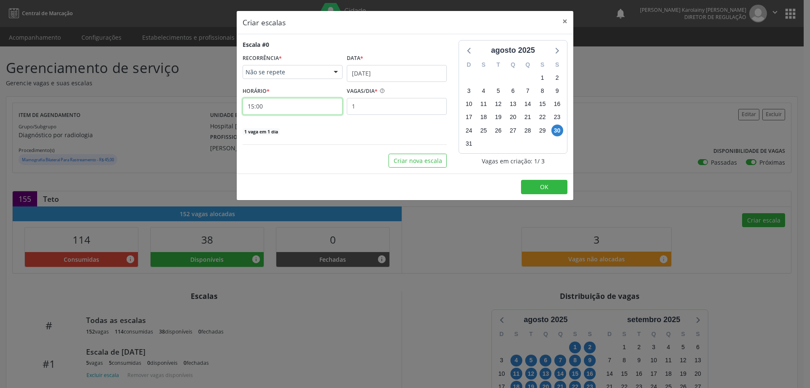
click at [304, 113] on input "15:00" at bounding box center [292, 106] width 100 height 17
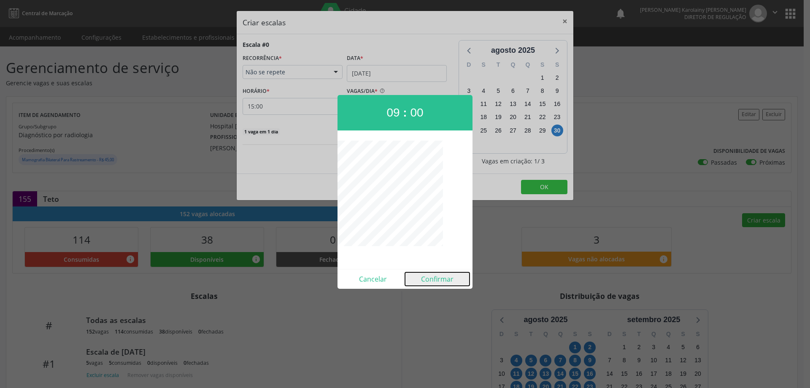
click at [435, 275] on button "Confirmar" at bounding box center [437, 278] width 65 height 13
type input "09:00"
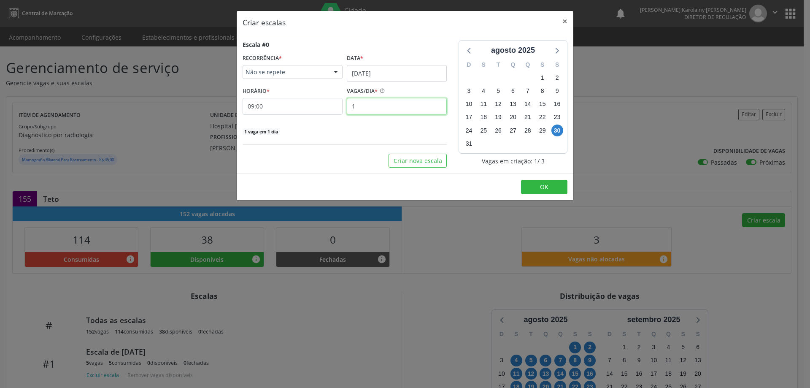
click at [393, 104] on input "1" at bounding box center [397, 106] width 100 height 17
type input "2"
click at [522, 188] on button "OK" at bounding box center [544, 187] width 46 height 14
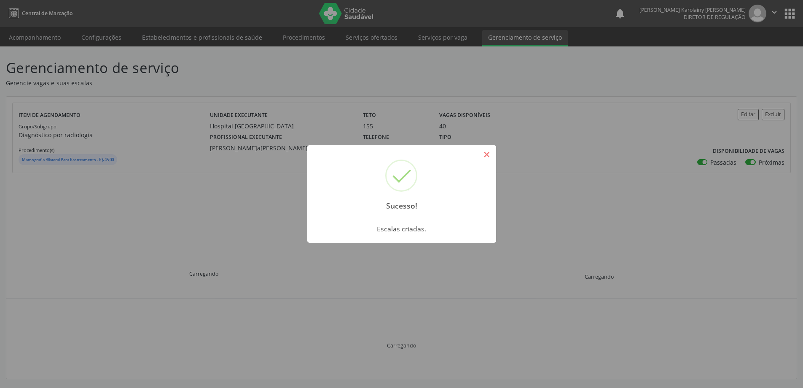
click at [486, 157] on button "×" at bounding box center [487, 154] width 14 height 14
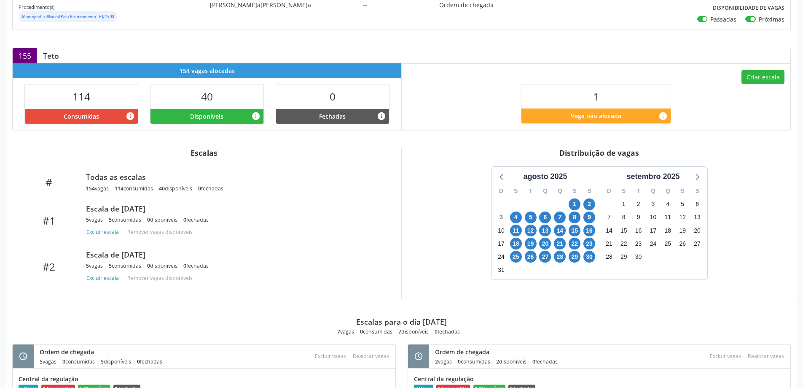
scroll to position [216, 0]
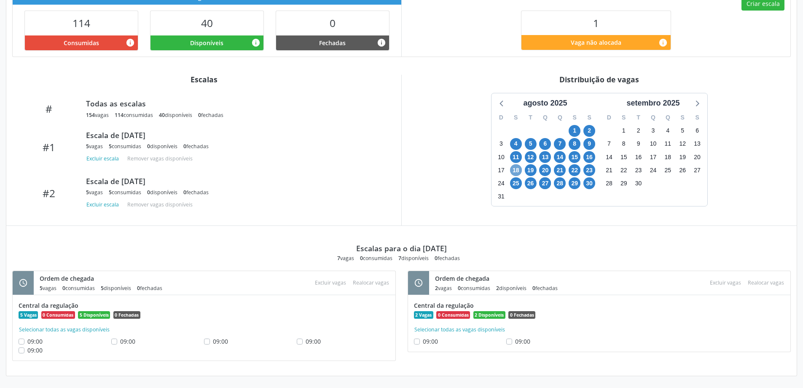
click at [517, 167] on span "18" at bounding box center [516, 170] width 12 height 12
click at [589, 183] on span "30" at bounding box center [590, 183] width 12 height 12
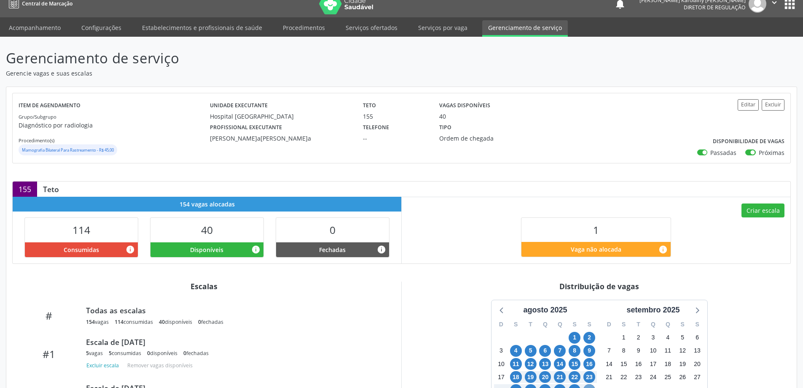
scroll to position [0, 0]
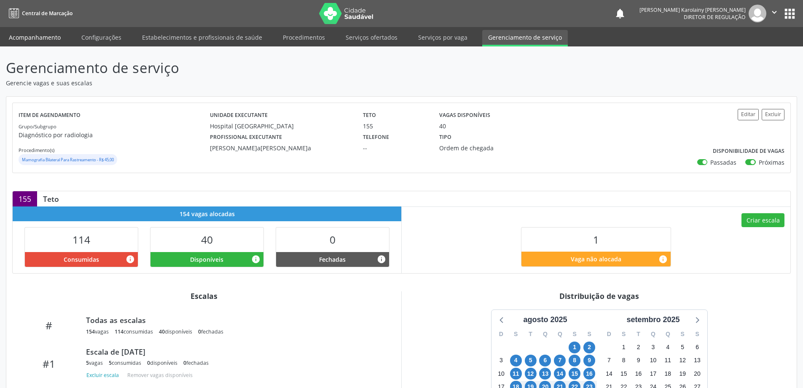
click at [38, 36] on link "Acompanhamento" at bounding box center [35, 37] width 64 height 15
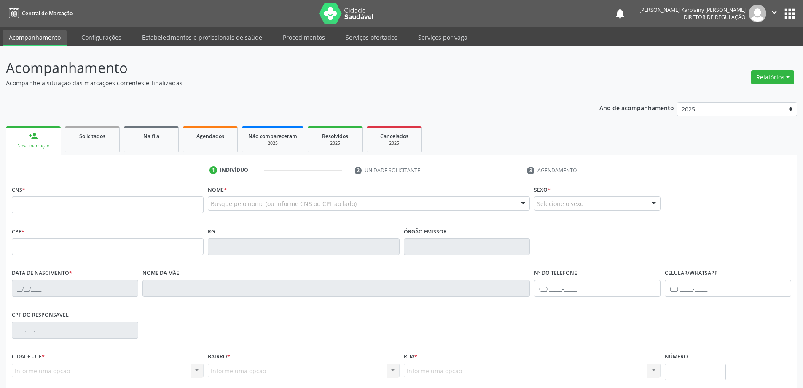
click at [651, 218] on div "Sexo * Selecione o sexo Masculino Feminino Nenhum resultado encontrado para: " …" at bounding box center [597, 204] width 131 height 42
click at [358, 38] on link "Serviços ofertados" at bounding box center [372, 37] width 64 height 15
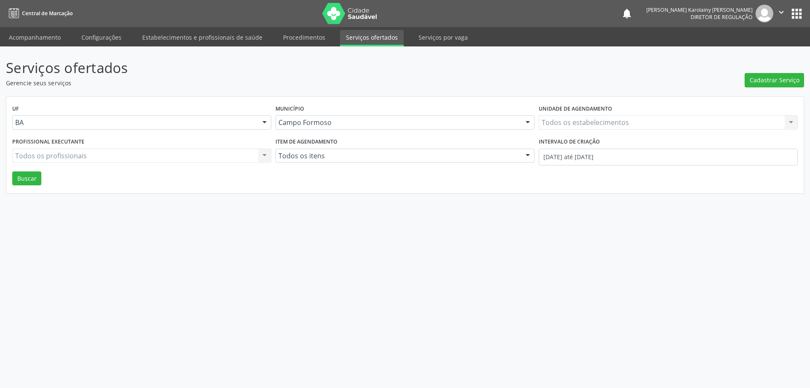
click at [562, 118] on div "Todos os estabelecimentos Todos os estabelecimentos Nenhum resultado encontrado…" at bounding box center [667, 122] width 259 height 14
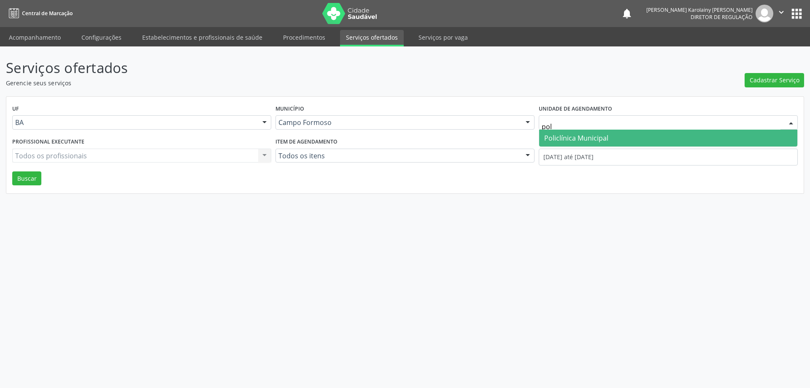
type input "poli"
click at [551, 140] on span "Policlínica Municipal" at bounding box center [576, 137] width 64 height 9
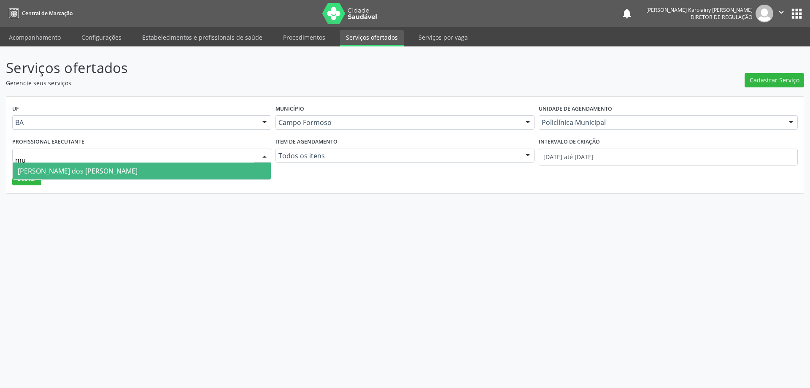
type input "mur"
drag, startPoint x: 157, startPoint y: 167, endPoint x: 538, endPoint y: 164, distance: 381.6
click at [159, 166] on span "Murilo Calixto dos Santos" at bounding box center [142, 170] width 258 height 17
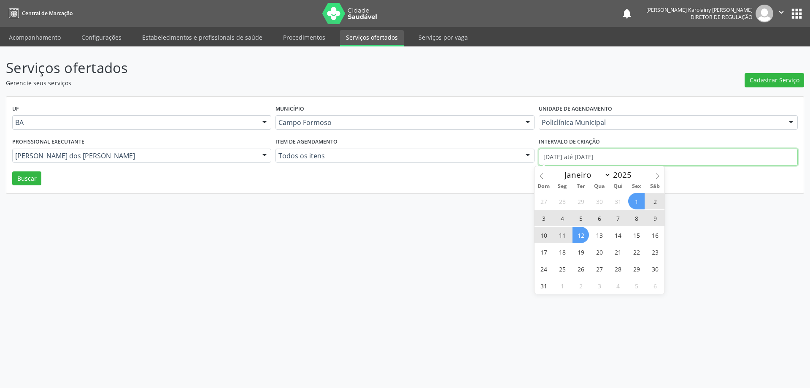
click at [636, 153] on input "01/08/2025 até 12/08/2025" at bounding box center [667, 156] width 259 height 17
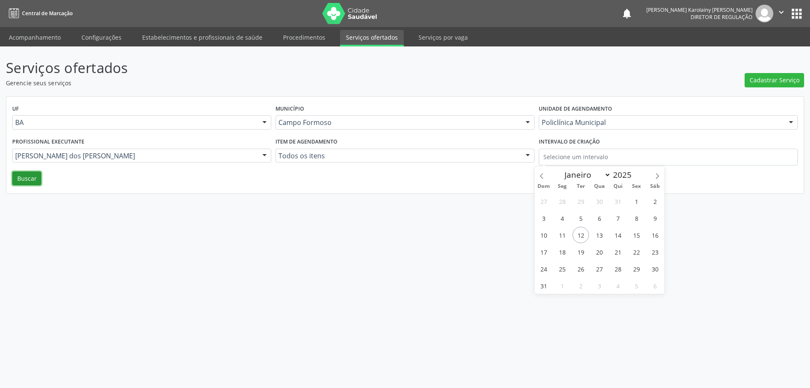
click at [33, 178] on button "Buscar" at bounding box center [26, 178] width 29 height 14
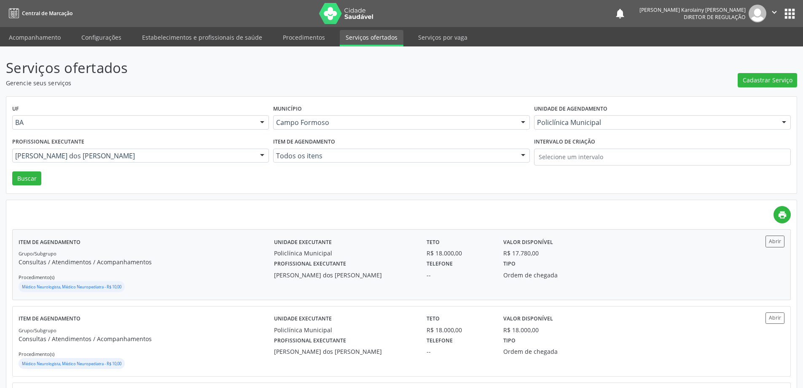
click at [721, 245] on div "Abrir" at bounding box center [753, 240] width 64 height 11
click at [41, 33] on link "Acompanhamento" at bounding box center [35, 37] width 64 height 15
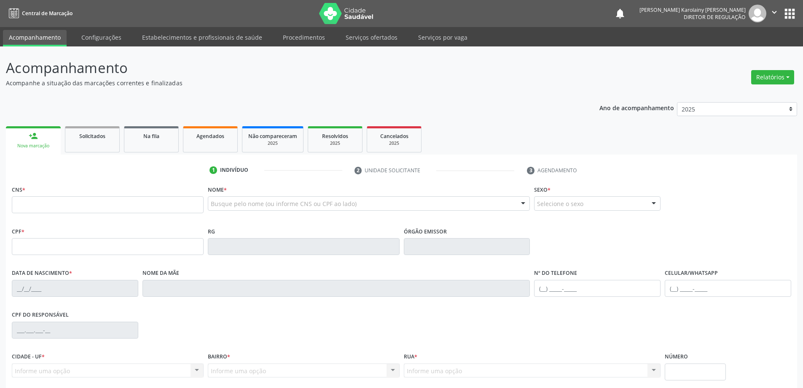
click at [296, 199] on div "Busque pelo nome (ou informe CNS ou CPF ao lado)" at bounding box center [369, 203] width 323 height 14
type input "lunna b"
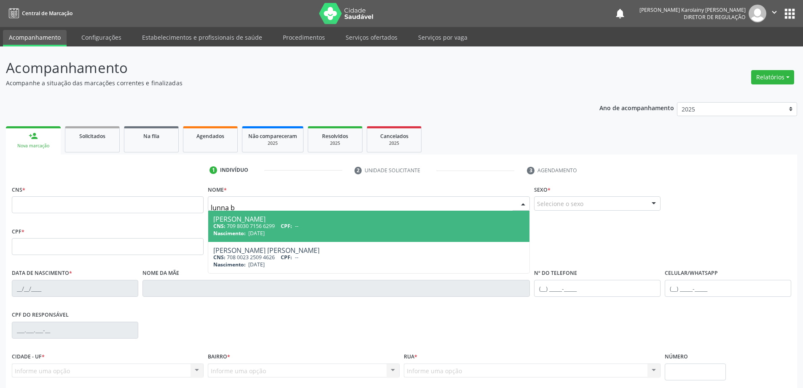
click at [288, 225] on span "CPF:" at bounding box center [286, 225] width 11 height 7
type input "709 8030 7156 6299"
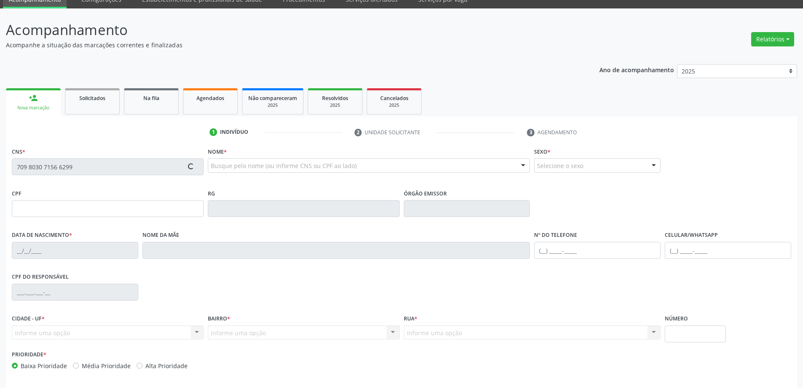
scroll to position [70, 0]
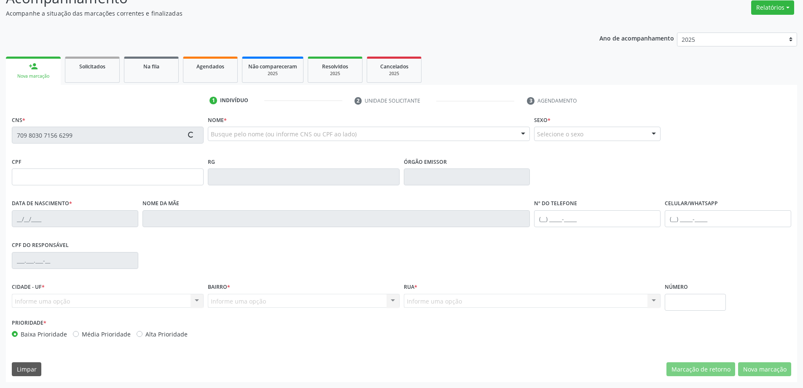
type input "21/11/2022"
type input "(74) 99144-3238"
type input "S/N"
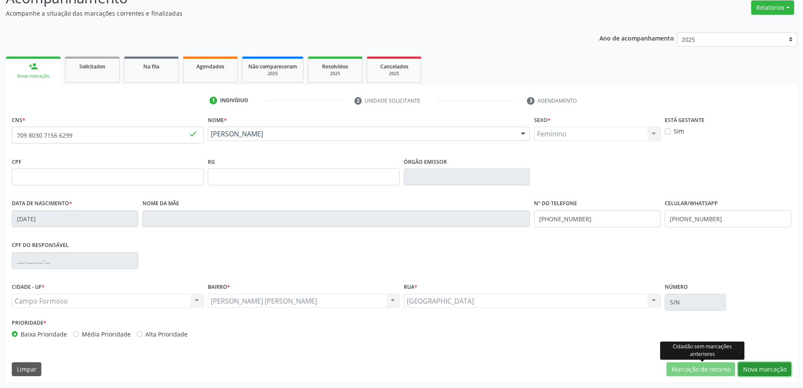
click at [755, 371] on button "Nova marcação" at bounding box center [764, 369] width 53 height 14
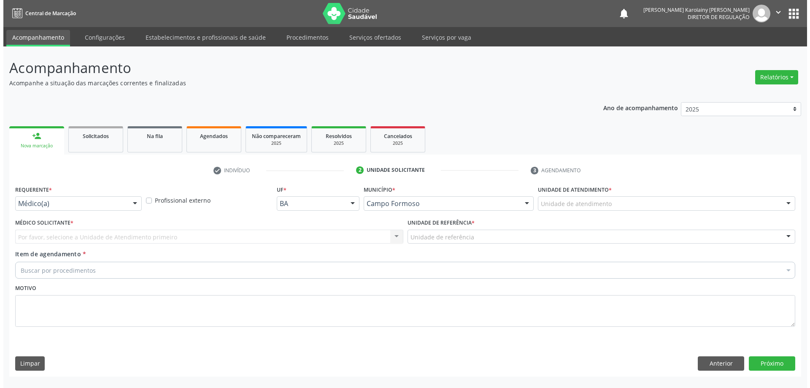
scroll to position [0, 0]
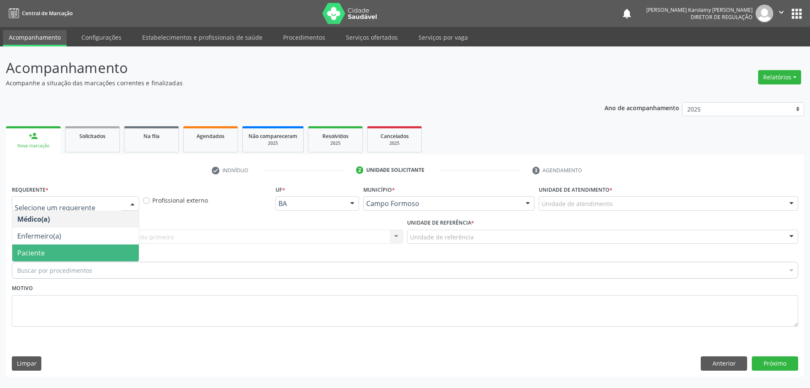
drag, startPoint x: 92, startPoint y: 247, endPoint x: 139, endPoint y: 240, distance: 47.3
click at [94, 246] on span "Paciente" at bounding box center [75, 252] width 126 height 17
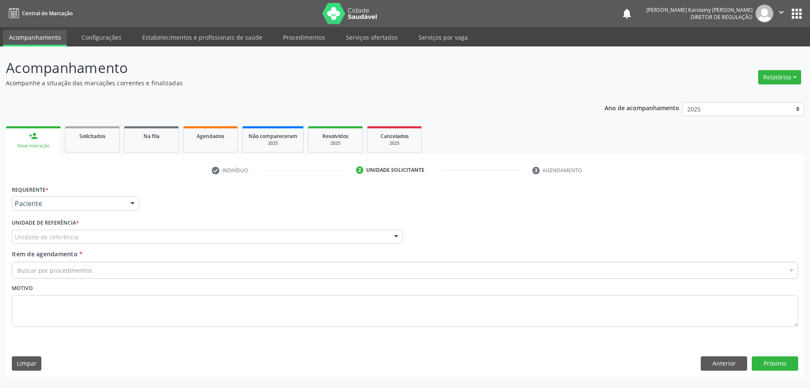
click at [142, 239] on div "Unidade de referência" at bounding box center [207, 236] width 391 height 14
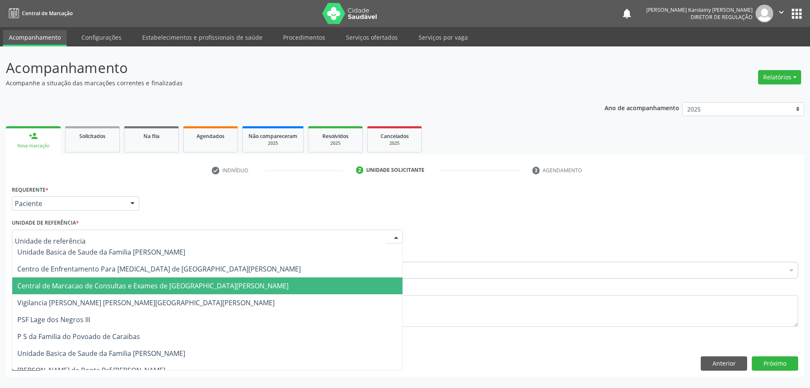
click at [142, 287] on span "Central de Marcacao de Consultas e Exames de [GEOGRAPHIC_DATA]" at bounding box center [152, 285] width 271 height 9
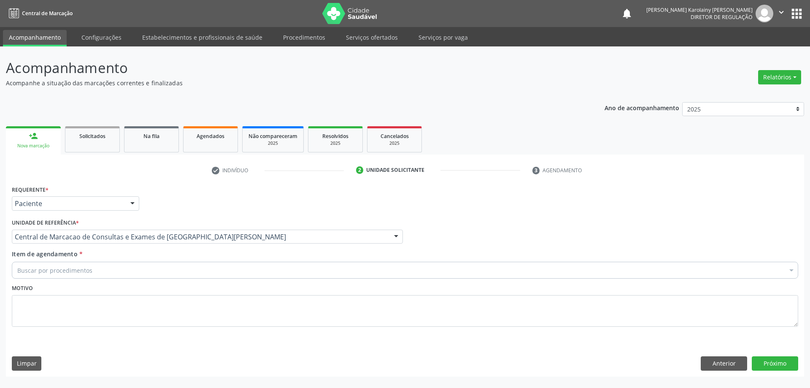
click at [158, 270] on div "Buscar por procedimentos" at bounding box center [405, 269] width 786 height 17
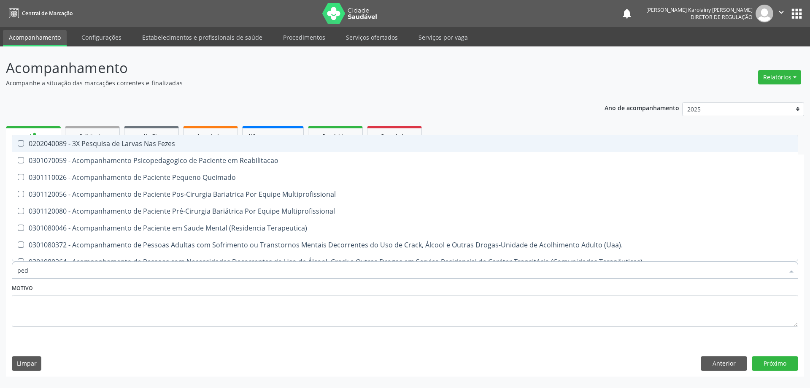
type input "pedi"
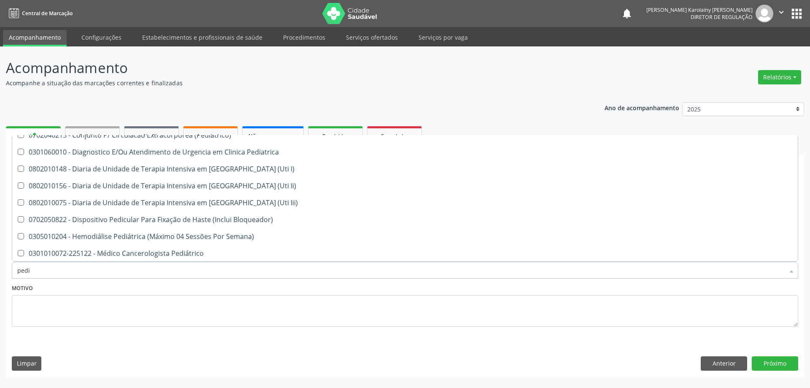
scroll to position [84, 0]
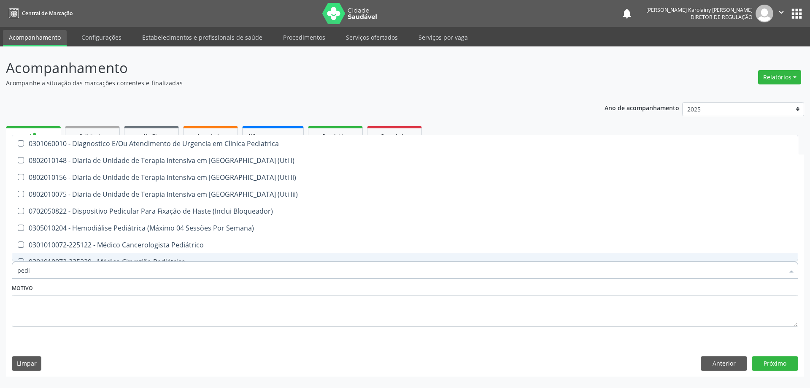
drag, startPoint x: 138, startPoint y: 248, endPoint x: 167, endPoint y: 238, distance: 30.0
click at [156, 248] on div "0301010072-225122 - Médico Cancerologista Pediátrico" at bounding box center [404, 244] width 775 height 7
checkbox Pediátrico "true"
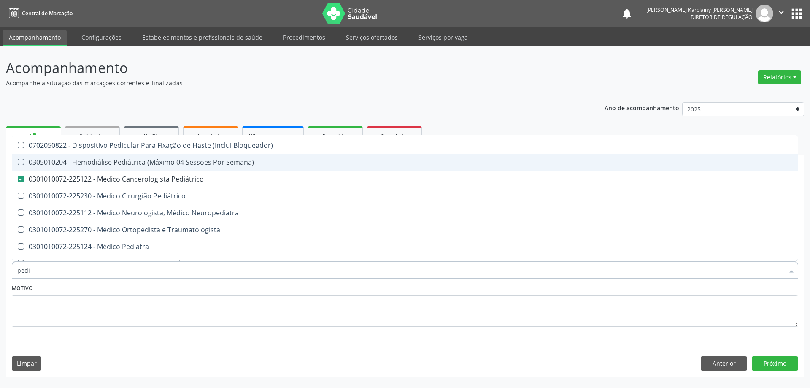
scroll to position [169, 0]
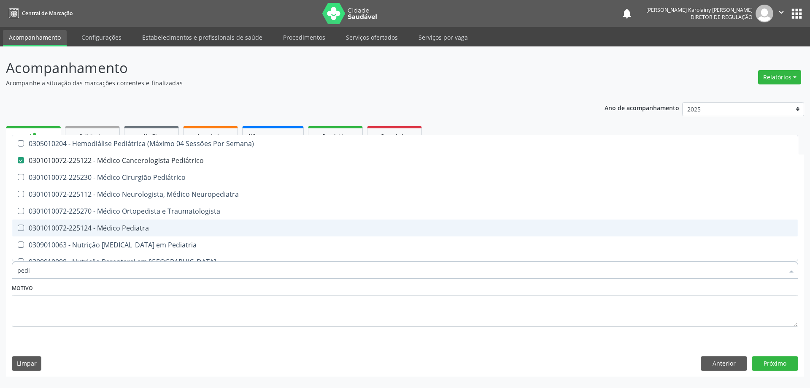
click at [130, 231] on div "0301010072-225124 - Médico Pediatra" at bounding box center [404, 227] width 775 height 7
checkbox Pediatra "true"
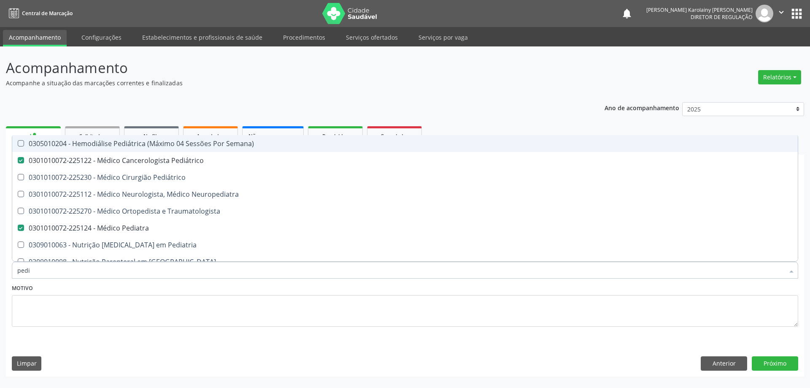
click at [93, 149] on span "0305010204 - Hemodiálise Pediátrica (Máximo 04 Sessões Por Semana)" at bounding box center [404, 143] width 785 height 17
checkbox Semana\) "true"
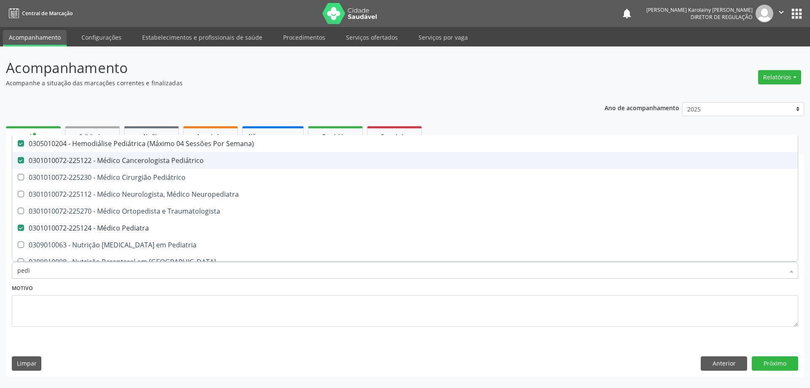
click at [93, 153] on span "0301010072-225122 - Médico Cancerologista Pediátrico" at bounding box center [404, 160] width 785 height 17
checkbox Pediátrico "false"
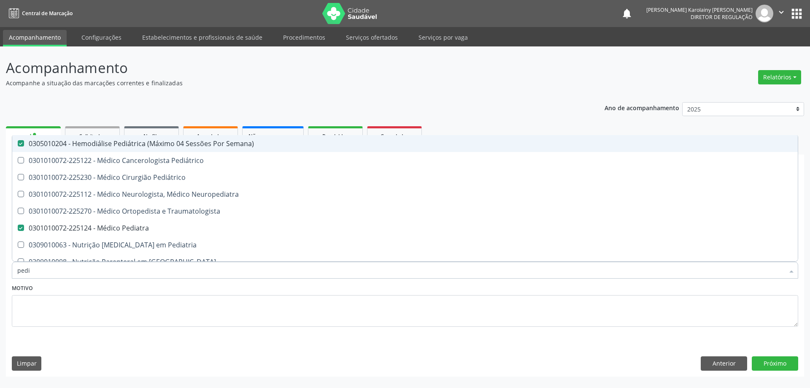
click at [96, 137] on span "0305010204 - Hemodiálise Pediátrica (Máximo 04 Sessões Por Semana)" at bounding box center [404, 143] width 785 height 17
checkbox Semana\) "false"
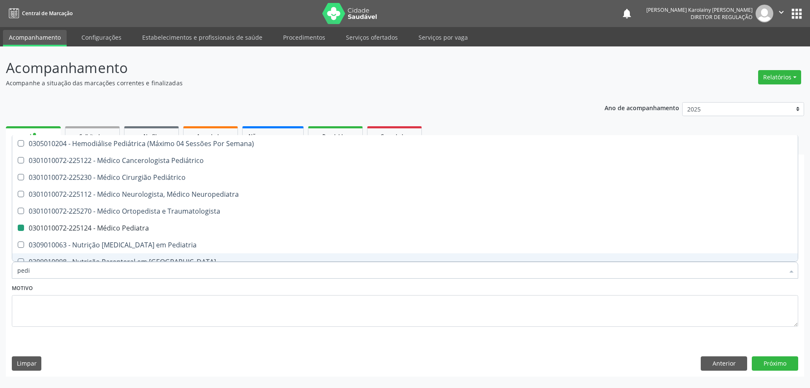
click at [776, 371] on div "Requerente * Paciente Médico(a) Enfermeiro(a) Paciente Nenhum resultado encontr…" at bounding box center [405, 279] width 798 height 193
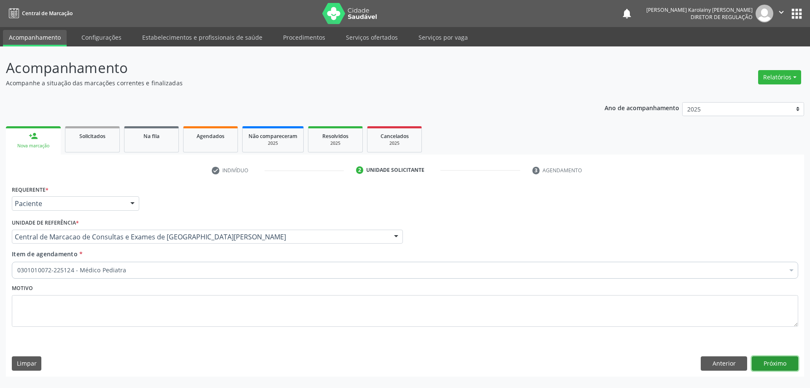
click at [776, 365] on button "Próximo" at bounding box center [774, 363] width 46 height 14
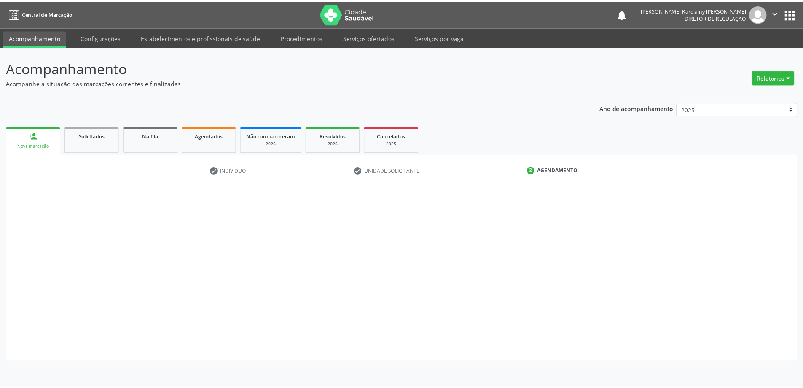
scroll to position [0, 0]
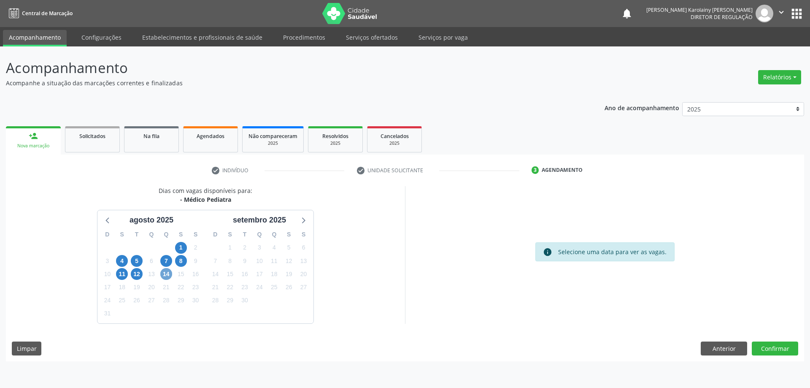
click at [168, 275] on span "14" at bounding box center [166, 274] width 12 height 12
click at [140, 276] on span "12" at bounding box center [137, 274] width 12 height 12
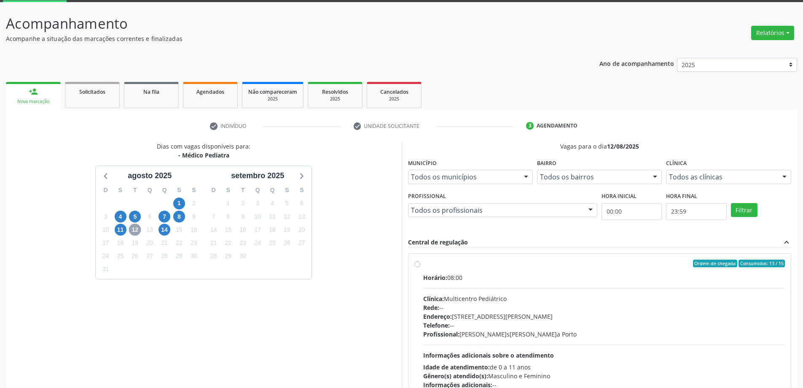
scroll to position [101, 0]
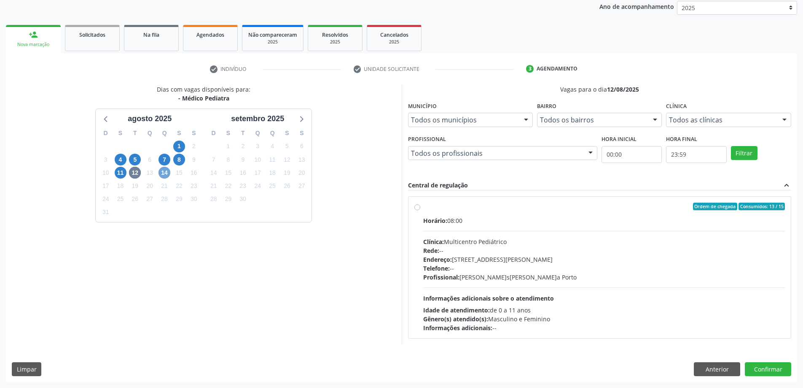
click at [164, 172] on span "14" at bounding box center [165, 173] width 12 height 12
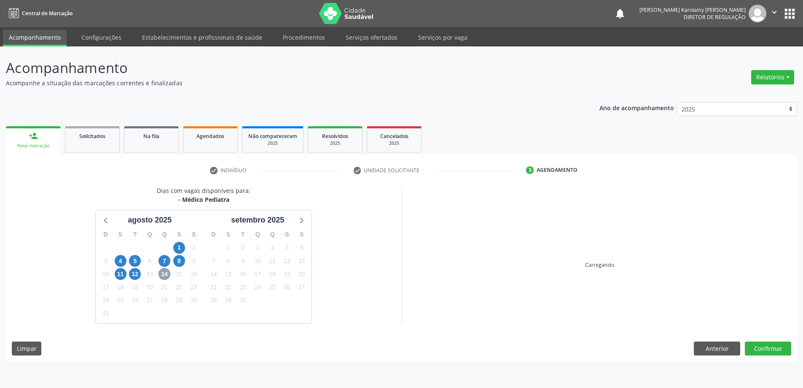
scroll to position [0, 0]
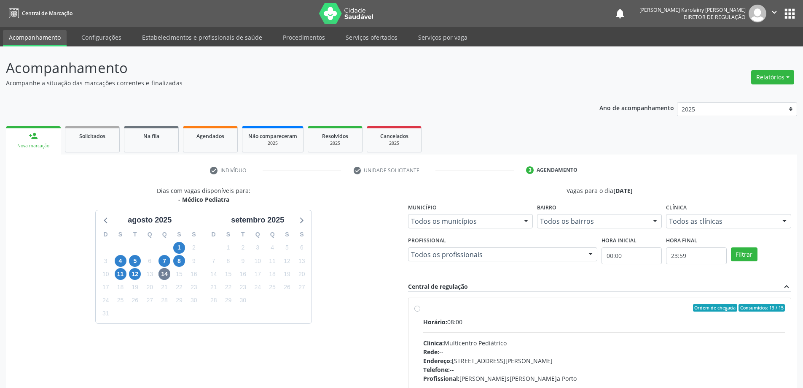
click at [501, 320] on div "Horário: 08:00" at bounding box center [604, 321] width 362 height 9
click at [420, 311] on input "Ordem de chegada Consumidos: 13 / 15 Horário: 08:00 Clínica: Multicentro Pediát…" at bounding box center [417, 308] width 6 height 8
radio input "true"
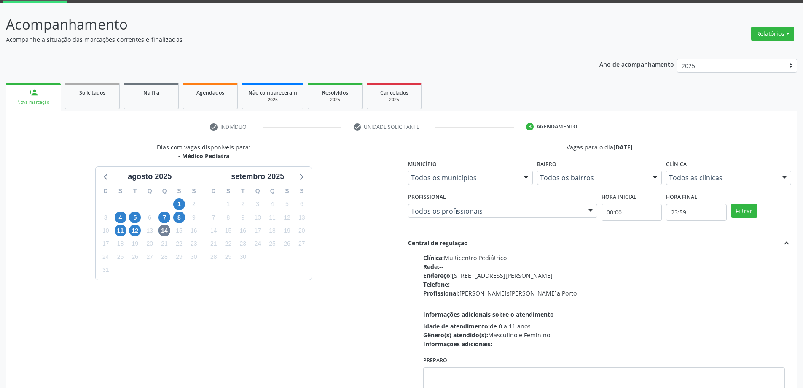
scroll to position [116, 0]
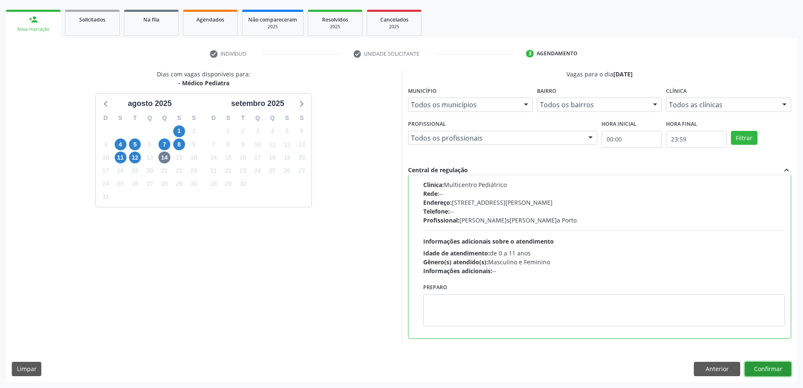
click at [768, 374] on button "Confirmar" at bounding box center [768, 368] width 46 height 14
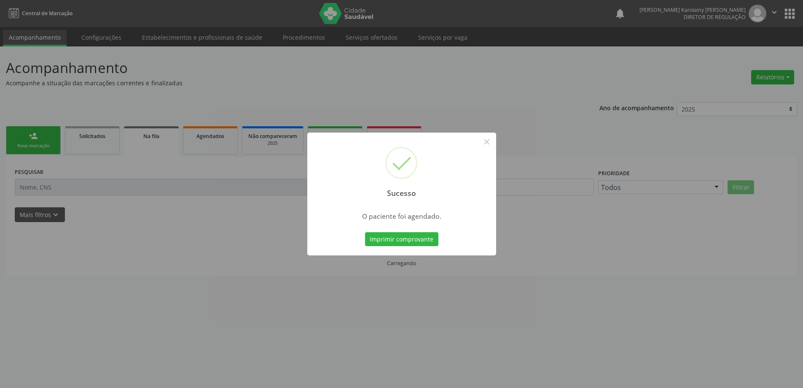
scroll to position [0, 0]
click at [428, 239] on button "Imprimir comprovante" at bounding box center [404, 239] width 73 height 14
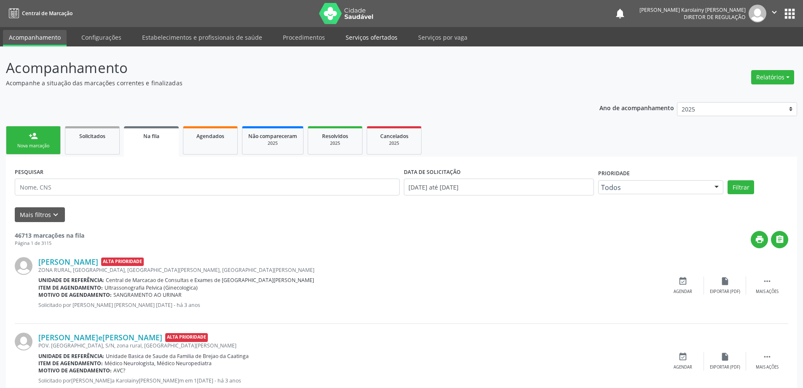
click at [355, 37] on link "Serviços ofertados" at bounding box center [372, 37] width 64 height 15
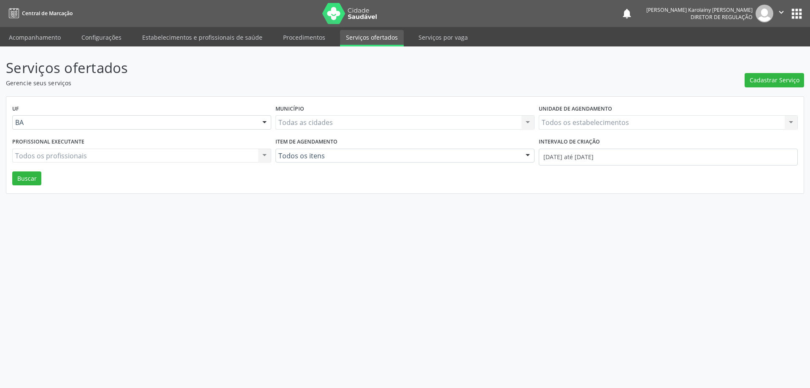
click at [581, 116] on div "Todos os estabelecimentos Todos os estabelecimentos Nenhum resultado encontrado…" at bounding box center [667, 122] width 259 height 14
click at [577, 118] on div "Todos os estabelecimentos Todos os estabelecimentos Nenhum resultado encontrado…" at bounding box center [667, 122] width 259 height 14
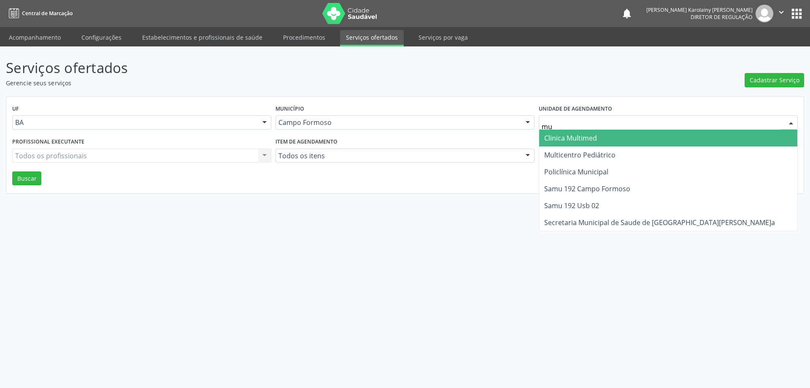
type input "mul"
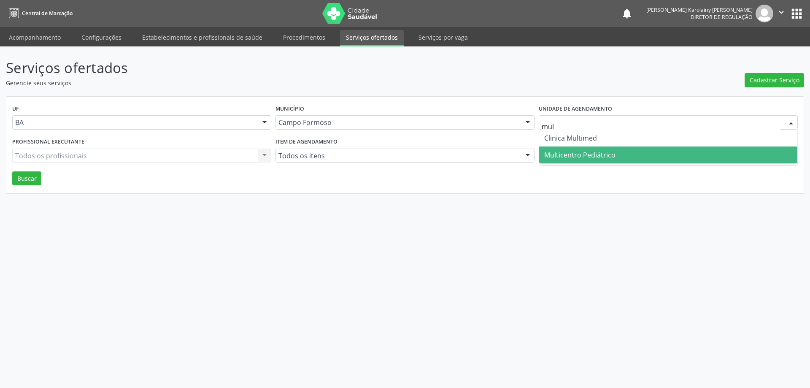
click at [586, 161] on span "Multicentro Pediátrico" at bounding box center [668, 154] width 258 height 17
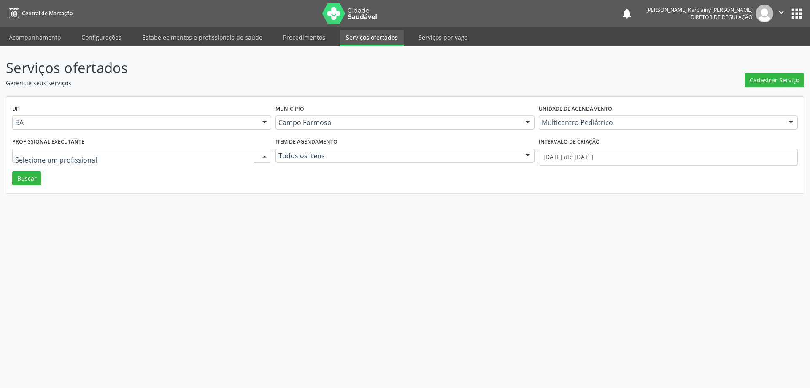
click at [216, 162] on div at bounding box center [141, 155] width 259 height 14
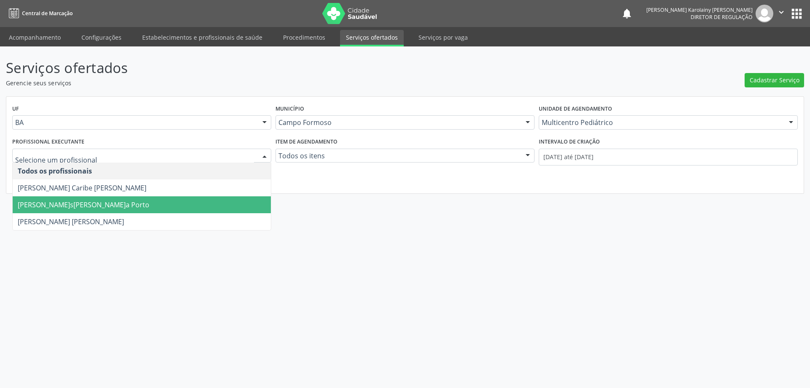
click at [179, 200] on span "Maria Eleny Goncalves de Oliveira Porto" at bounding box center [142, 204] width 258 height 17
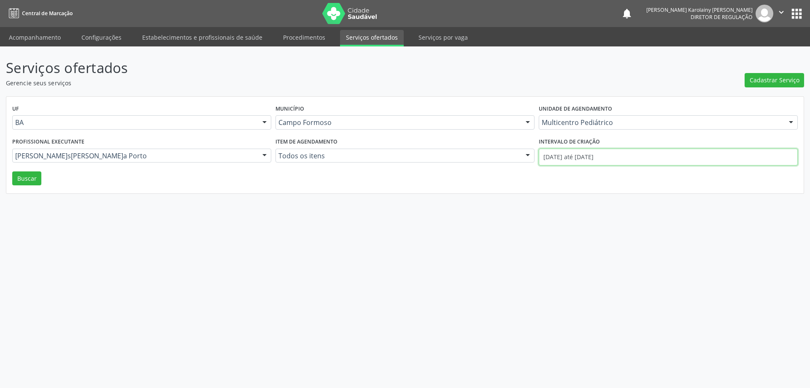
click at [569, 161] on input "01/08/2025 até 12/08/2025" at bounding box center [667, 156] width 259 height 17
click at [30, 176] on button "Buscar" at bounding box center [26, 178] width 29 height 14
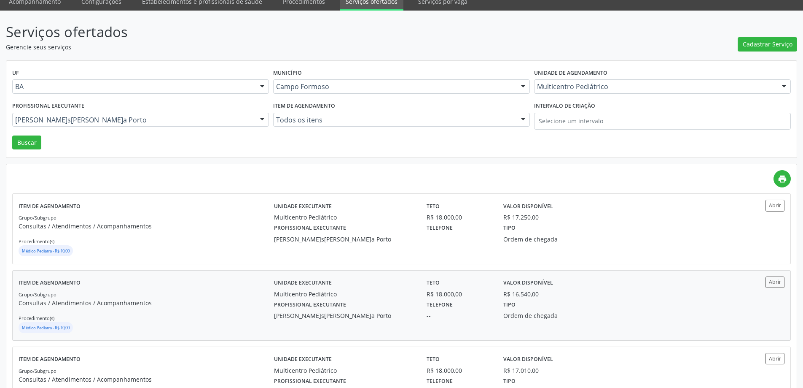
scroll to position [84, 0]
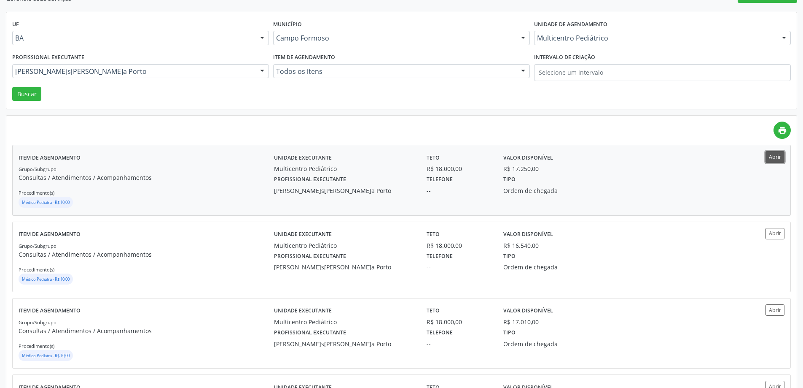
click at [770, 159] on button "Abrir" at bounding box center [775, 156] width 19 height 11
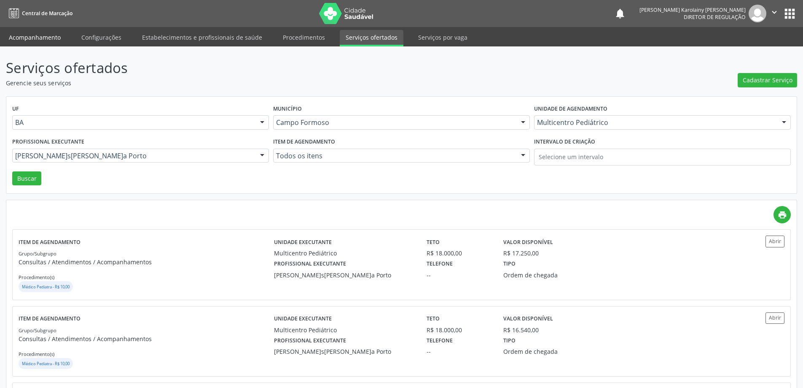
click at [43, 32] on link "Acompanhamento" at bounding box center [35, 37] width 64 height 15
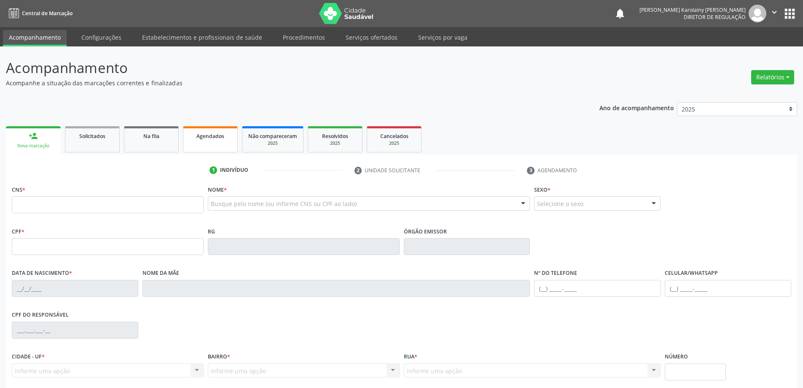
click at [196, 132] on div "Agendados" at bounding box center [210, 135] width 42 height 9
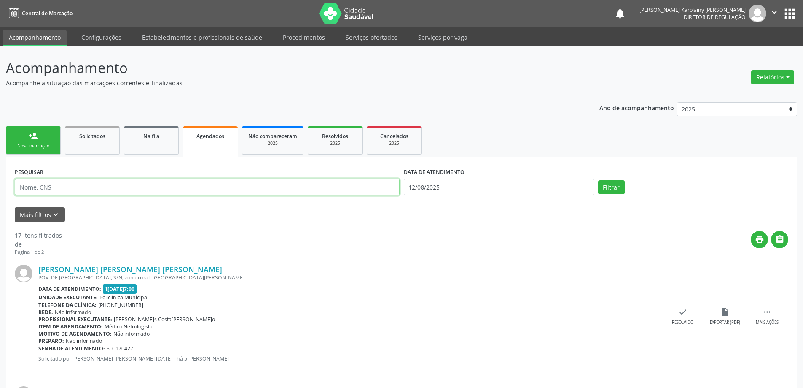
click at [54, 189] on input "text" at bounding box center [207, 186] width 385 height 17
type input "704805505381049"
click at [451, 183] on input "12/08/2025" at bounding box center [499, 186] width 190 height 17
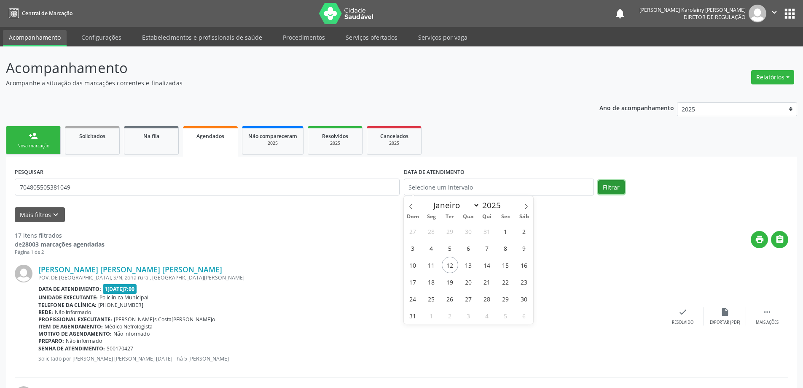
click at [623, 185] on button "Filtrar" at bounding box center [611, 187] width 27 height 14
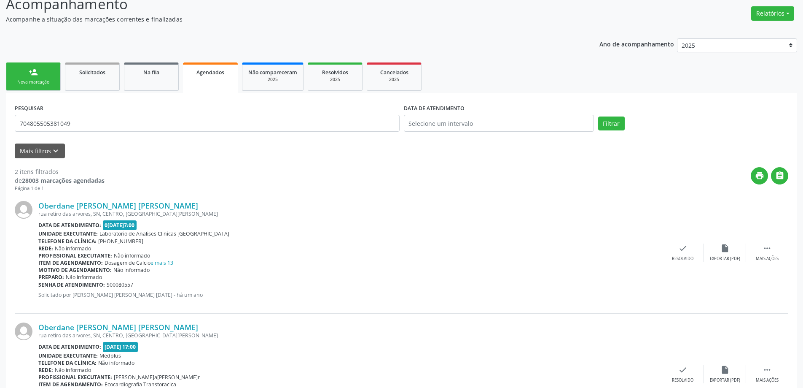
scroll to position [125, 0]
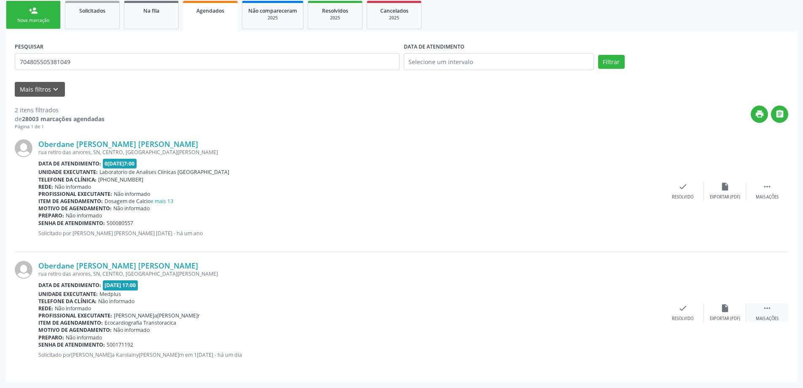
click at [772, 315] on div " Mais ações" at bounding box center [767, 312] width 42 height 18
click at [597, 309] on icon "print" at bounding box center [598, 307] width 9 height 9
click at [26, 14] on link "person_add Nova marcação" at bounding box center [33, 15] width 55 height 28
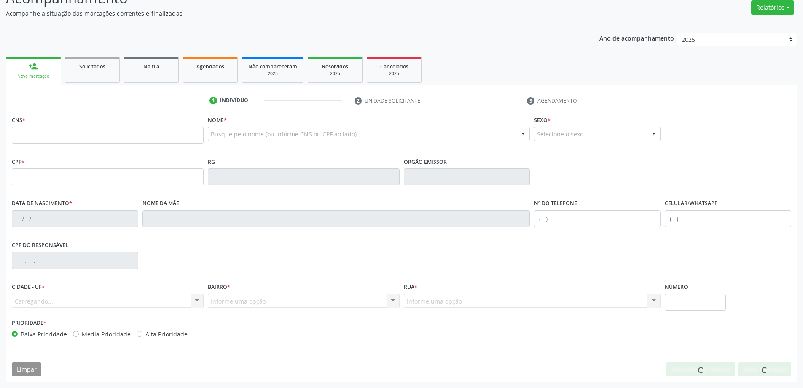
scroll to position [70, 0]
click at [35, 129] on input "text" at bounding box center [108, 134] width 192 height 17
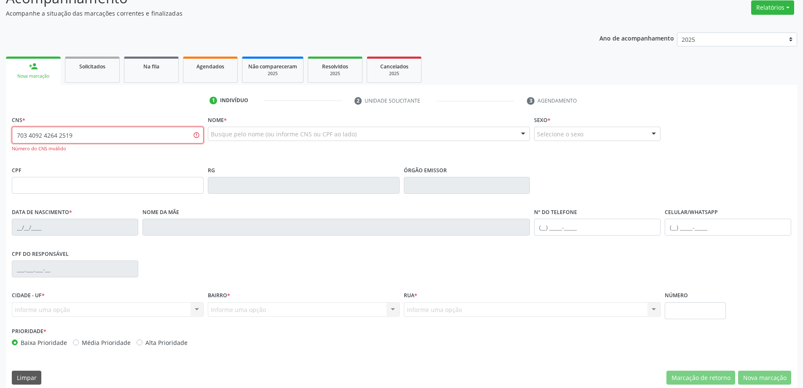
click at [54, 135] on input "703 4092 4264 2519" at bounding box center [108, 134] width 192 height 17
click at [52, 135] on input "703 4092 4242 519" at bounding box center [108, 134] width 192 height 17
click at [51, 135] on input "703 4092 4242 519" at bounding box center [108, 134] width 192 height 17
type input "703 4092 4234 2519"
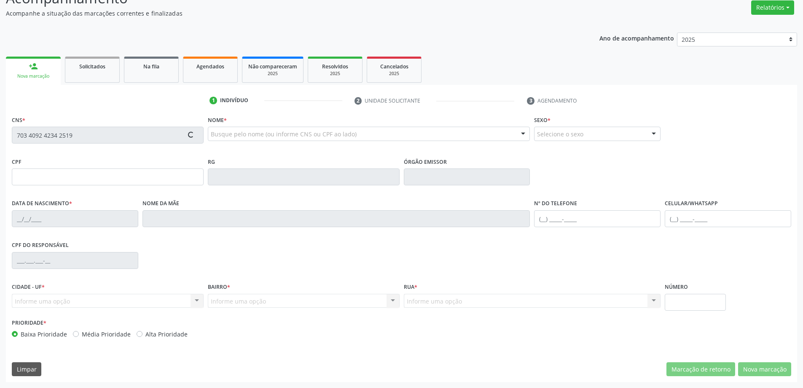
type input "0368154548"
type input "SSPBA"
type input "20/04/1967"
type input "(74) 99945-5184"
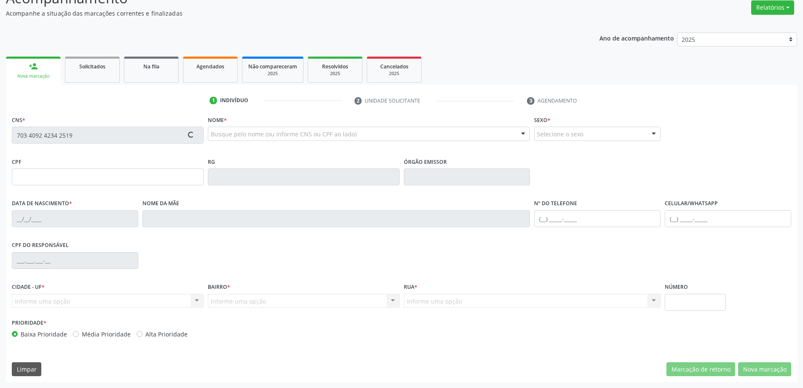
type input "371.992.505-68"
type input "S/N"
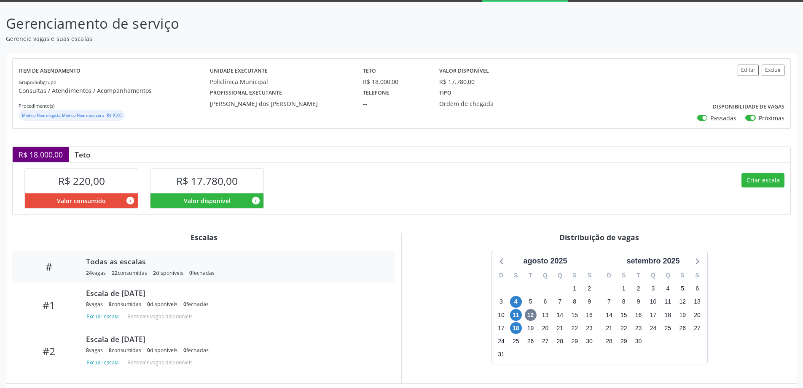
scroll to position [86, 0]
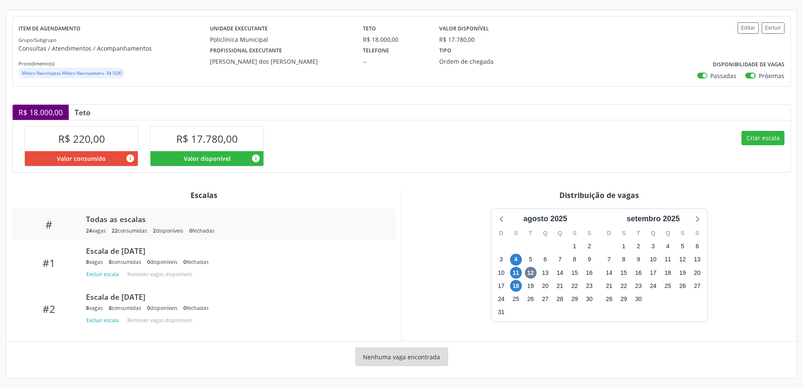
click at [522, 285] on div "18" at bounding box center [516, 285] width 15 height 13
click at [514, 290] on span "18" at bounding box center [516, 286] width 12 height 12
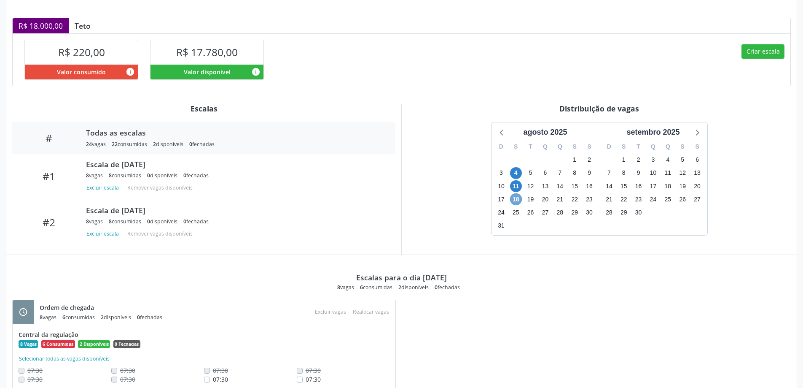
scroll to position [118, 0]
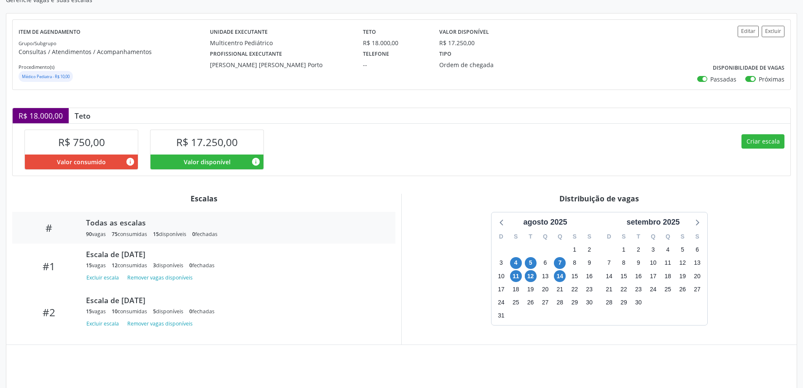
scroll to position [132, 0]
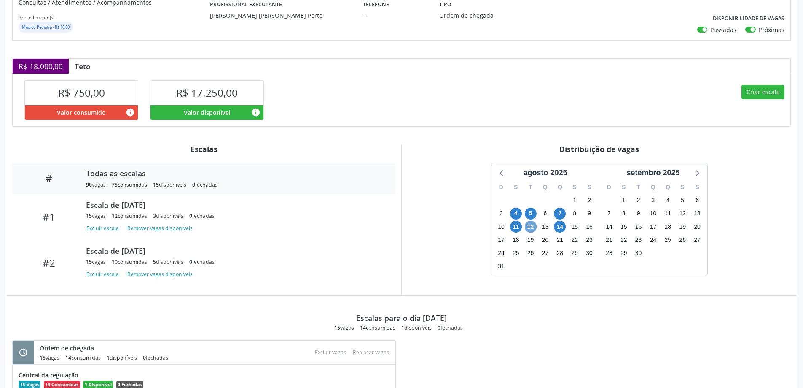
click at [532, 231] on span "12" at bounding box center [531, 227] width 12 height 12
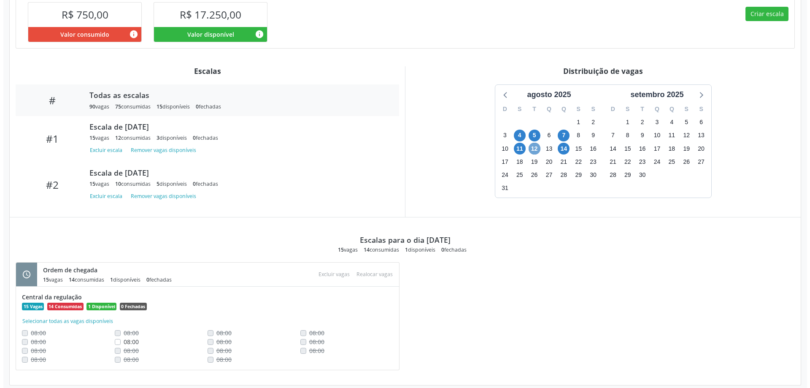
scroll to position [220, 0]
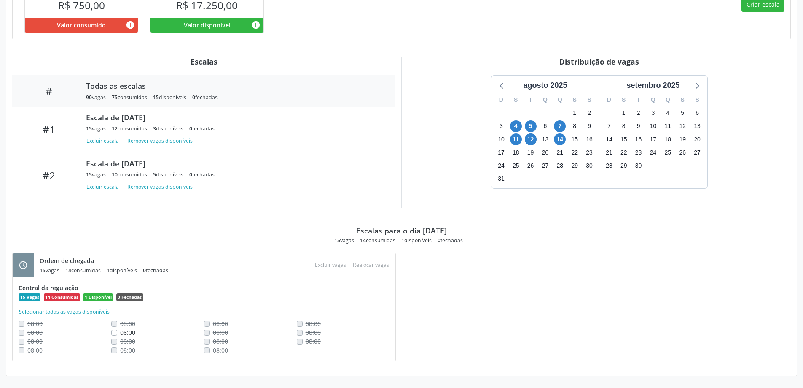
click at [120, 332] on label "08:00" at bounding box center [127, 332] width 15 height 9
click at [116, 332] on input "08:00" at bounding box center [114, 332] width 6 height 8
checkbox input "true"
click at [342, 264] on button "Excluir vagas" at bounding box center [331, 264] width 38 height 11
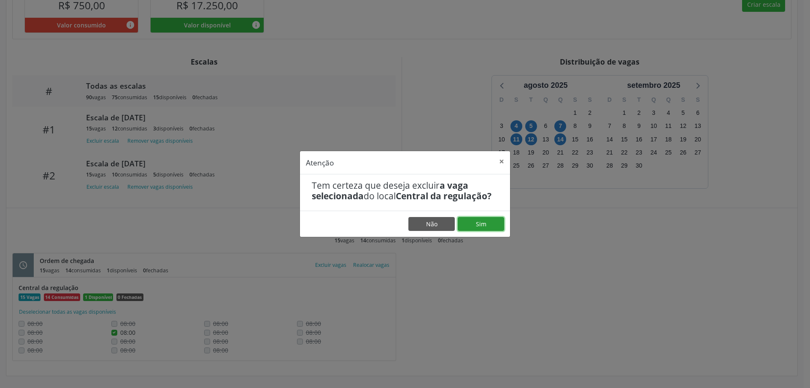
click at [485, 219] on button "Sim" at bounding box center [481, 224] width 46 height 14
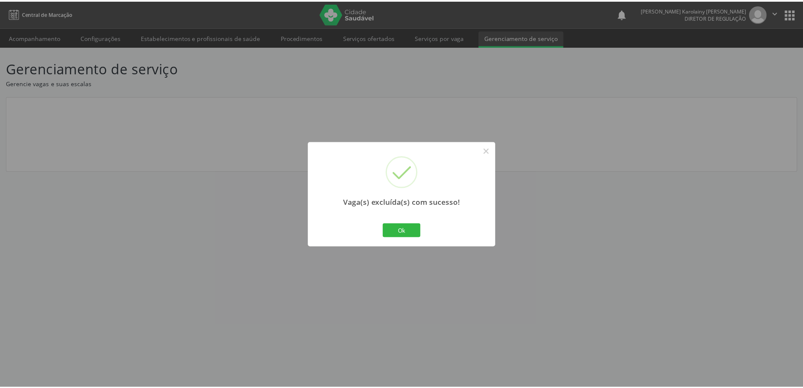
scroll to position [0, 0]
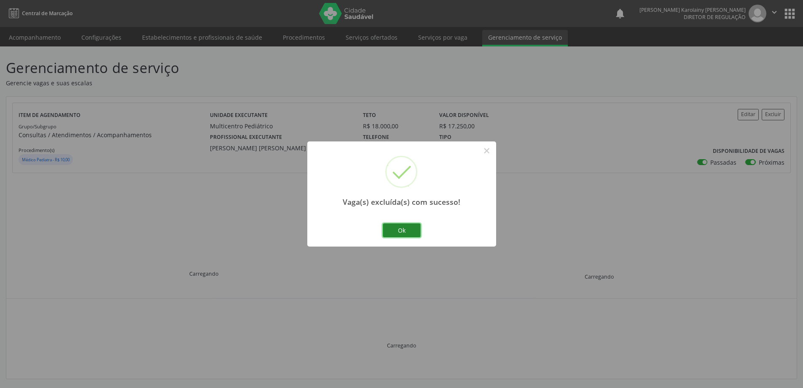
click at [404, 231] on button "Ok" at bounding box center [402, 230] width 38 height 14
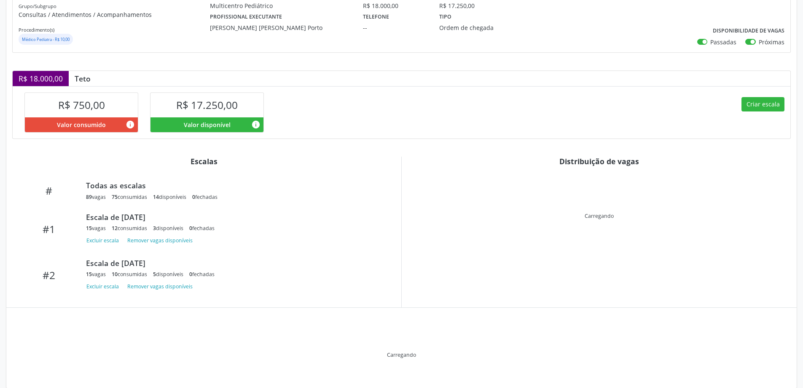
scroll to position [132, 0]
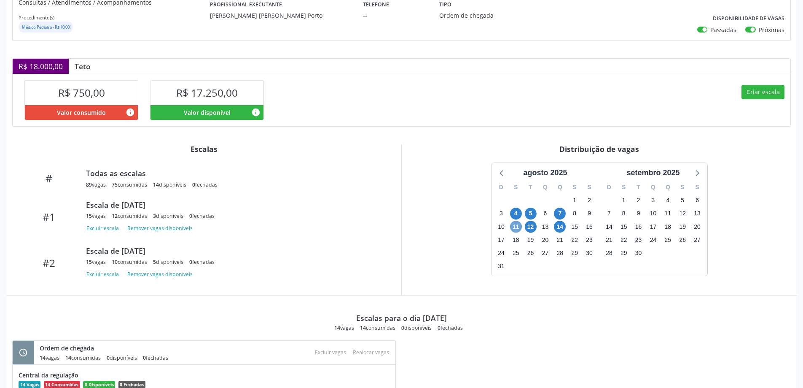
click at [516, 228] on span "11" at bounding box center [516, 227] width 12 height 12
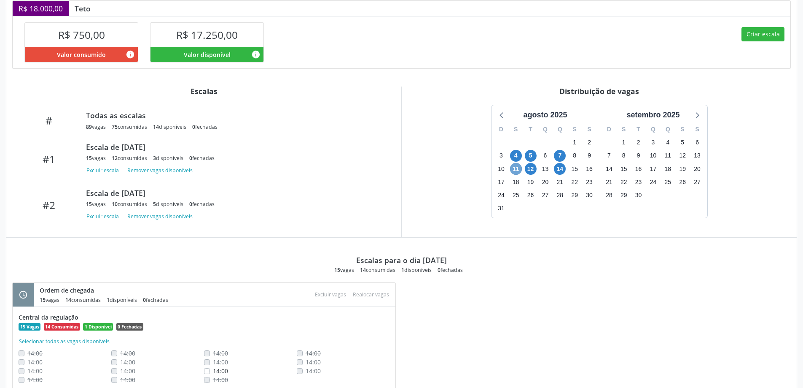
scroll to position [178, 0]
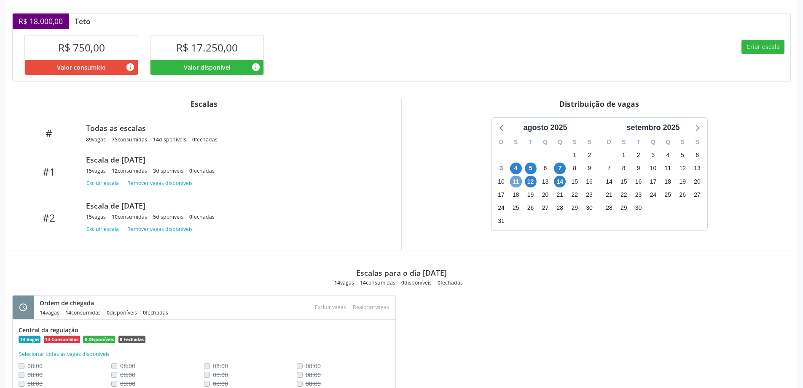
click at [520, 180] on span "11" at bounding box center [516, 181] width 12 height 12
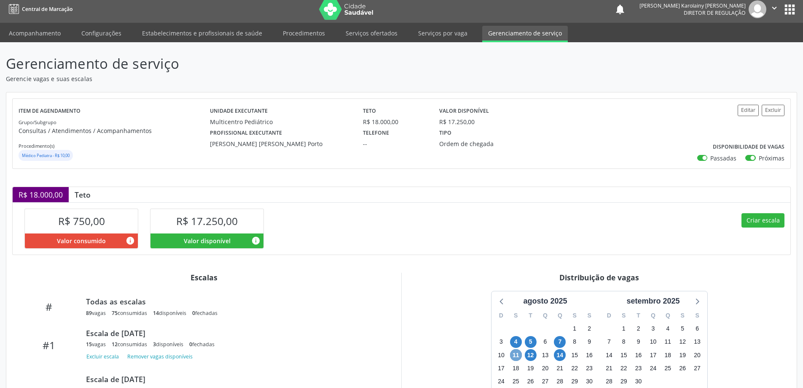
scroll to position [0, 0]
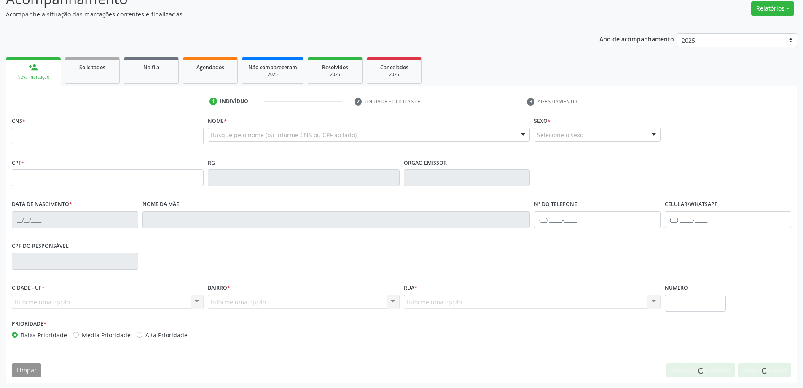
scroll to position [69, 0]
type input "701 4026 4101 8534"
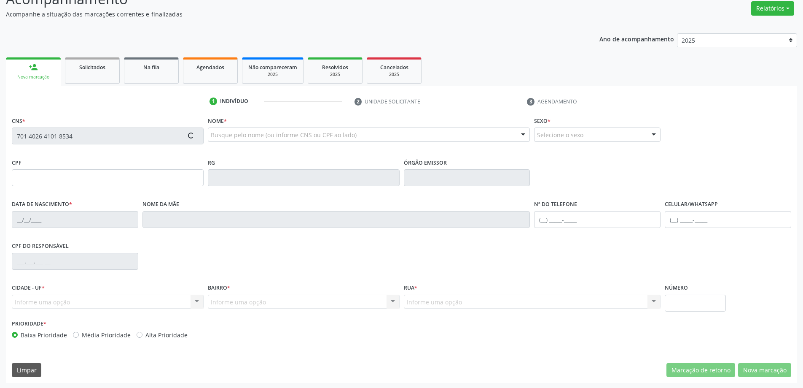
type input "0532217535"
type input "[DATE]"
type input "[PHONE_NUMBER]"
type input "664.818.305-59"
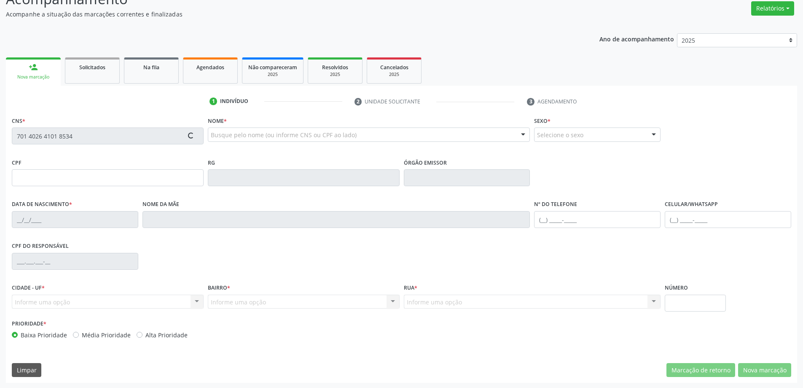
type input "S/N"
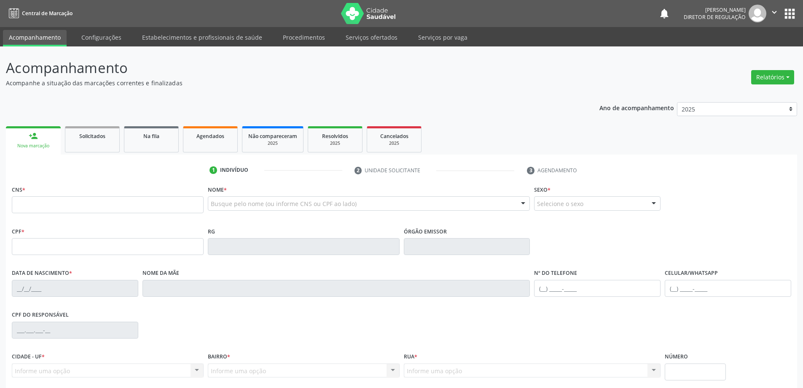
click at [48, 203] on input "text" at bounding box center [108, 204] width 192 height 17
type input "708 0065 4125 8430"
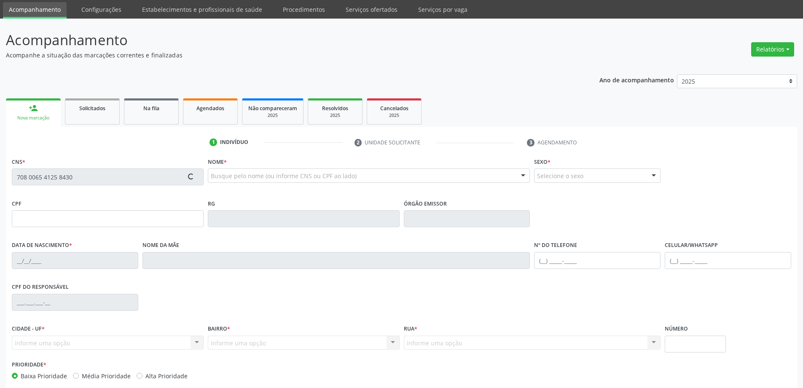
type input "[DATE]"
type input "[PHONE_NUMBER]"
type input "26"
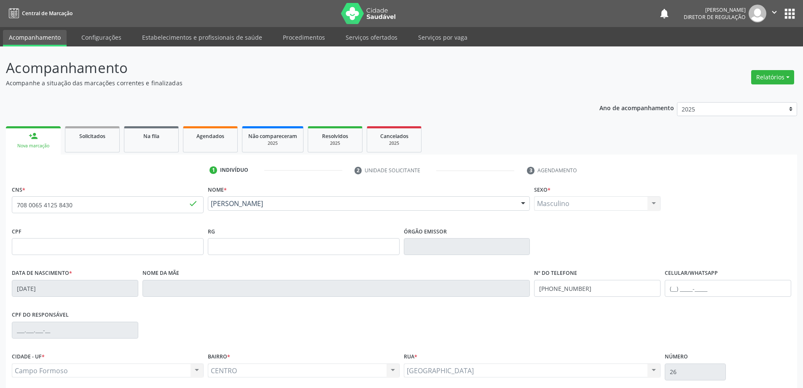
click at [775, 13] on icon "" at bounding box center [774, 12] width 9 height 9
click at [739, 48] on link "Sair" at bounding box center [753, 52] width 58 height 12
